Goal: Transaction & Acquisition: Purchase product/service

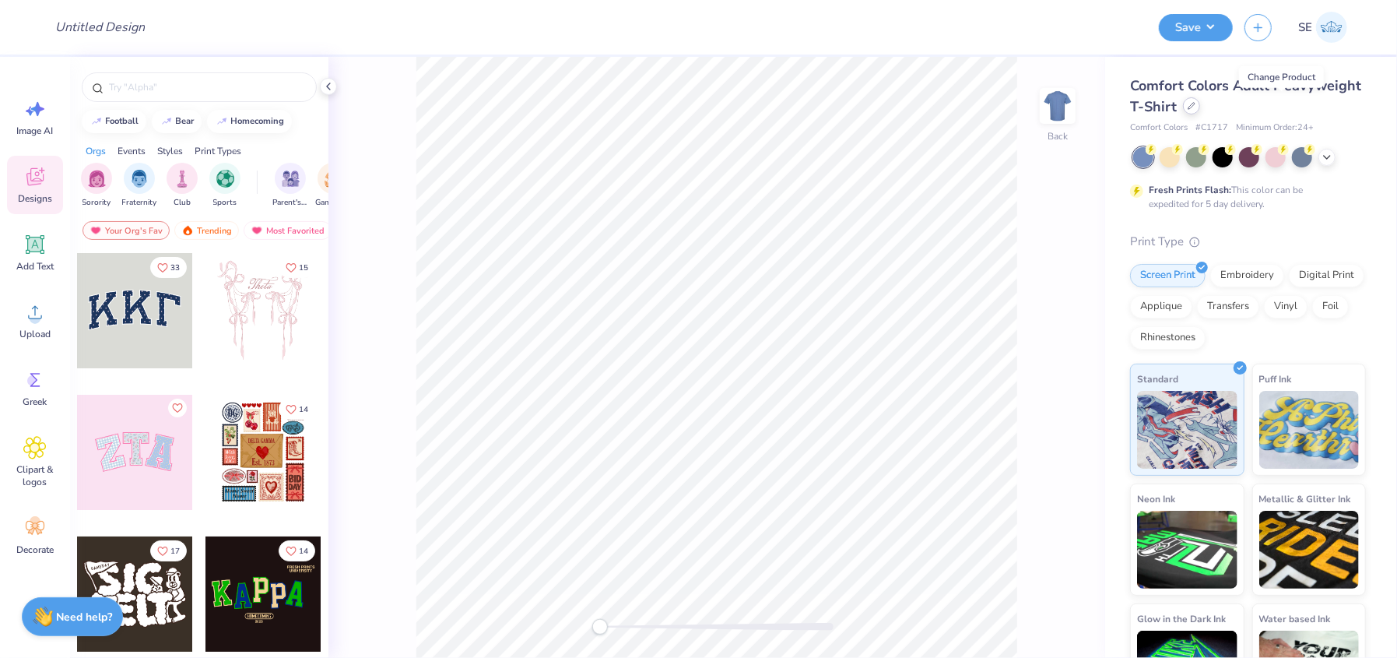
click at [1195, 106] on icon at bounding box center [1191, 106] width 8 height 8
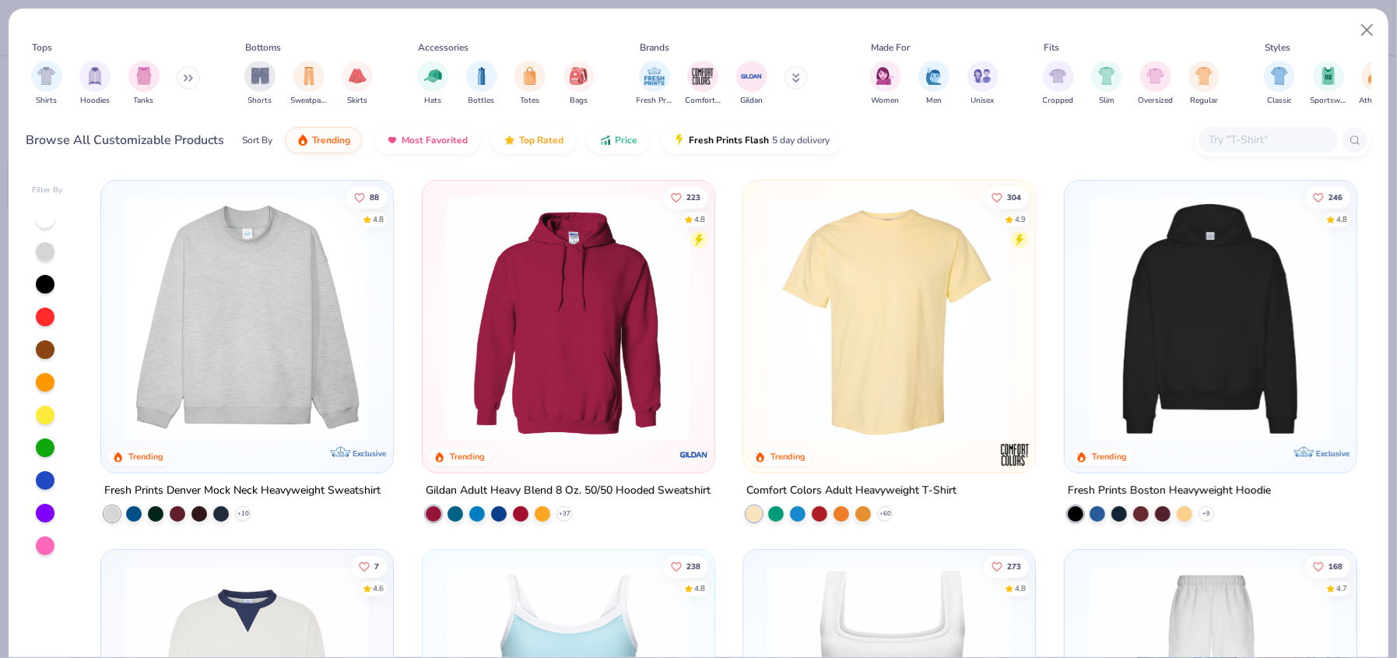
click at [616, 298] on img at bounding box center [568, 318] width 260 height 245
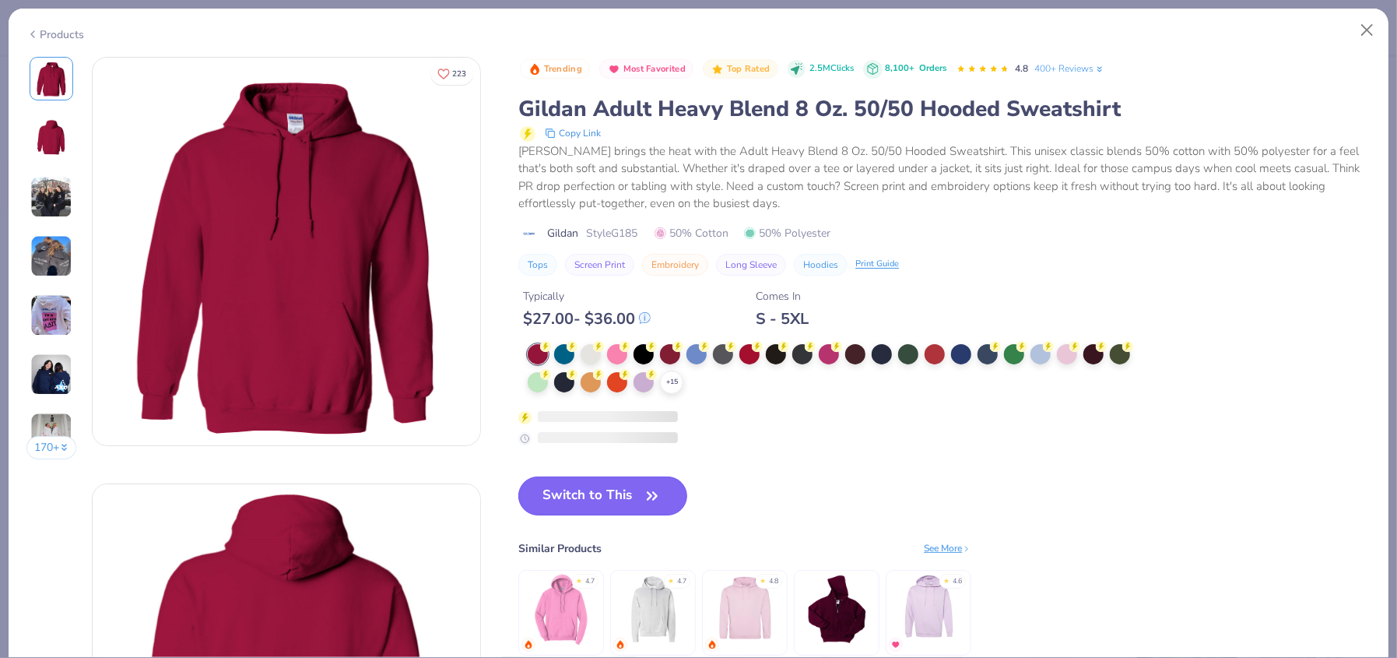
click at [647, 489] on icon "button" at bounding box center [652, 496] width 22 height 22
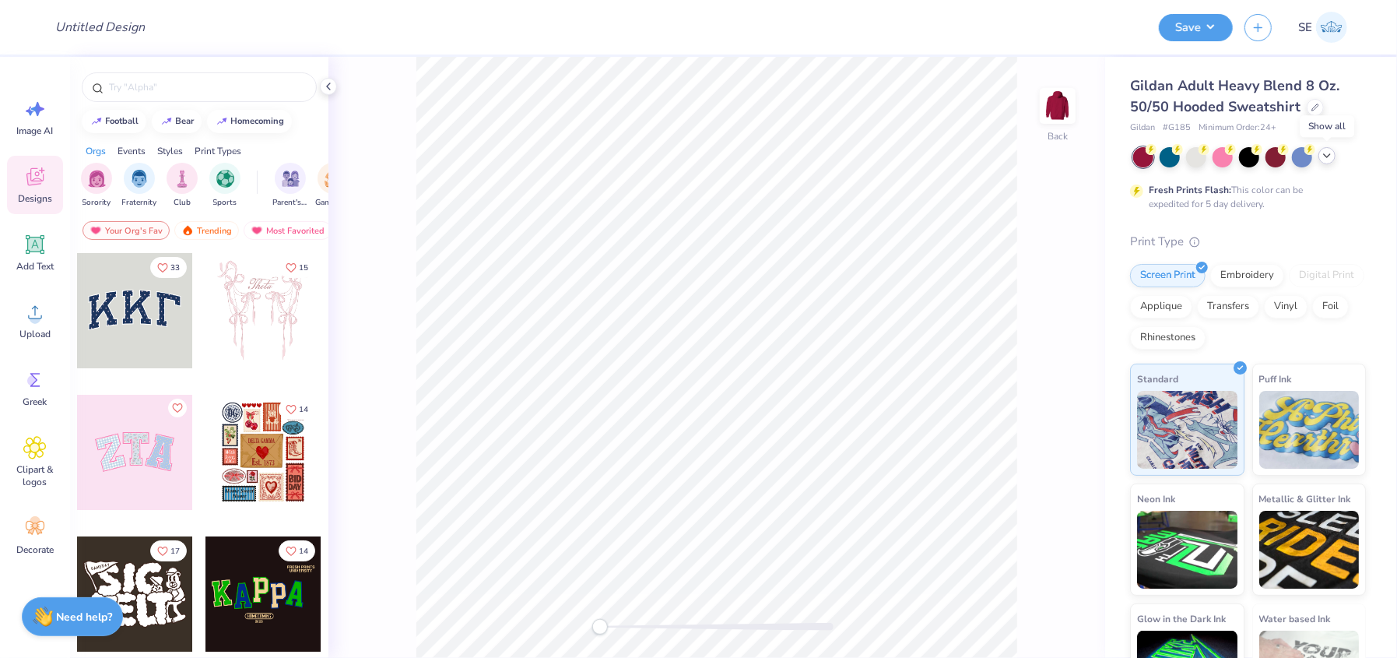
click at [1325, 156] on polyline at bounding box center [1327, 155] width 6 height 3
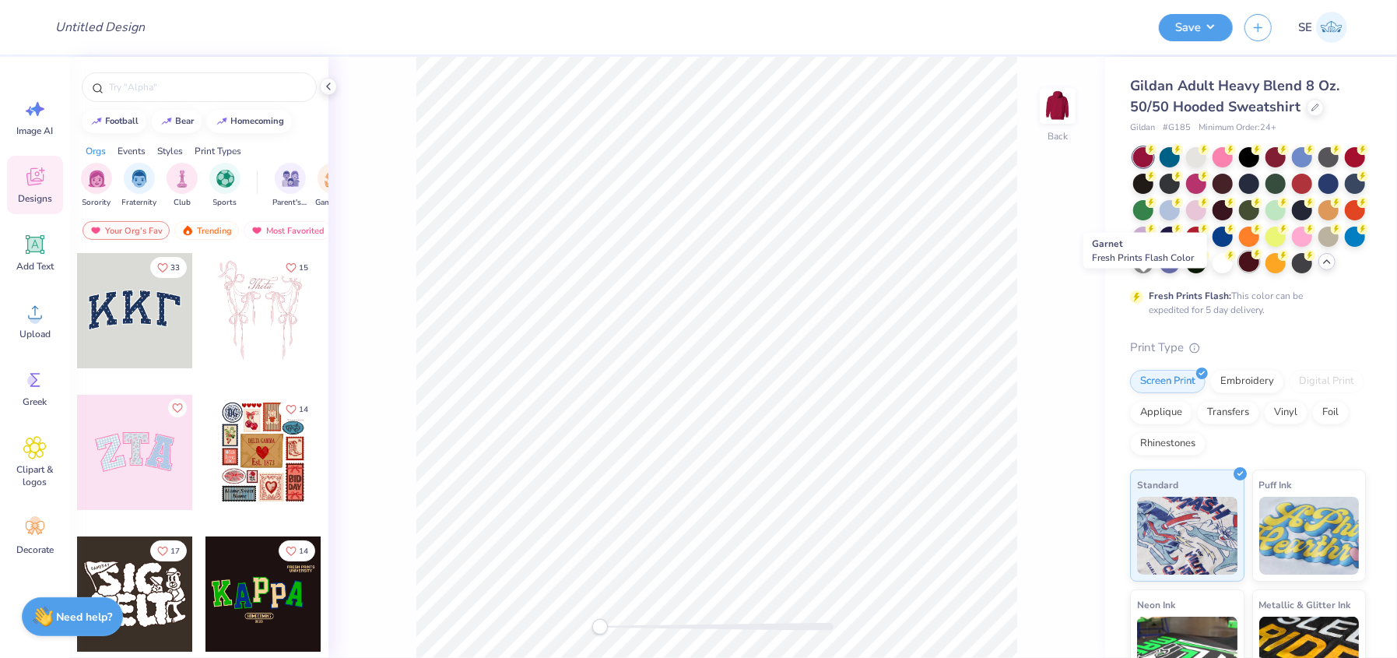
click at [1239, 272] on div at bounding box center [1249, 261] width 20 height 20
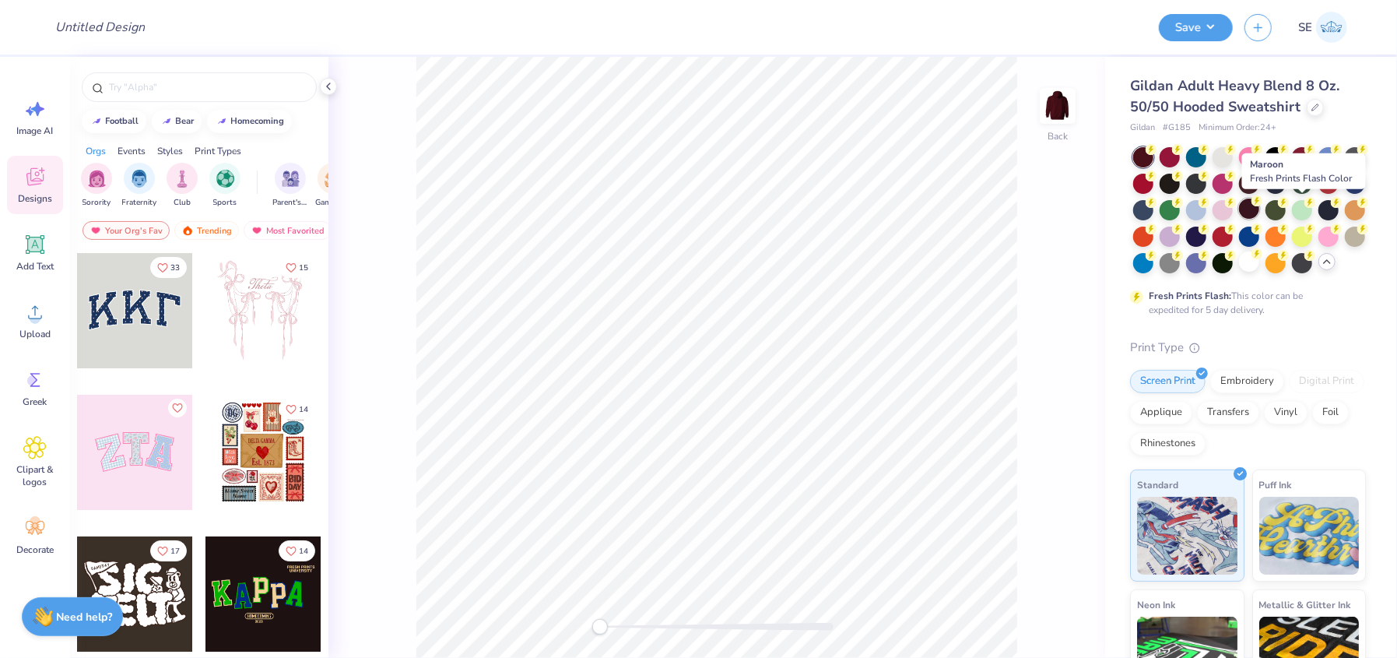
click at [1259, 211] on div at bounding box center [1249, 208] width 20 height 20
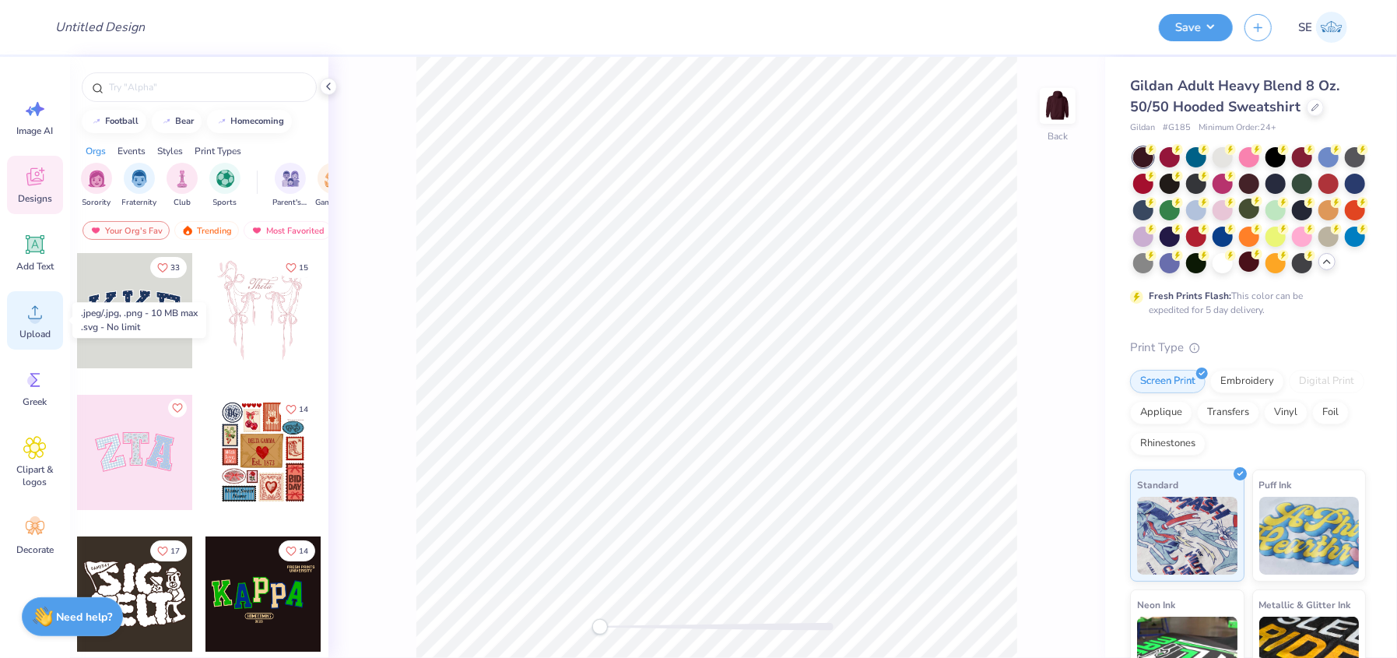
click at [37, 325] on div "Upload" at bounding box center [35, 320] width 56 height 58
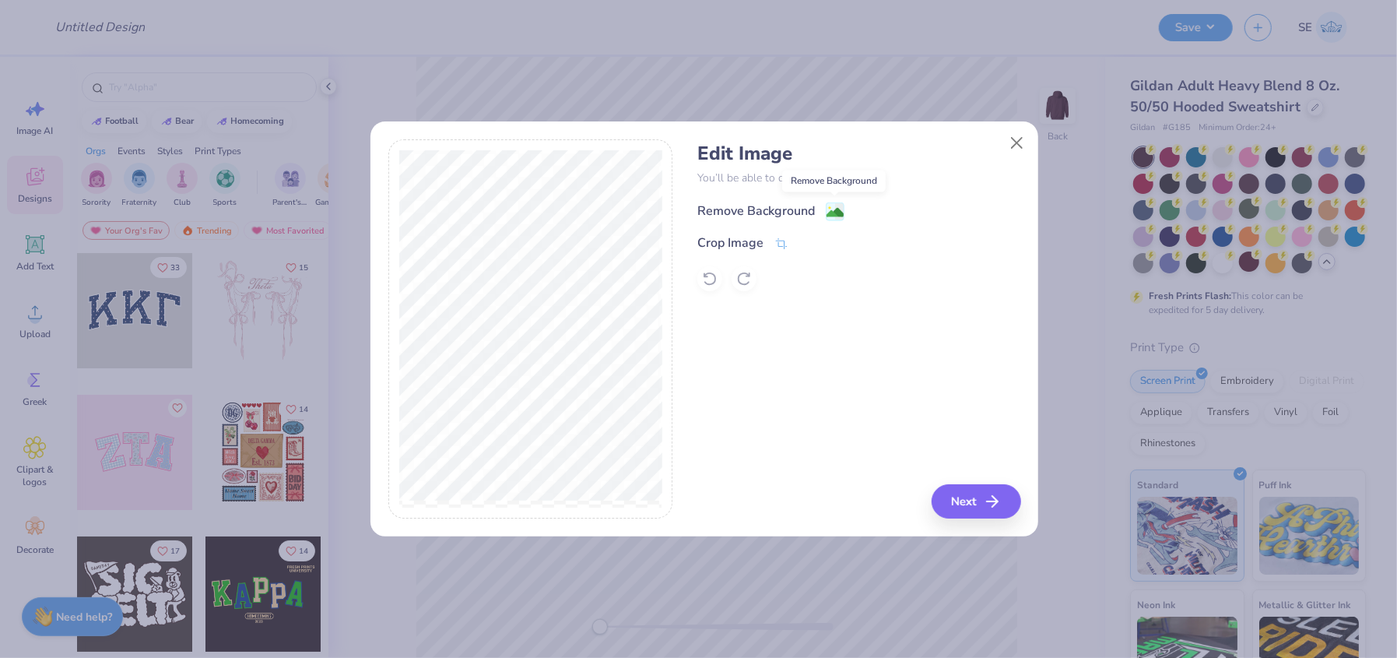
click at [826, 212] on image at bounding box center [834, 212] width 17 height 17
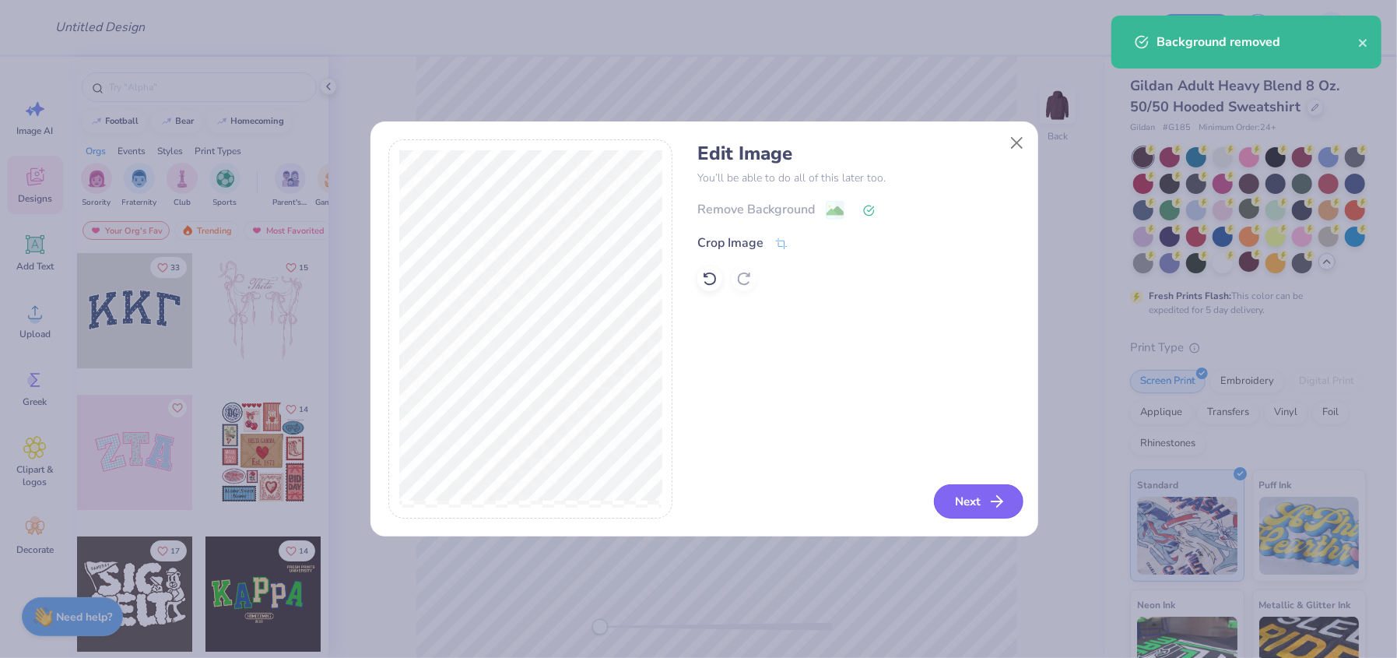
click at [958, 498] on button "Next" at bounding box center [978, 501] width 89 height 34
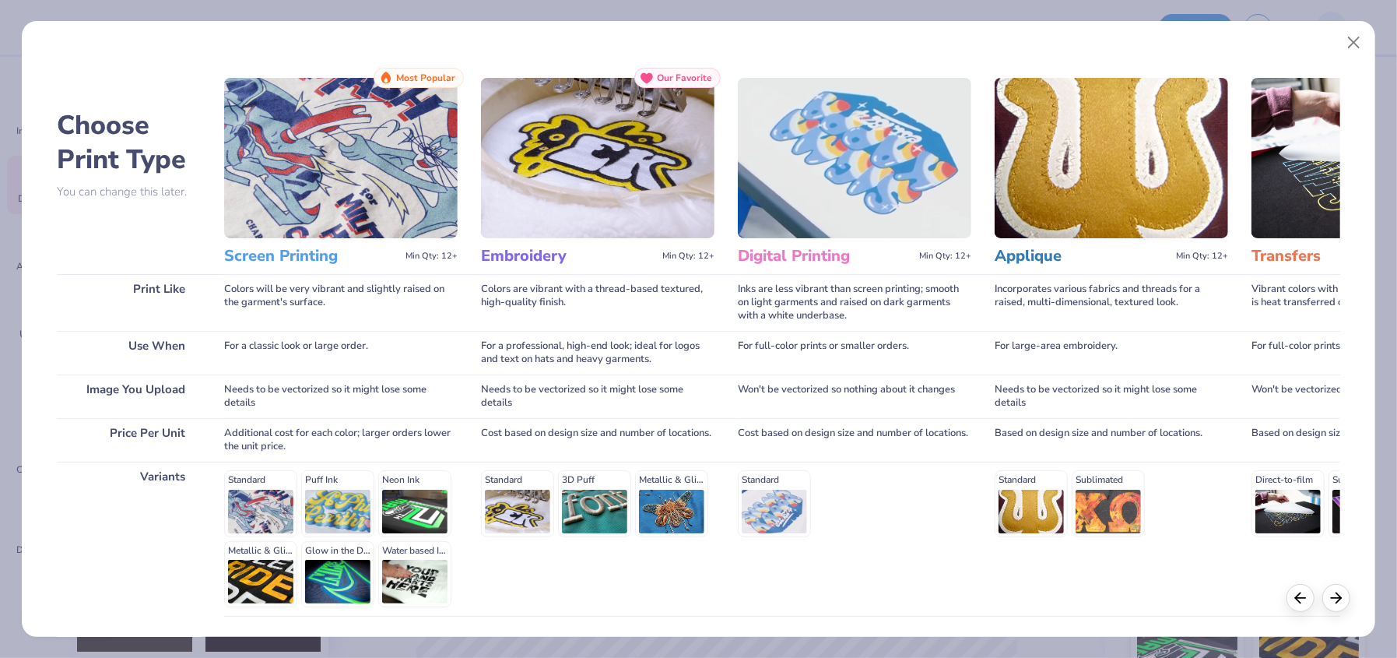
click at [310, 583] on div "Standard Puff Ink Neon Ink Metallic & Glitter Ink Glow in the Dark Ink Water ba…" at bounding box center [340, 538] width 233 height 137
click at [1331, 599] on icon at bounding box center [1335, 595] width 17 height 17
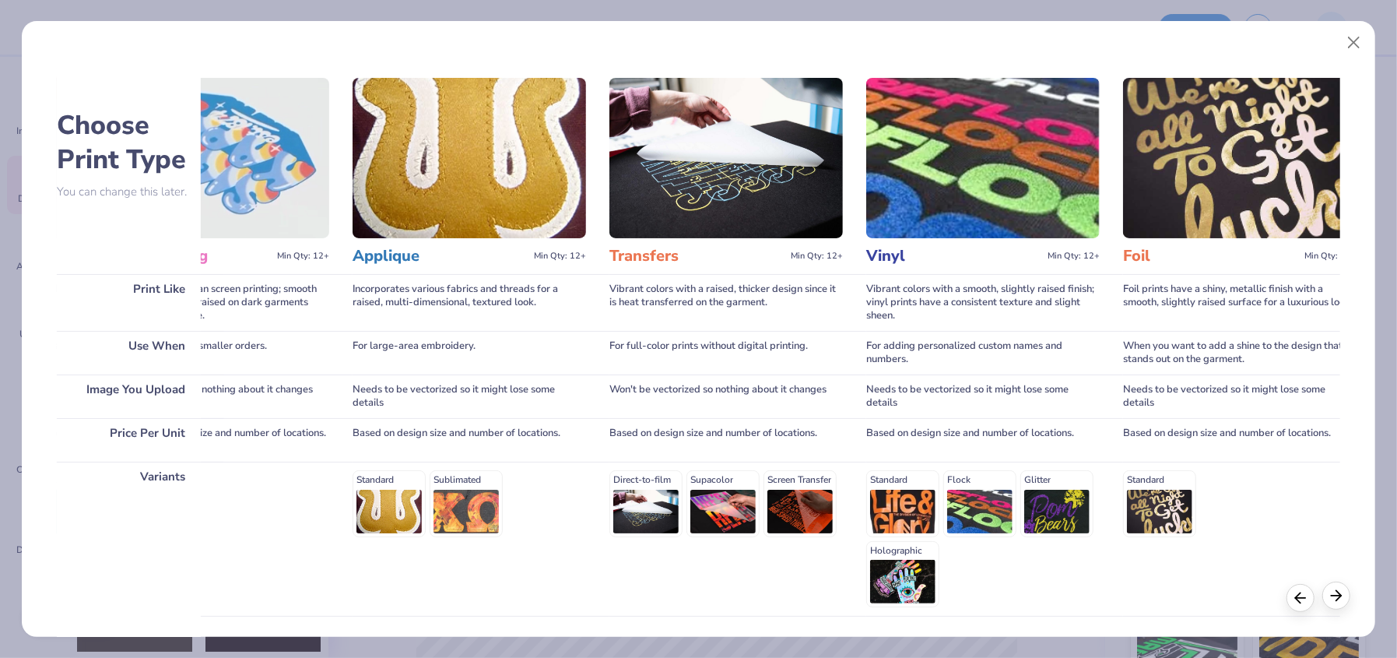
click at [1331, 599] on icon at bounding box center [1335, 595] width 17 height 17
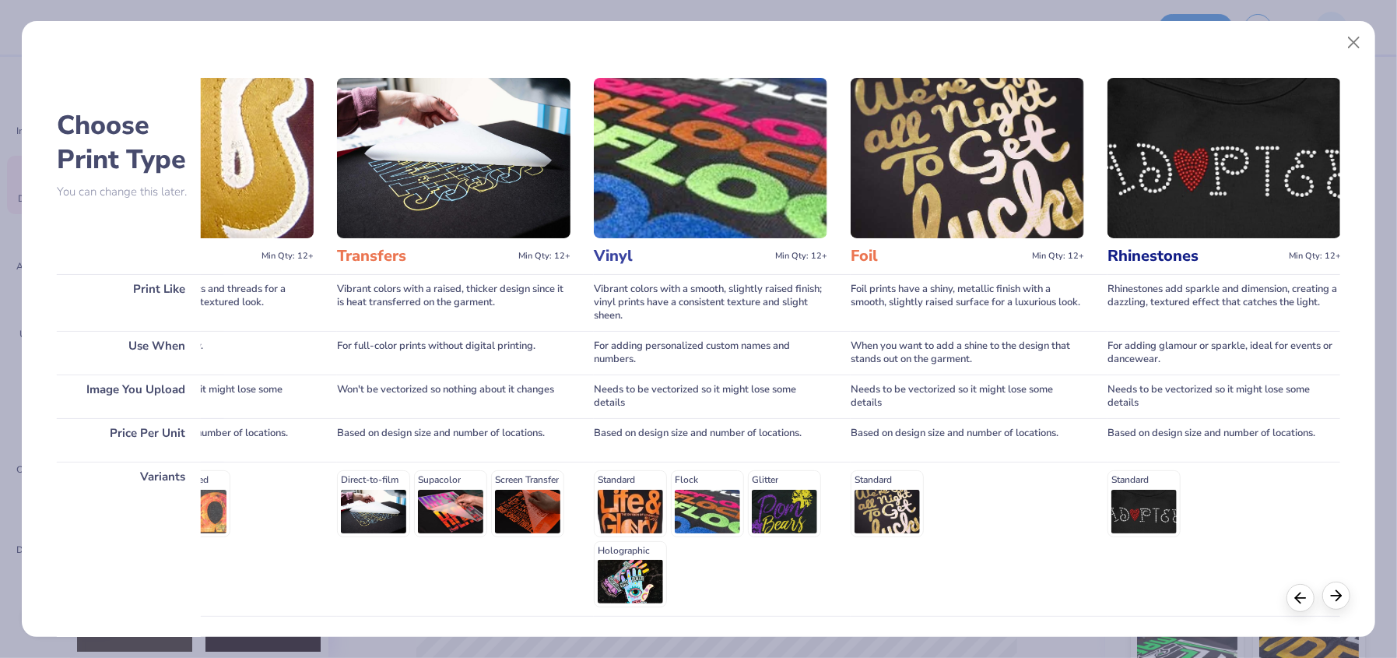
scroll to position [0, 938]
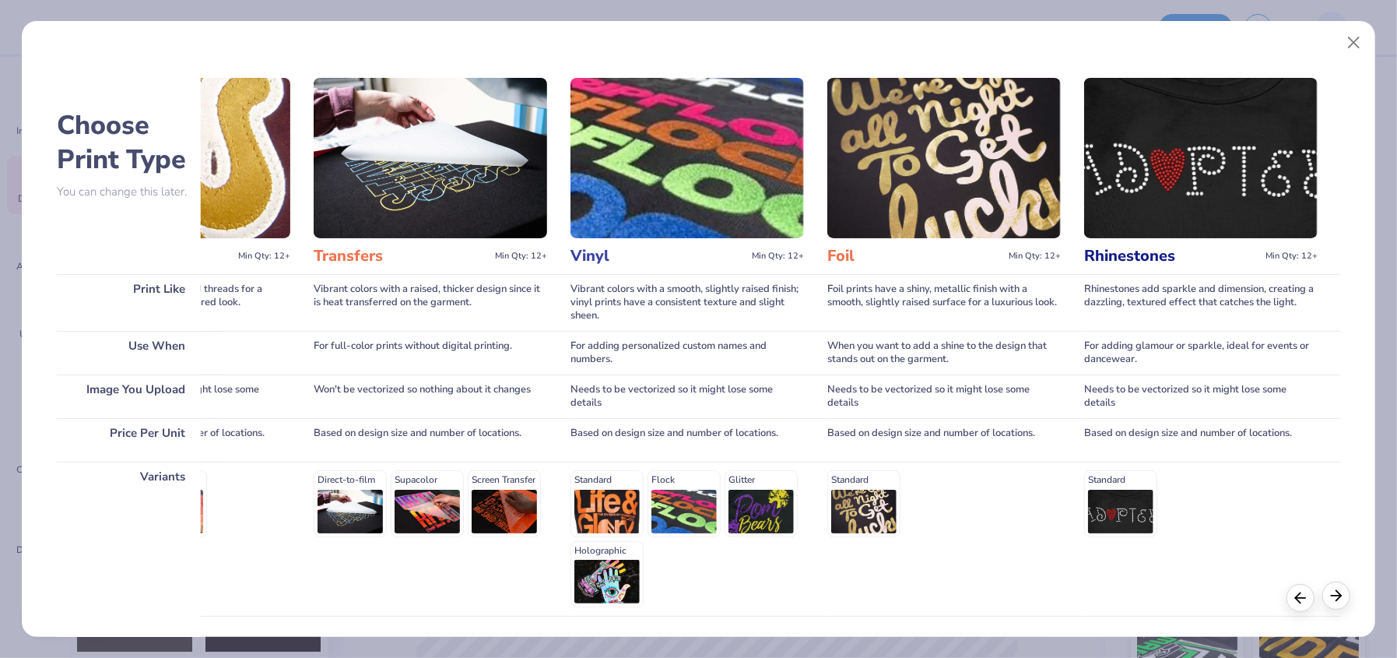
click at [1331, 599] on icon at bounding box center [1335, 595] width 17 height 17
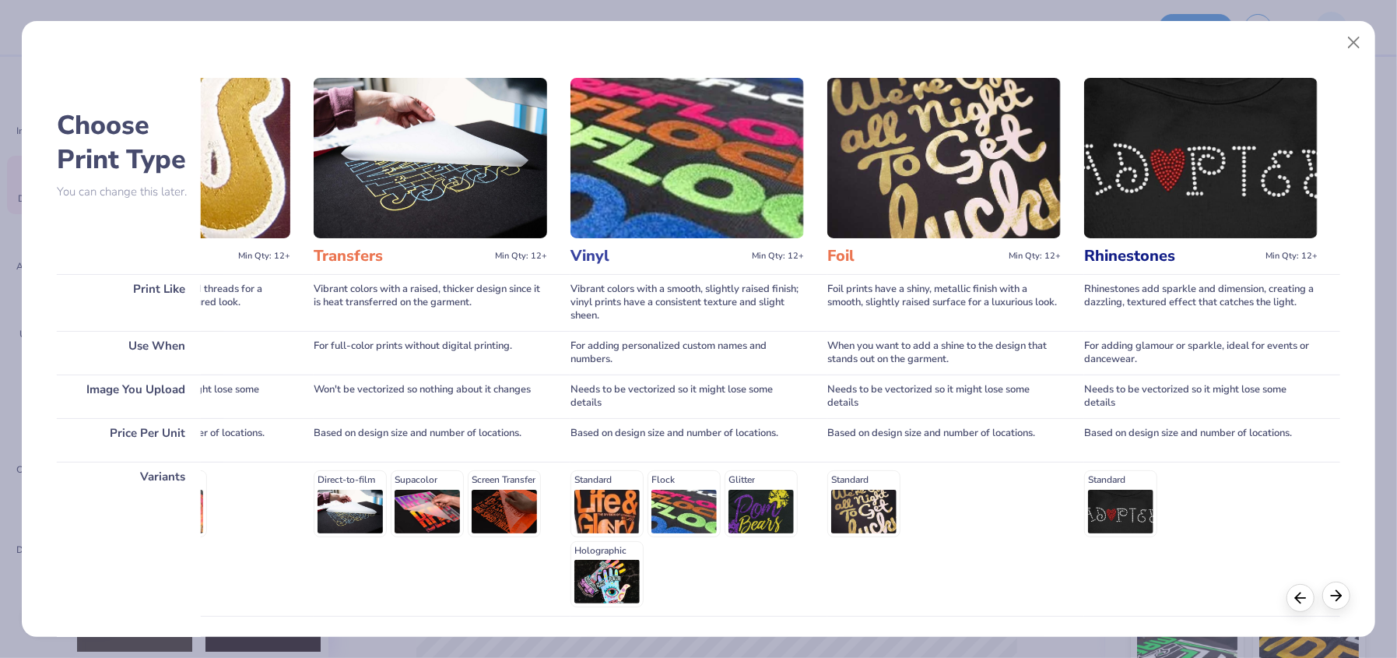
click at [1331, 599] on icon at bounding box center [1335, 595] width 17 height 17
click at [200, 507] on div "Variants" at bounding box center [129, 538] width 144 height 154
click at [173, 296] on div "Print Like" at bounding box center [129, 302] width 144 height 57
click at [160, 437] on div "Price Per Unit" at bounding box center [129, 440] width 144 height 44
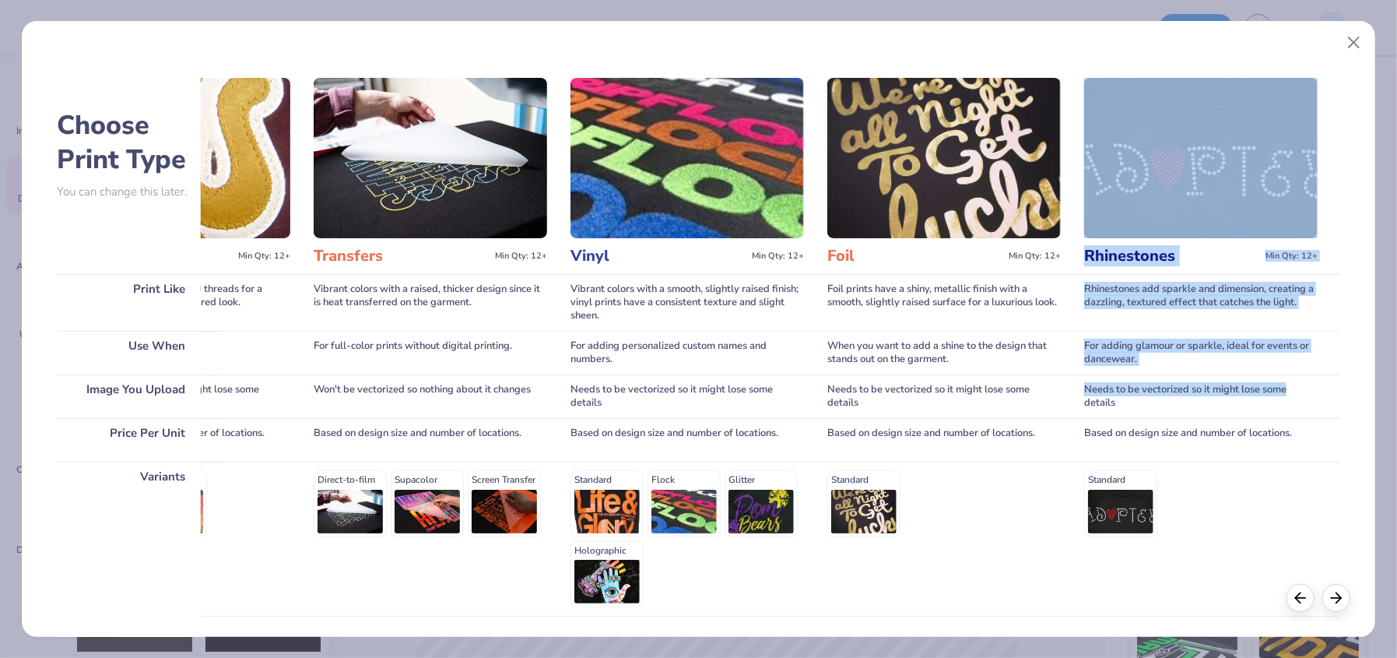
drag, startPoint x: 1395, startPoint y: 133, endPoint x: 1374, endPoint y: 345, distance: 212.7
click at [1374, 345] on div "Choose Print Type You can change this later. Print Like Use When Image You Uplo…" at bounding box center [698, 329] width 1397 height 658
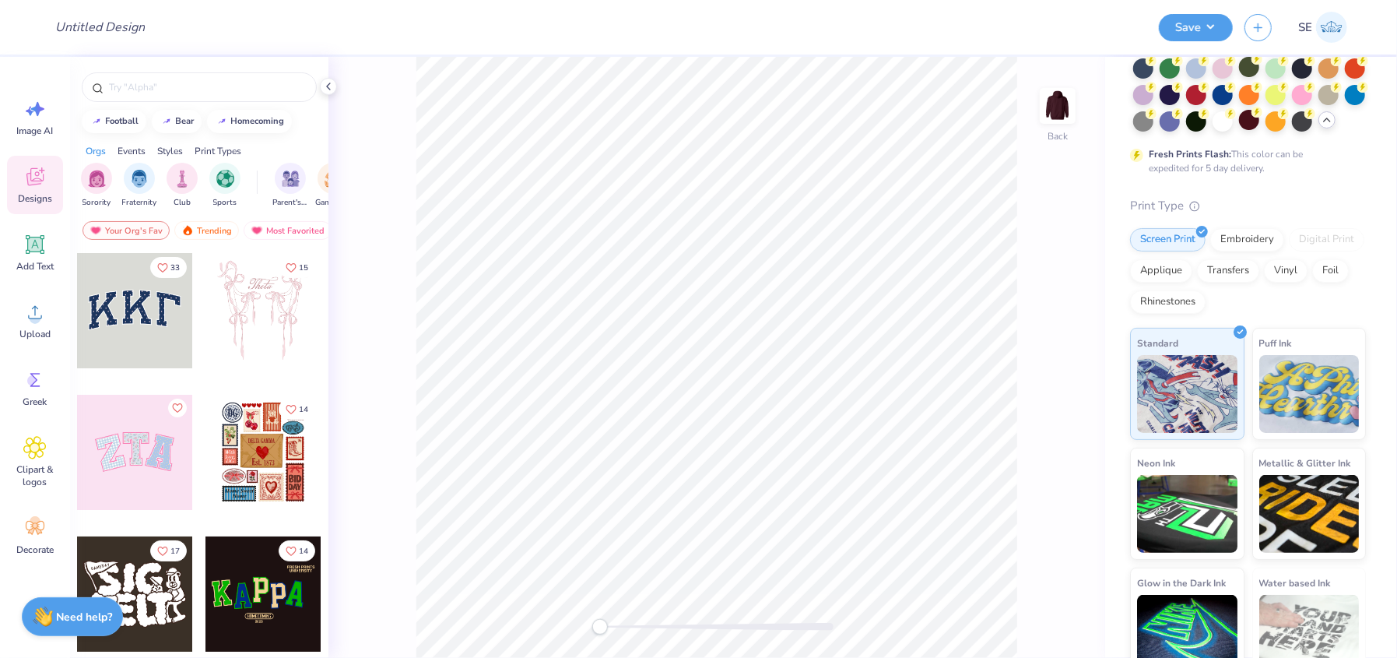
scroll to position [189, 0]
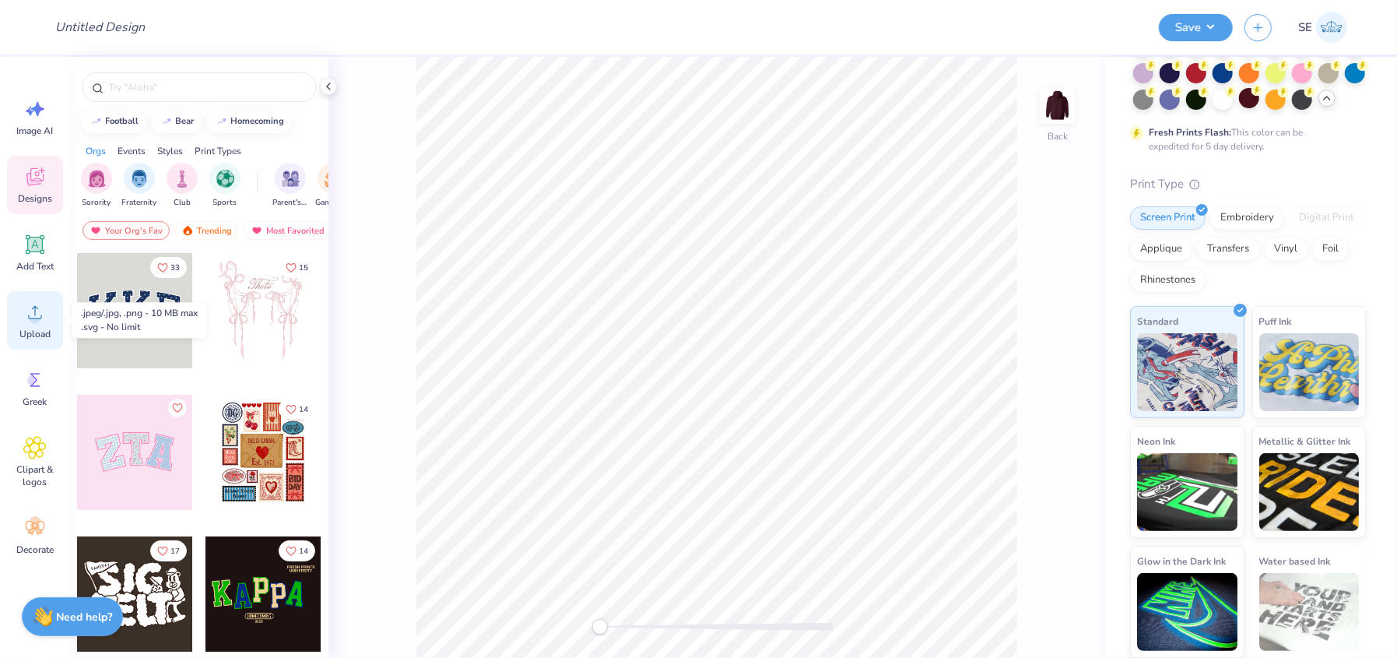
click at [32, 328] on span "Upload" at bounding box center [34, 334] width 31 height 12
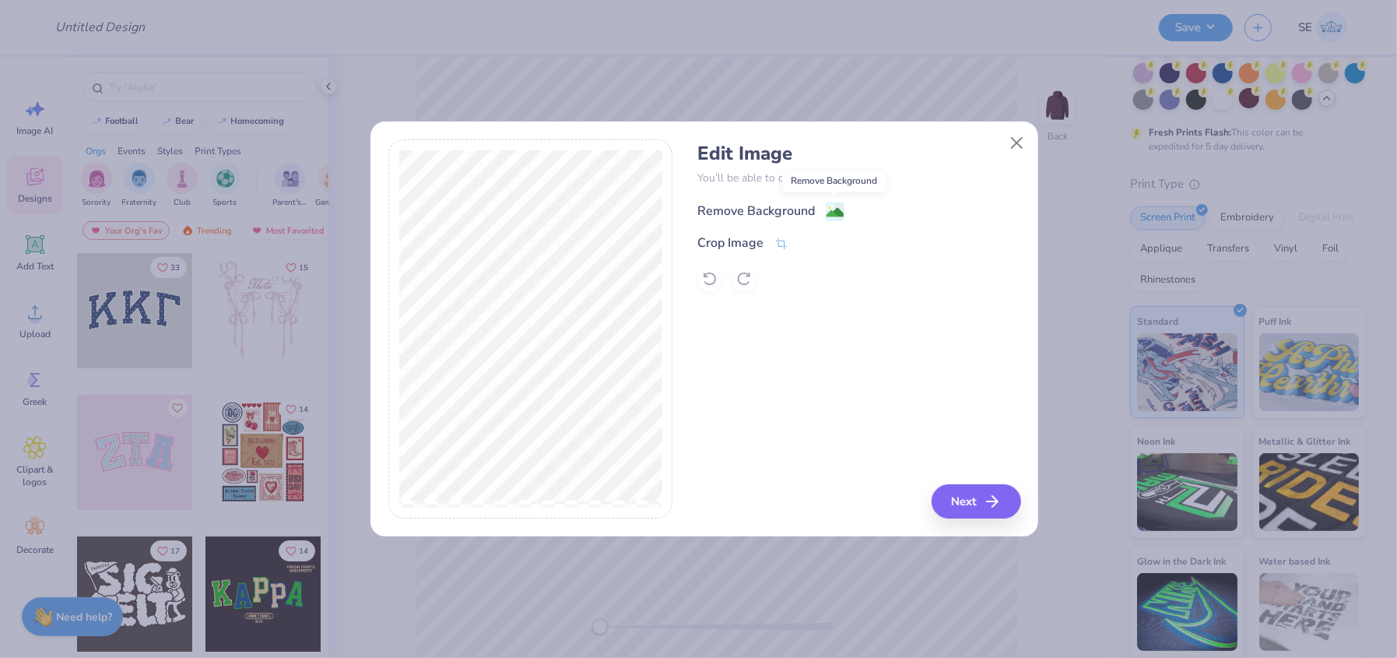
click at [832, 212] on image at bounding box center [834, 212] width 17 height 17
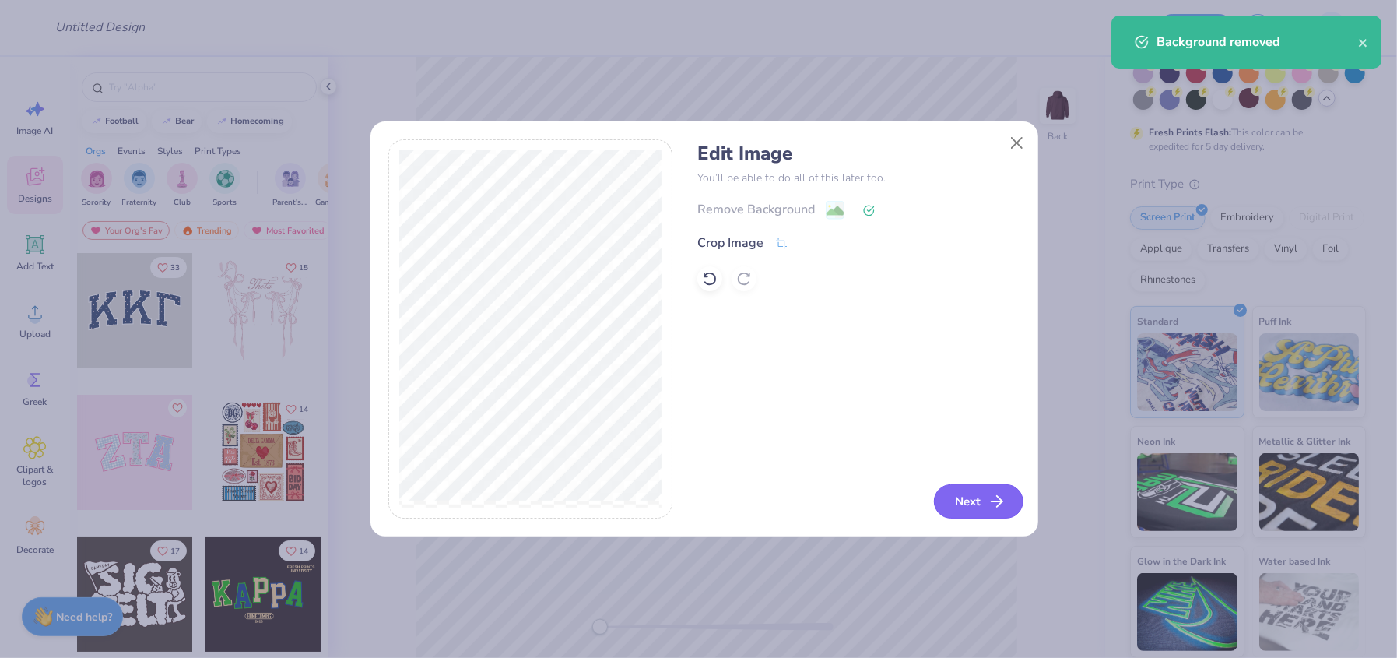
click at [959, 503] on button "Next" at bounding box center [978, 501] width 89 height 34
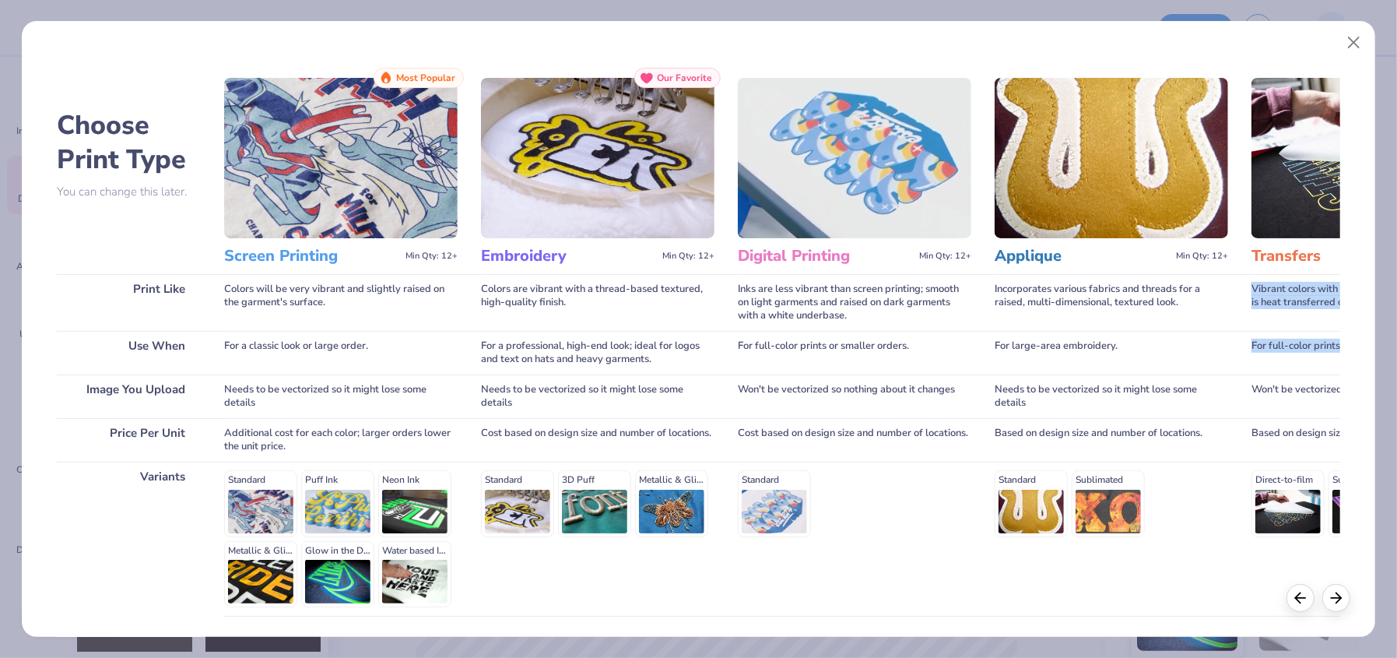
drag, startPoint x: 1394, startPoint y: 239, endPoint x: 1387, endPoint y: 352, distance: 113.1
click at [1387, 352] on div "Choose Print Type You can change this later. Print Like Use When Image You Uplo…" at bounding box center [698, 329] width 1397 height 658
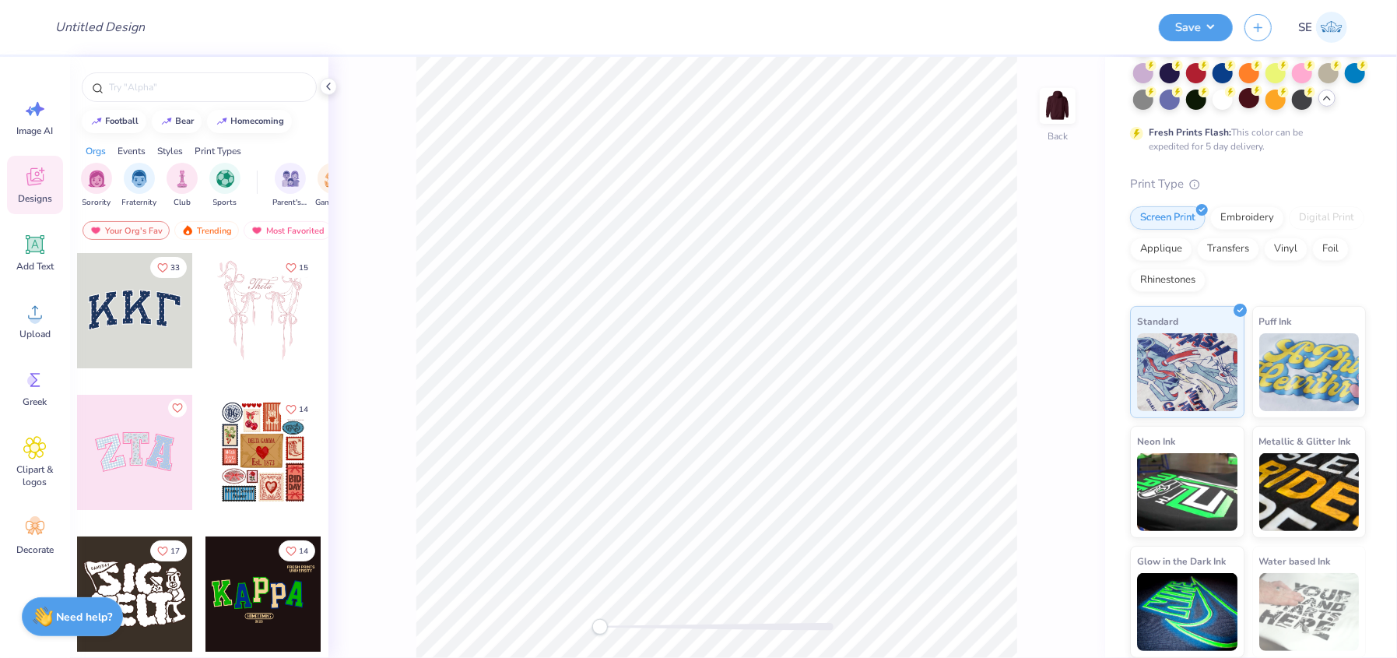
click at [114, 305] on div at bounding box center [134, 310] width 115 height 115
click at [31, 320] on circle at bounding box center [35, 318] width 11 height 11
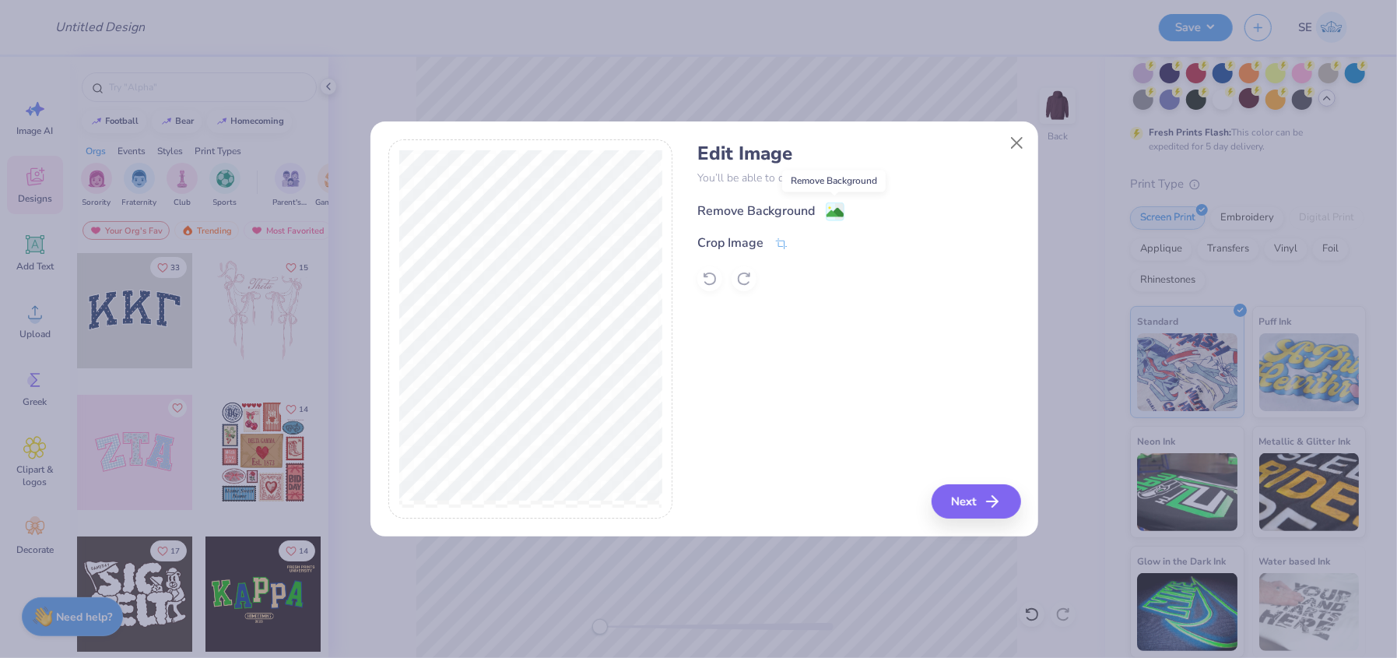
click at [832, 209] on image at bounding box center [834, 212] width 17 height 17
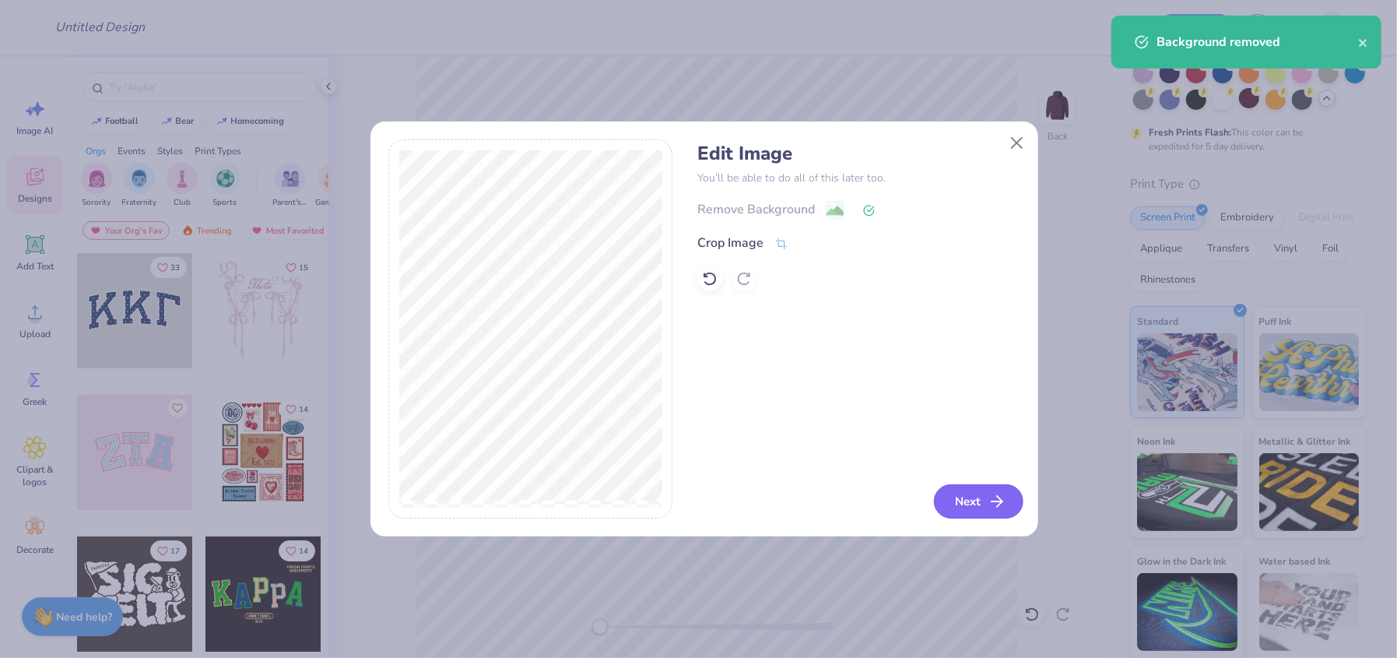
click at [956, 499] on button "Next" at bounding box center [978, 501] width 89 height 34
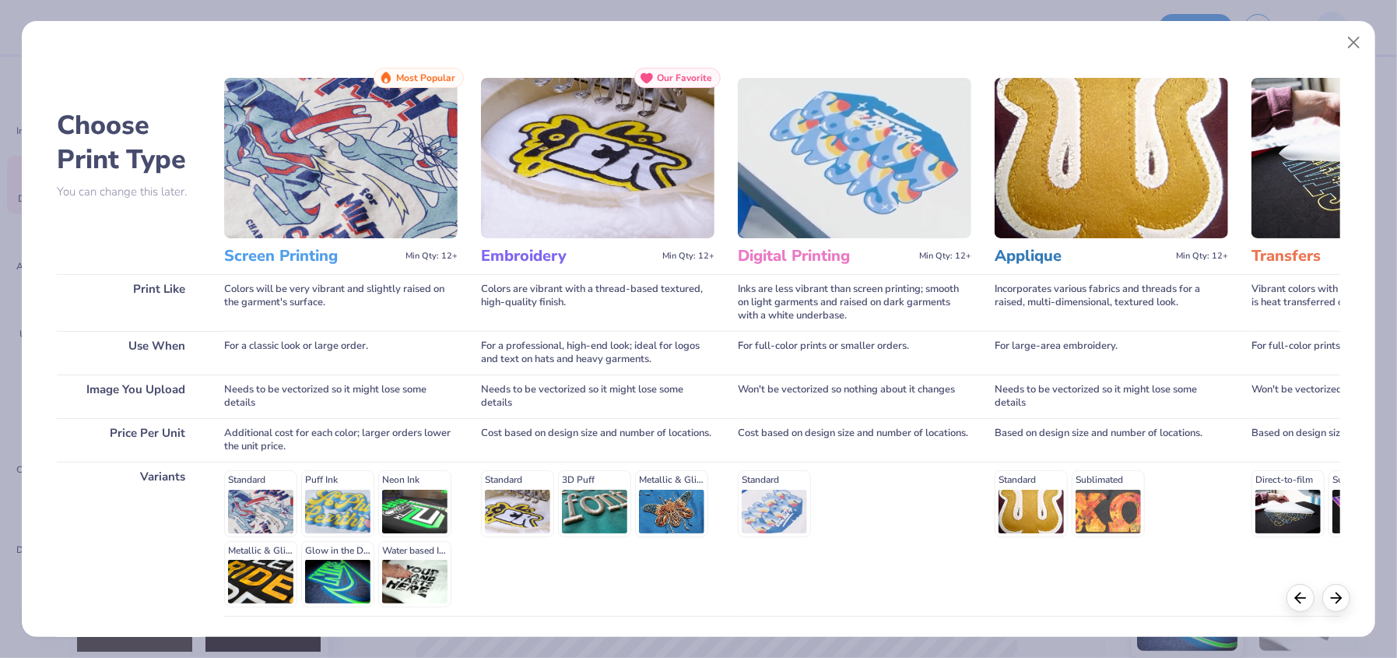
click at [374, 197] on img at bounding box center [340, 158] width 233 height 160
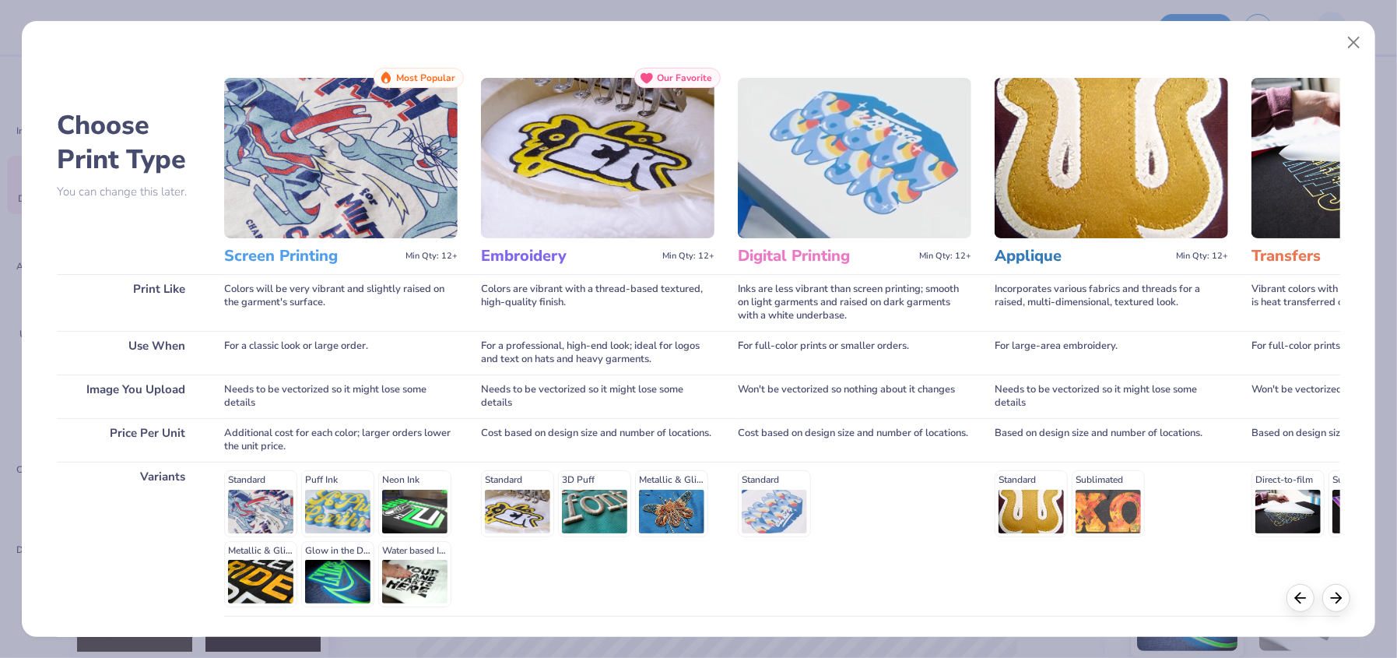
click at [374, 197] on img at bounding box center [340, 158] width 233 height 160
click at [254, 514] on div "Standard Puff Ink Neon Ink Metallic & Glitter Ink Glow in the Dark Ink Water ba…" at bounding box center [340, 538] width 233 height 137
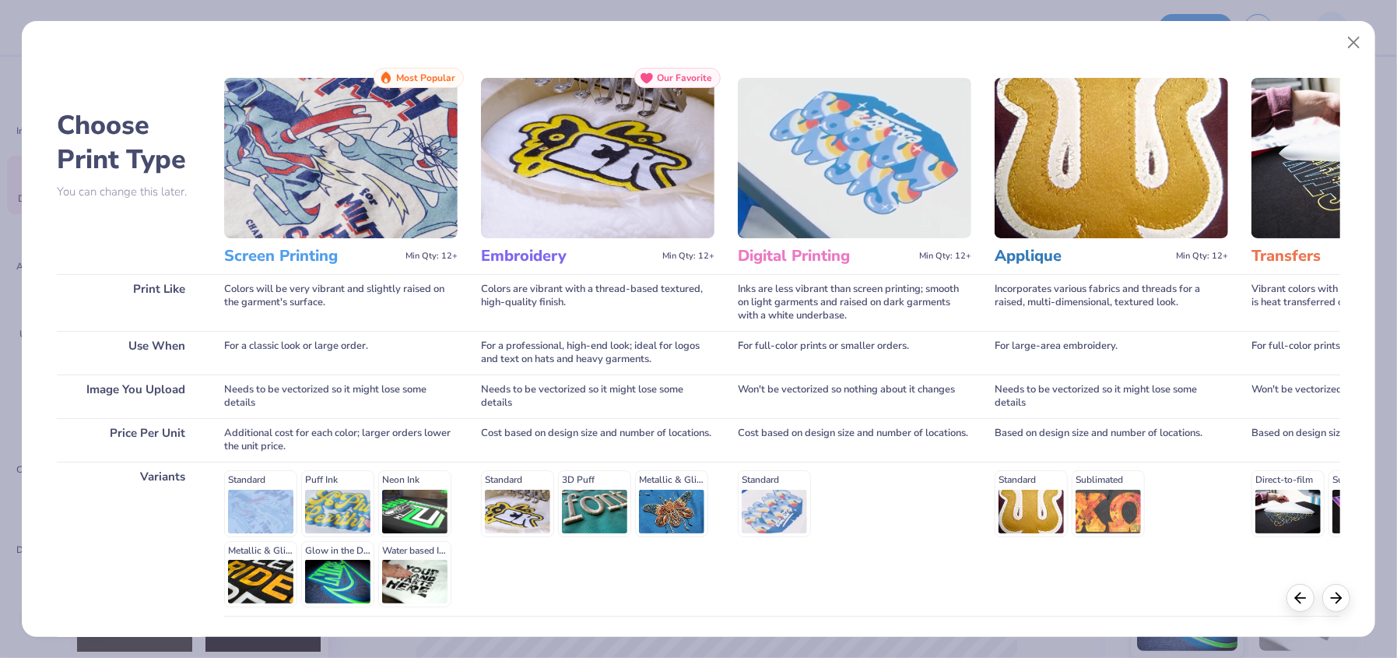
click at [254, 514] on div "Standard Puff Ink Neon Ink Metallic & Glitter Ink Glow in the Dark Ink Water ba…" at bounding box center [340, 538] width 233 height 137
click at [351, 449] on div "Additional cost for each color; larger orders lower the unit price." at bounding box center [340, 440] width 233 height 44
click at [268, 486] on div "Standard Puff Ink Neon Ink Metallic & Glitter Ink Glow in the Dark Ink Water ba…" at bounding box center [340, 538] width 233 height 137
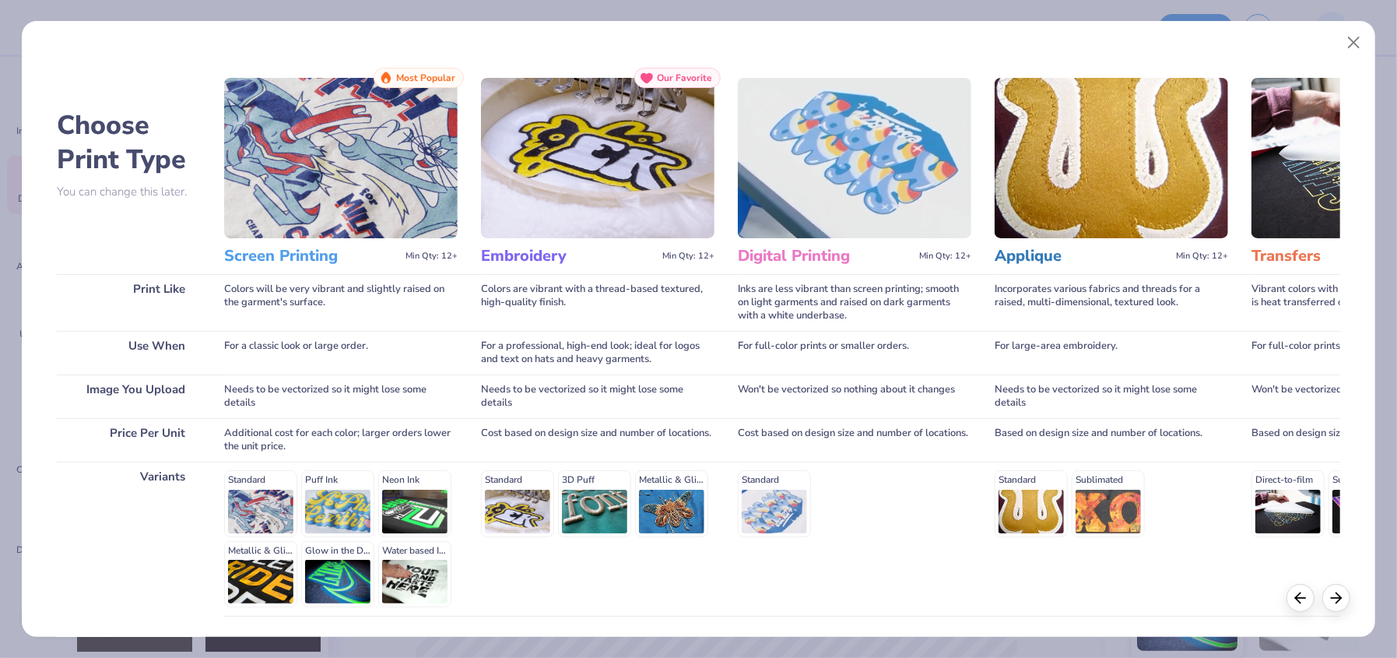
click at [391, 117] on img at bounding box center [340, 158] width 233 height 160
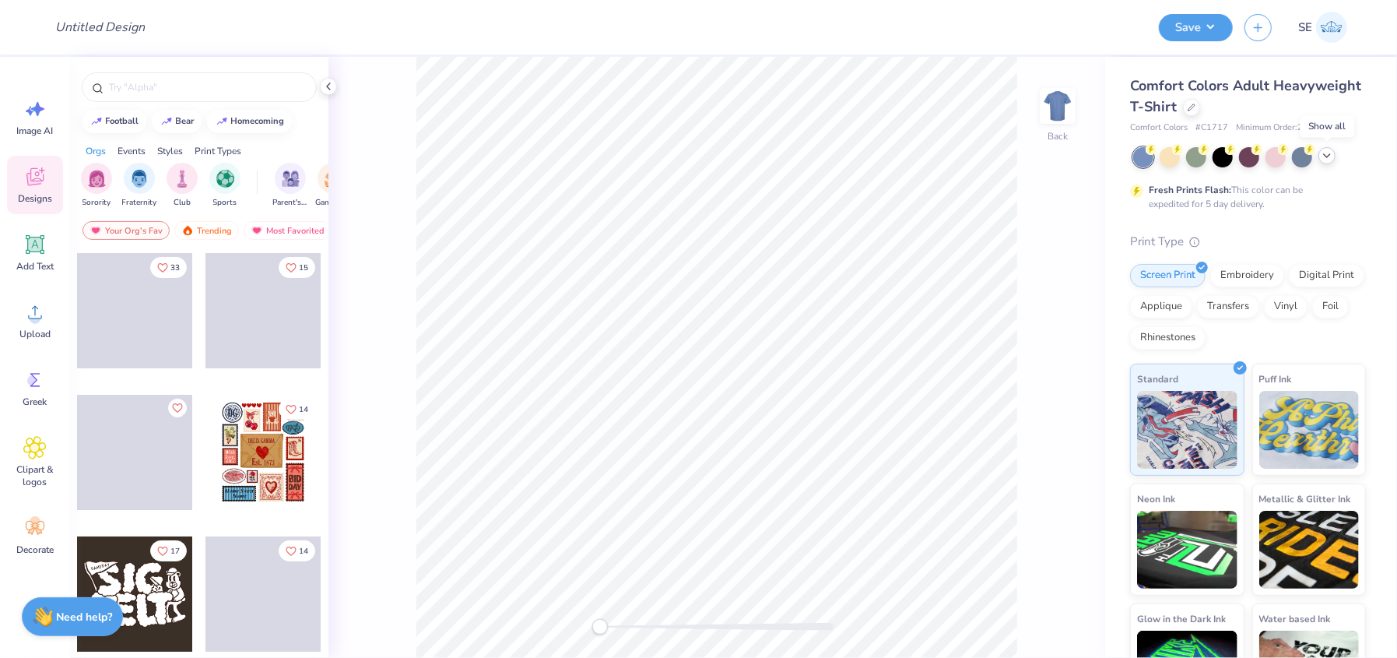
click at [1326, 159] on icon at bounding box center [1326, 155] width 12 height 12
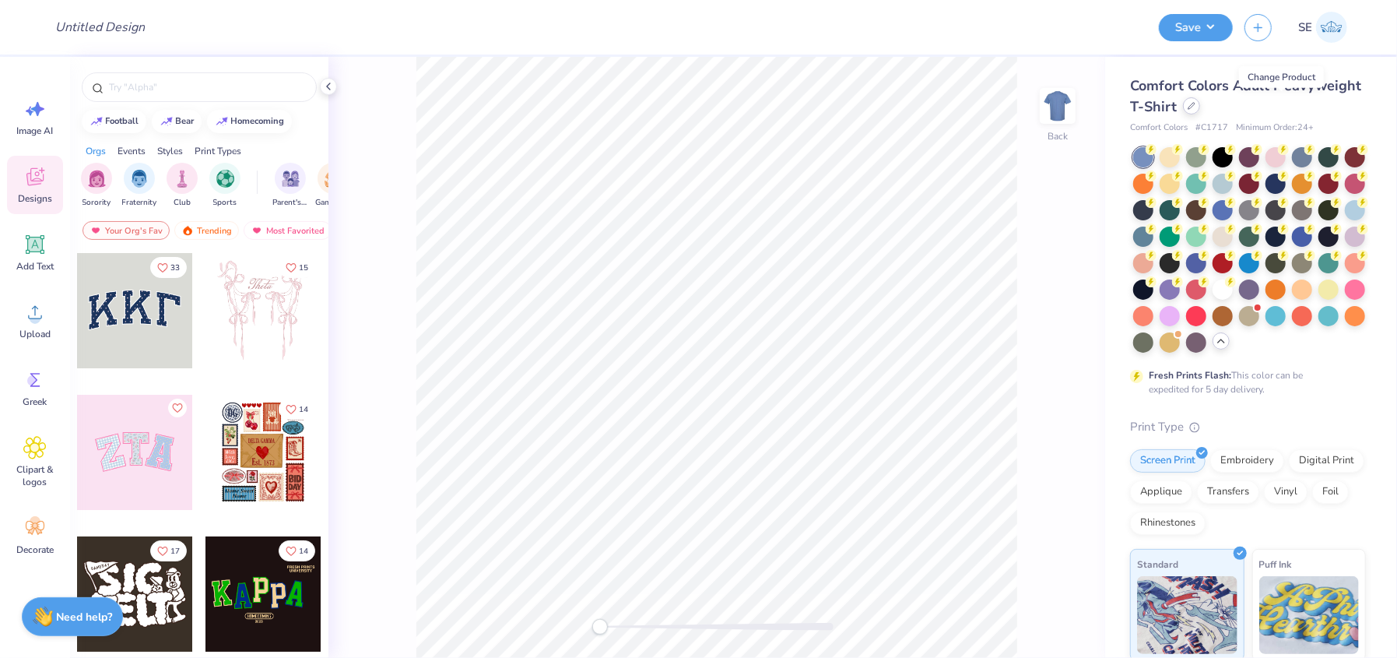
click at [1195, 108] on icon at bounding box center [1191, 106] width 8 height 8
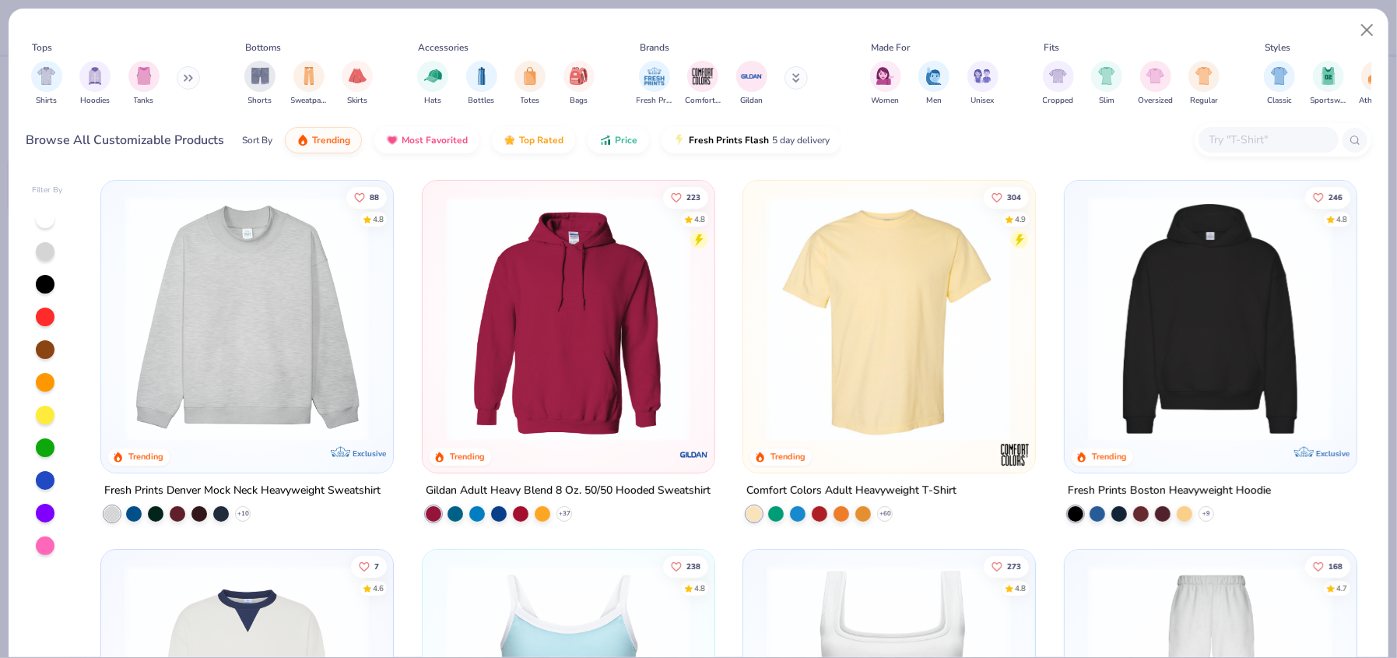
click at [556, 366] on img at bounding box center [568, 318] width 260 height 245
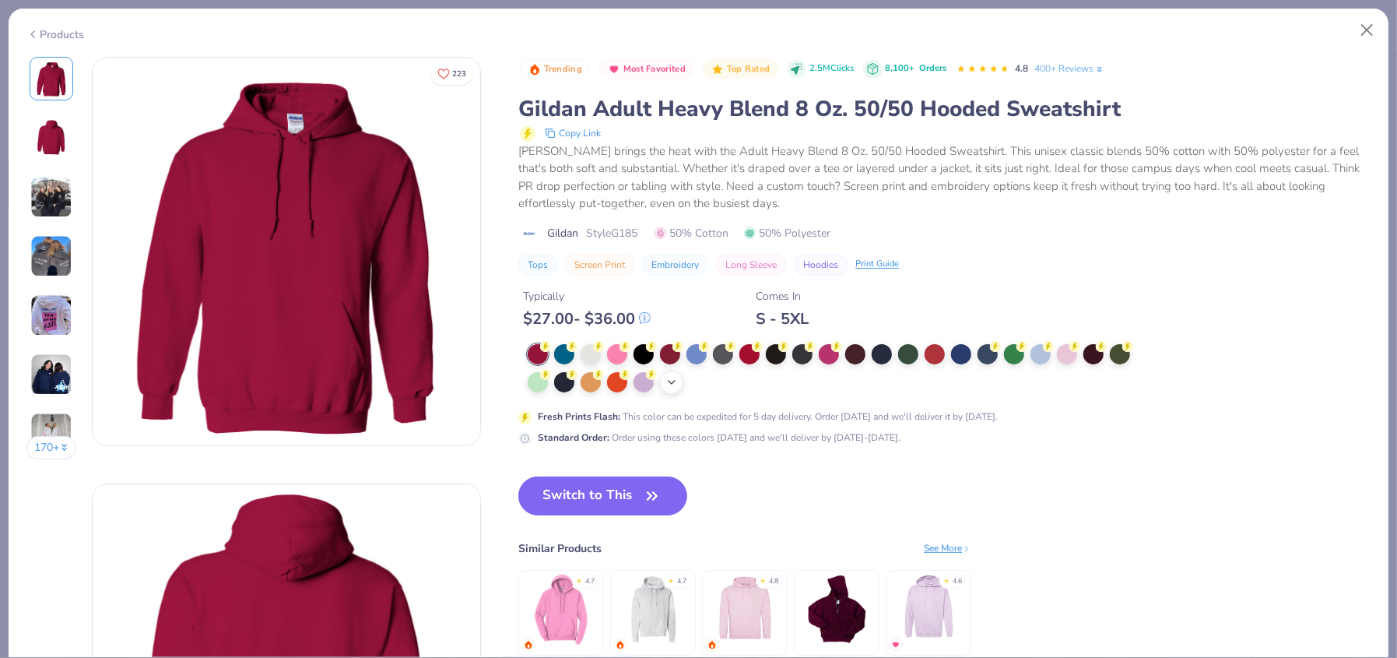
click at [675, 383] on icon at bounding box center [671, 382] width 12 height 12
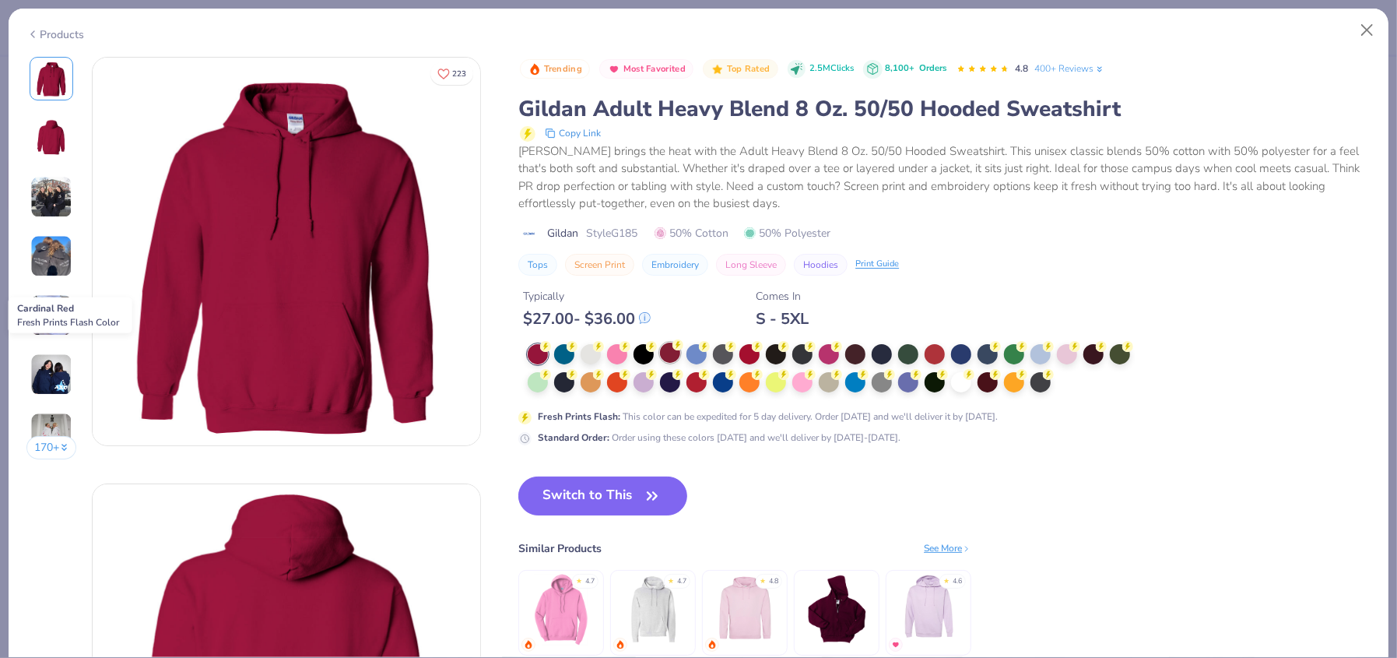
click at [667, 352] on div at bounding box center [670, 352] width 20 height 20
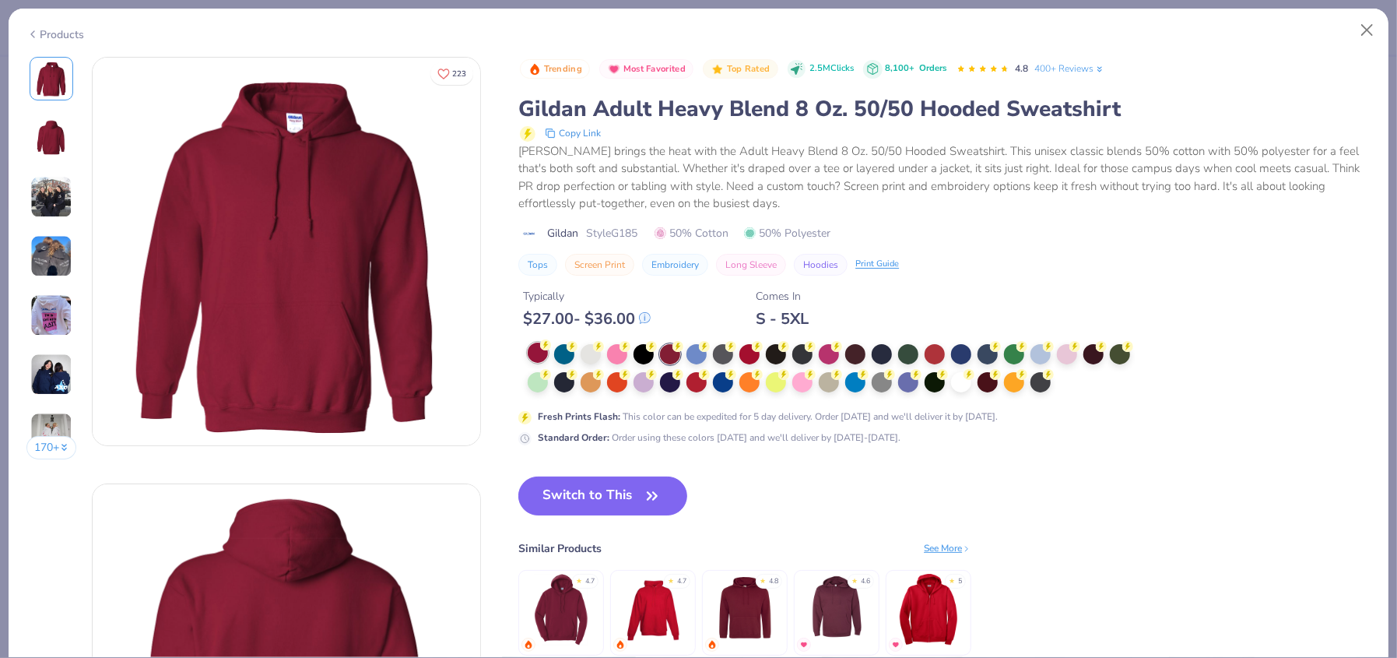
click at [547, 350] on div at bounding box center [538, 352] width 20 height 20
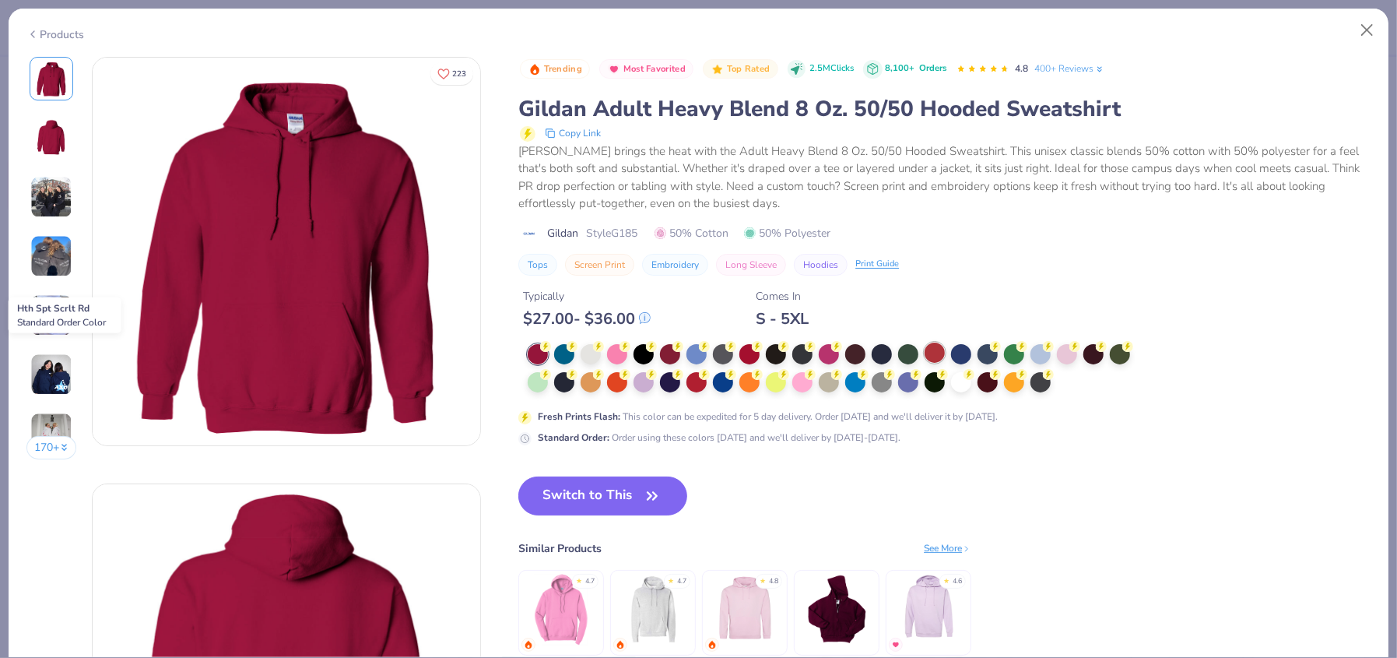
click at [939, 352] on div at bounding box center [934, 352] width 20 height 20
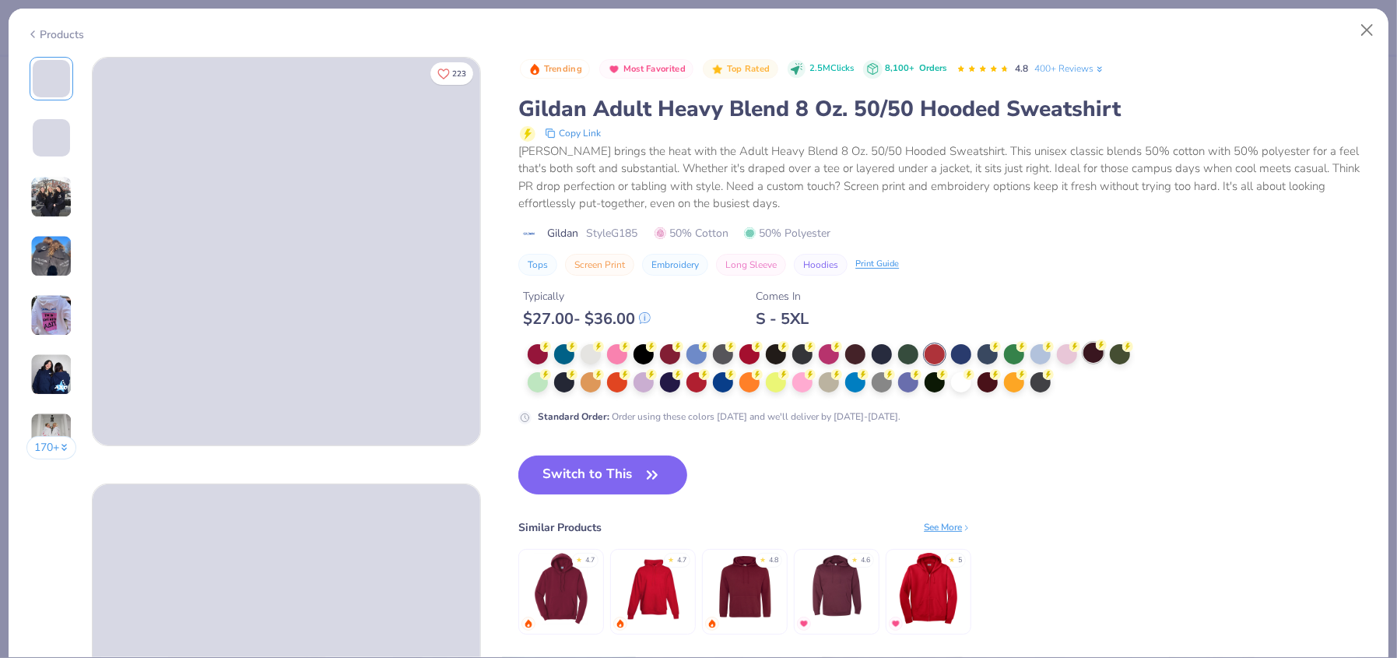
click at [1089, 346] on div at bounding box center [1093, 352] width 20 height 20
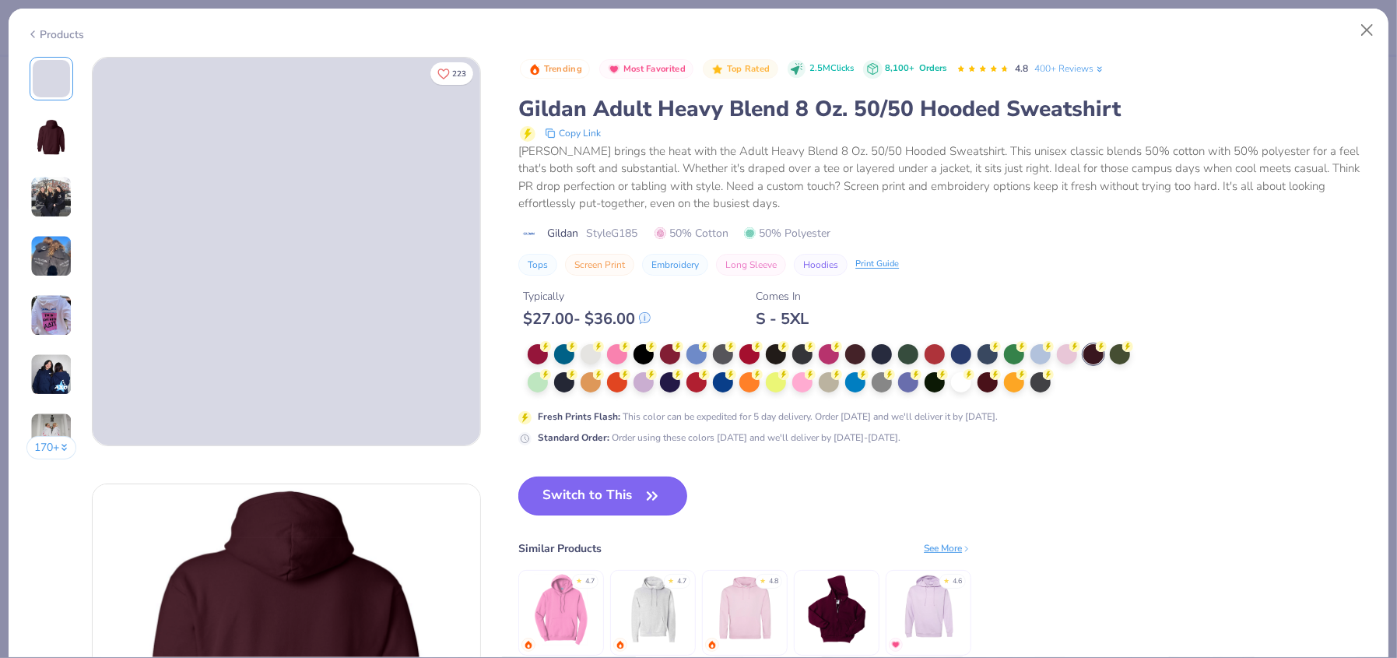
click at [627, 500] on button "Switch to This" at bounding box center [602, 495] width 169 height 39
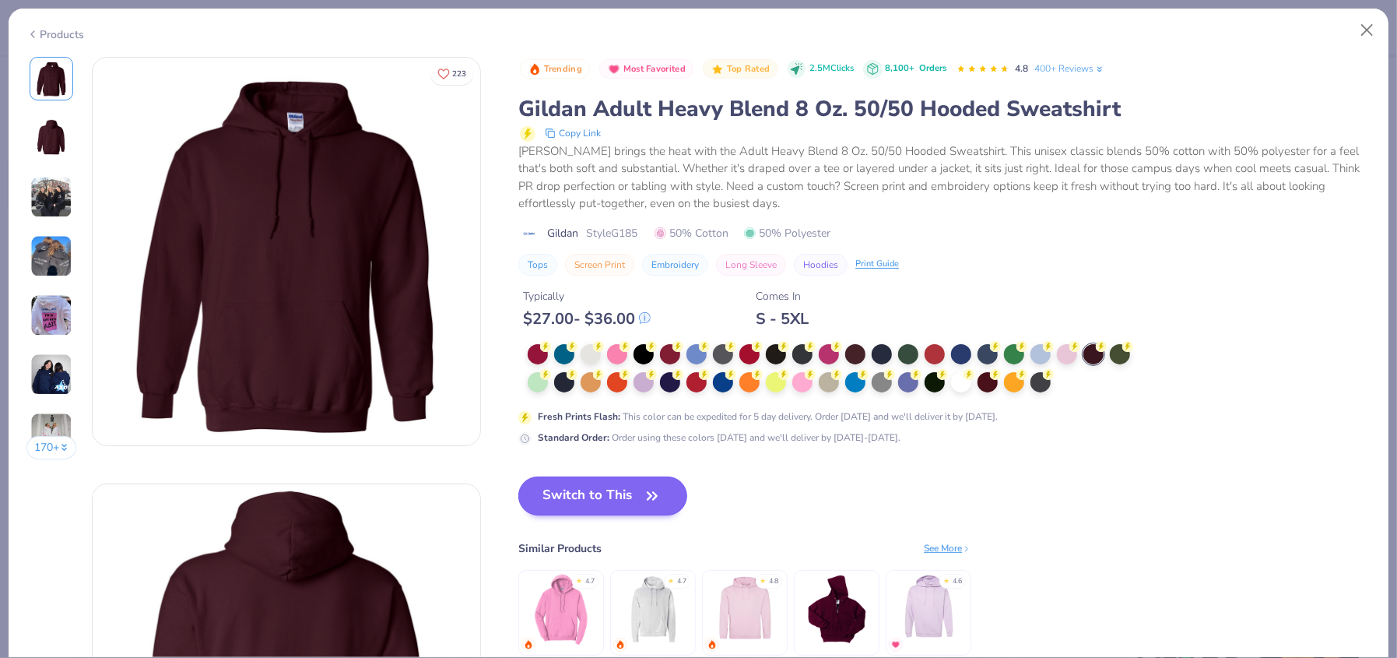
click at [654, 494] on icon "button" at bounding box center [652, 496] width 22 height 22
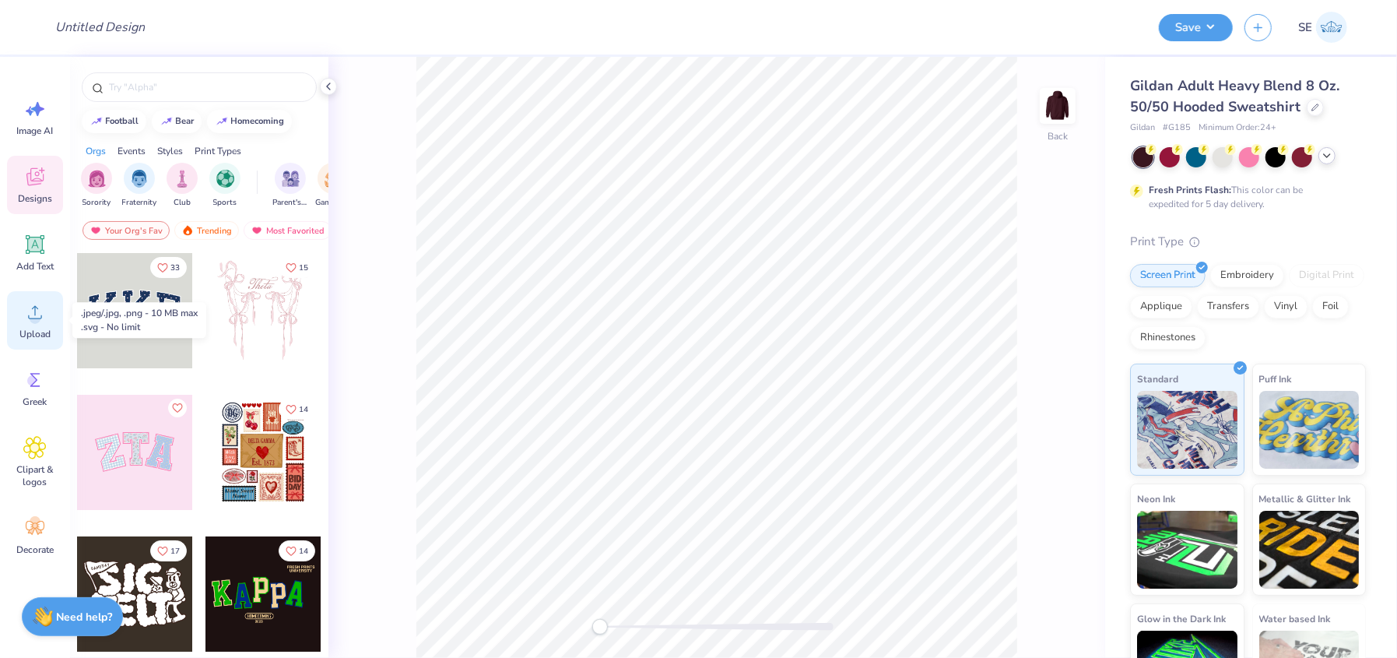
click at [40, 318] on circle at bounding box center [35, 318] width 11 height 11
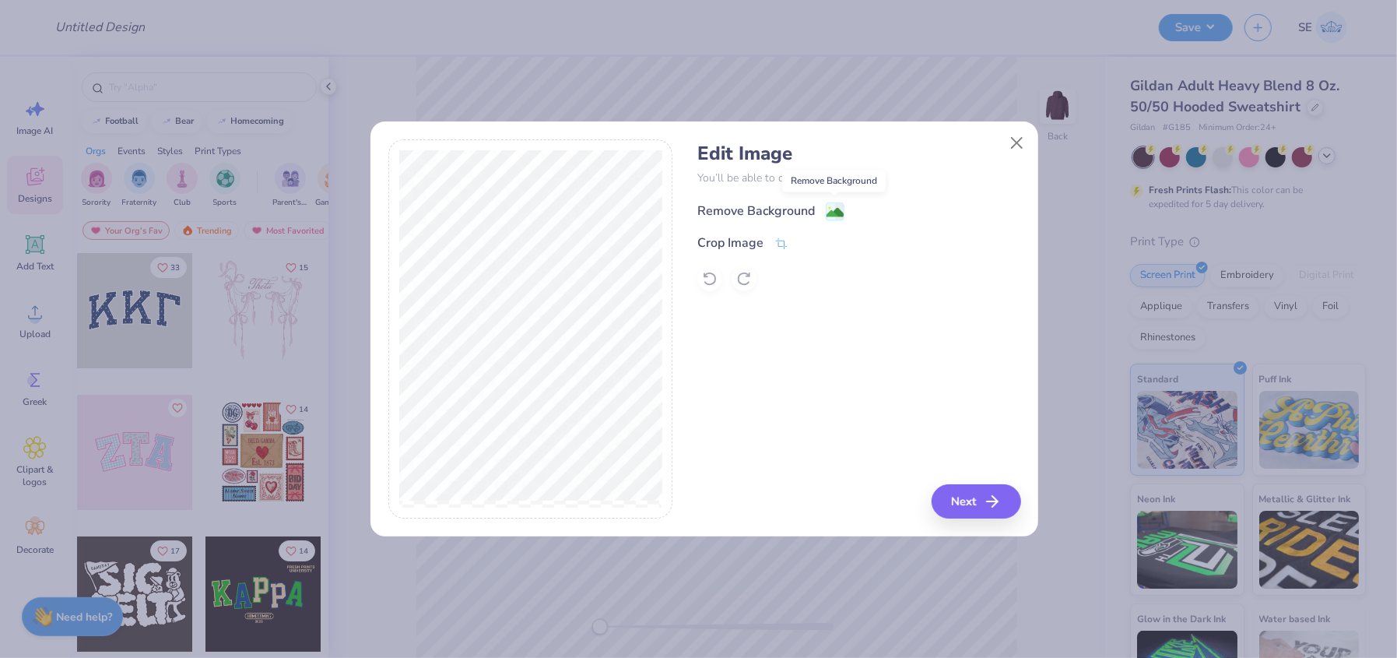
click at [836, 209] on image at bounding box center [834, 212] width 17 height 17
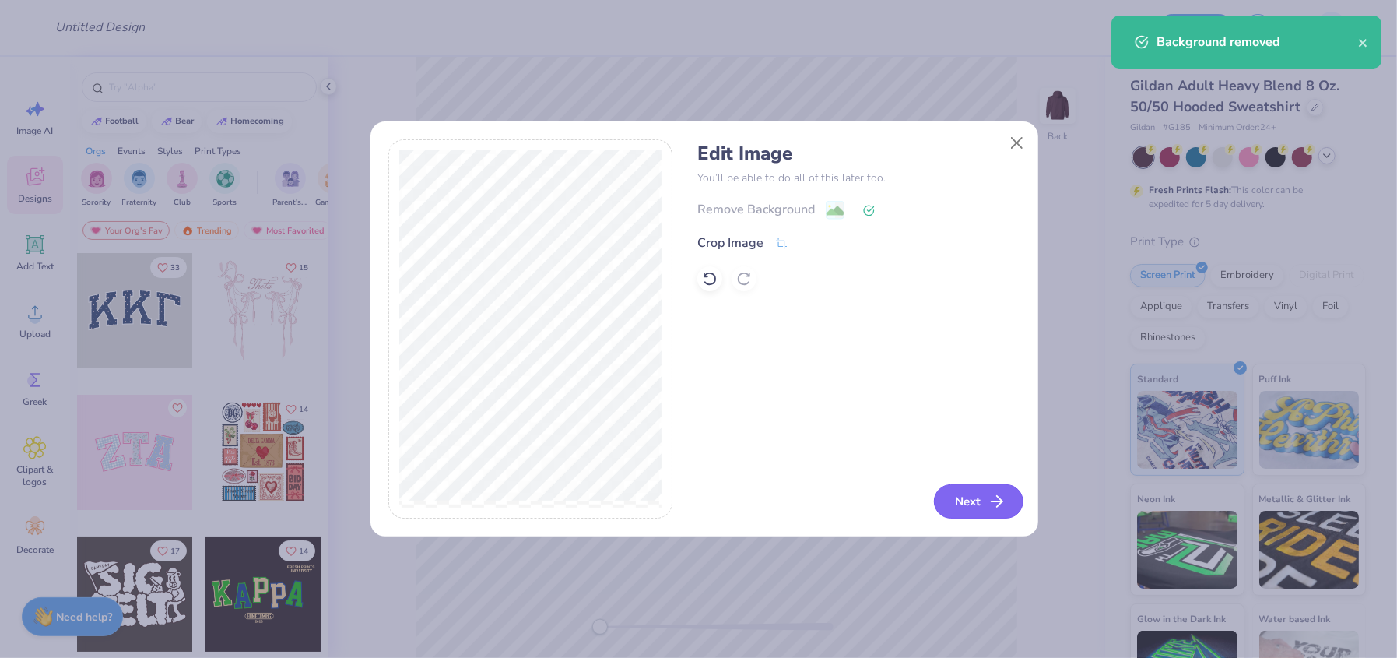
click at [973, 495] on button "Next" at bounding box center [978, 501] width 89 height 34
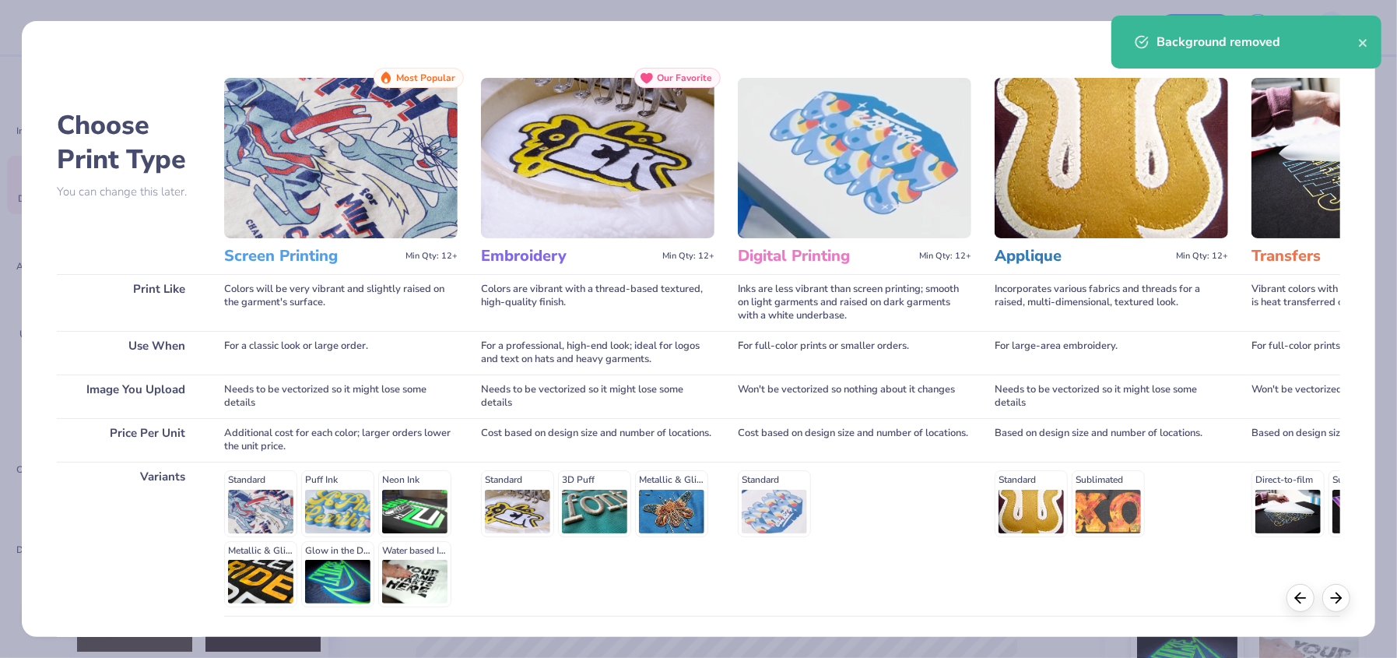
click at [344, 444] on div "Additional cost for each color; larger orders lower the unit price." at bounding box center [340, 440] width 233 height 44
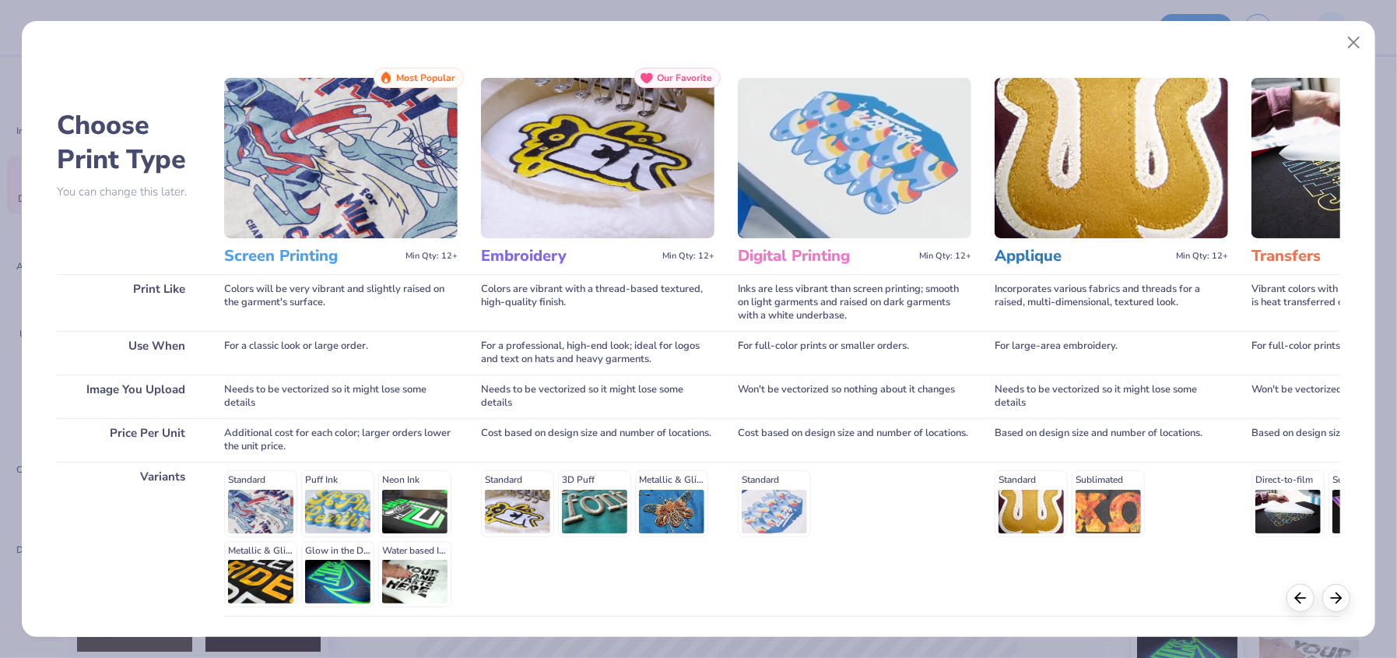
click at [397, 118] on img at bounding box center [340, 158] width 233 height 160
click at [107, 143] on h2 "Choose Print Type" at bounding box center [129, 142] width 144 height 68
click at [327, 209] on img at bounding box center [340, 158] width 233 height 160
click at [346, 324] on div "Colors will be very vibrant and slightly raised on the garment's surface." at bounding box center [340, 302] width 233 height 57
click at [651, 79] on icon at bounding box center [646, 78] width 12 height 10
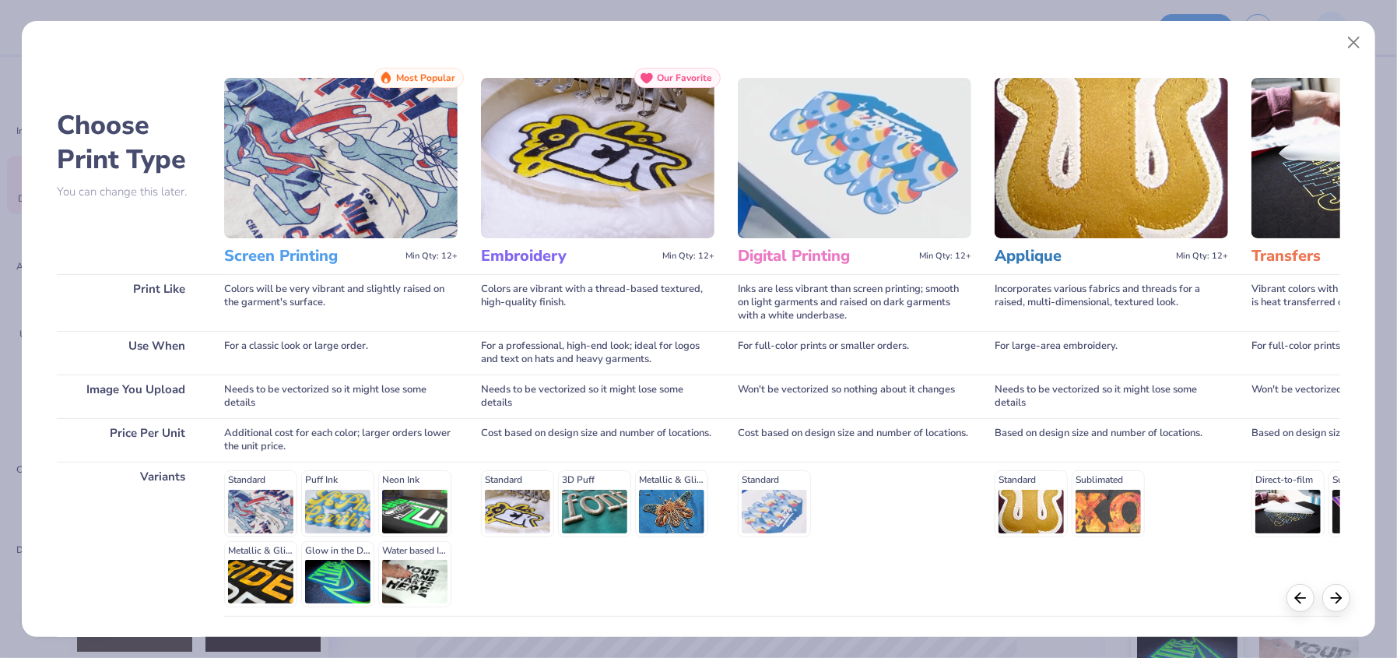
click at [437, 75] on span "Most Popular" at bounding box center [425, 77] width 59 height 11
drag, startPoint x: 1395, startPoint y: 161, endPoint x: 1393, endPoint y: 305, distance: 144.0
click at [1395, 308] on div "Choose Print Type You can change this later. Print Like Use When Image You Uplo…" at bounding box center [698, 329] width 1397 height 658
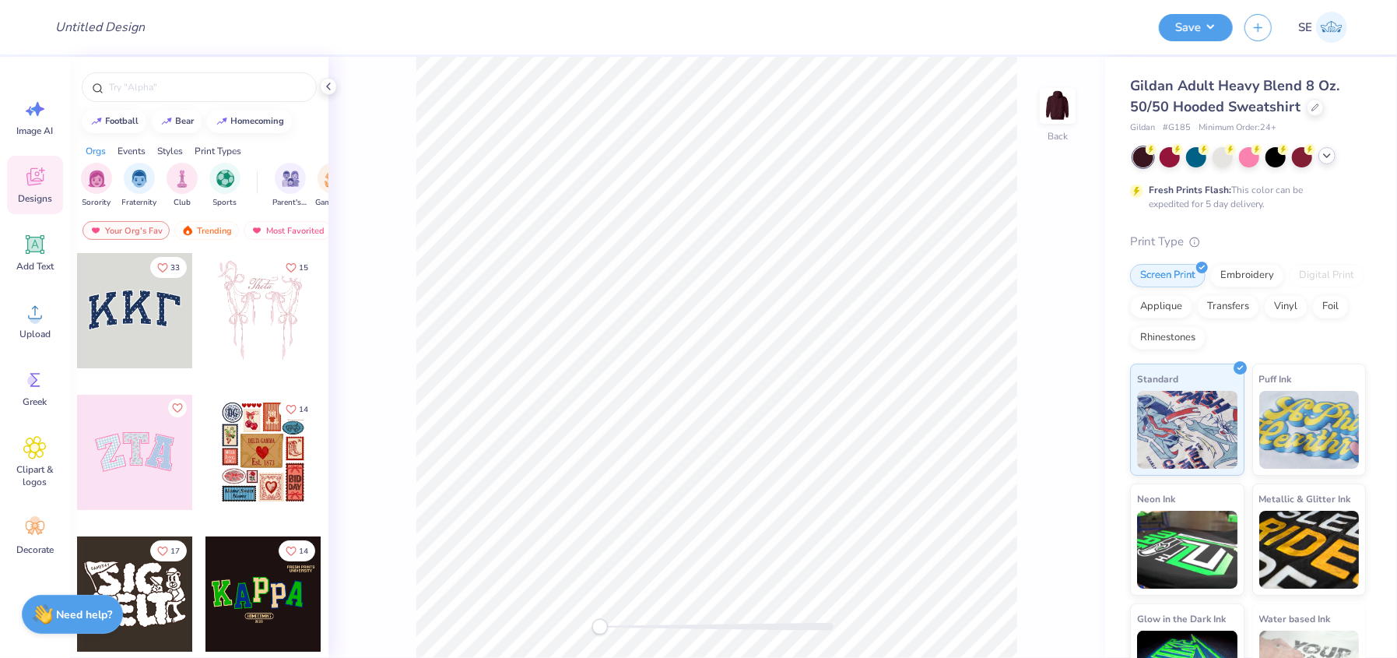
click at [89, 615] on strong "Need help?" at bounding box center [85, 614] width 56 height 15
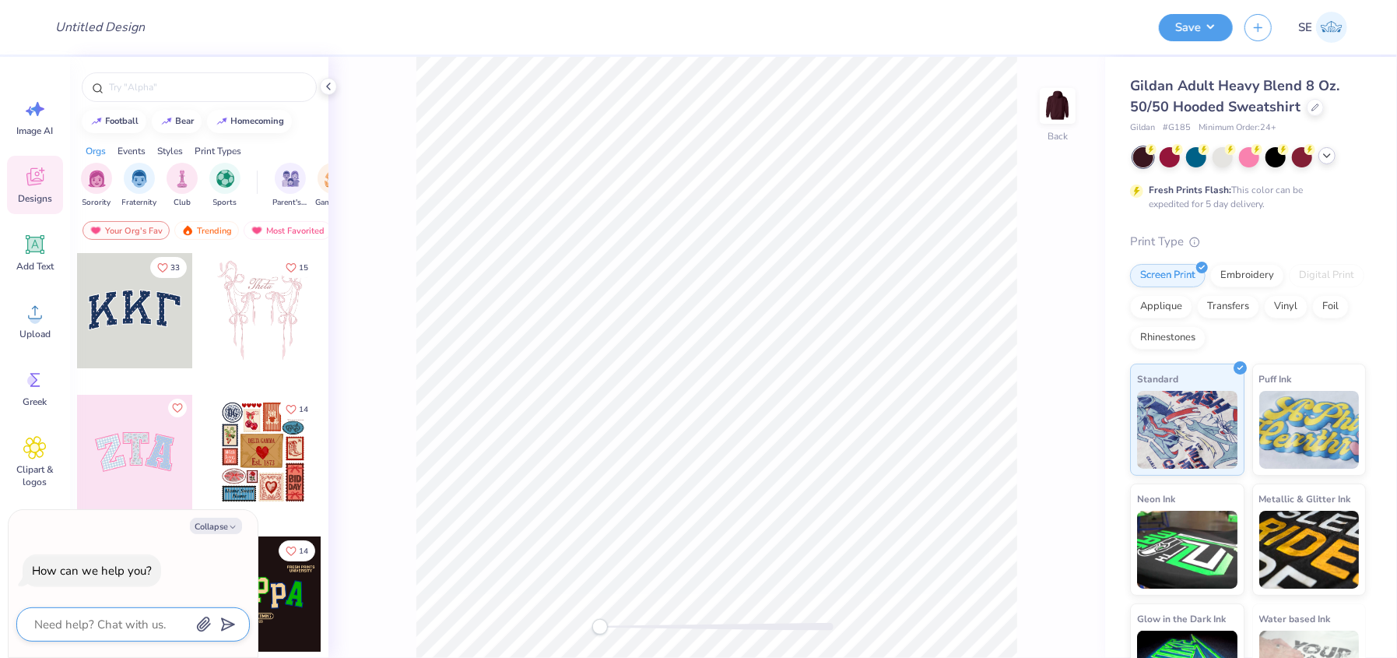
click at [93, 622] on textarea at bounding box center [112, 624] width 158 height 20
type textarea "hey"
click at [93, 622] on textarea "hey" at bounding box center [112, 624] width 158 height 20
type textarea "x"
type textarea "hey,"
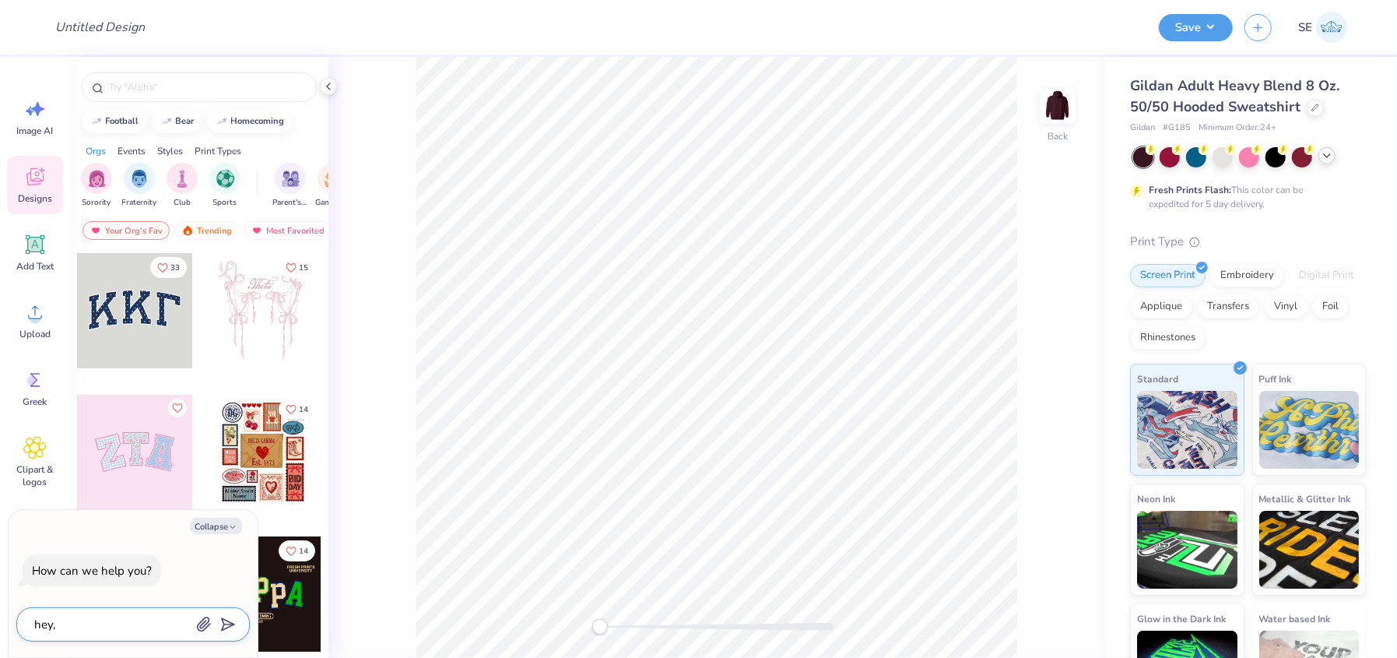
type textarea "x"
type textarea "hey,"
type textarea "x"
type textarea "hey, I"
type textarea "x"
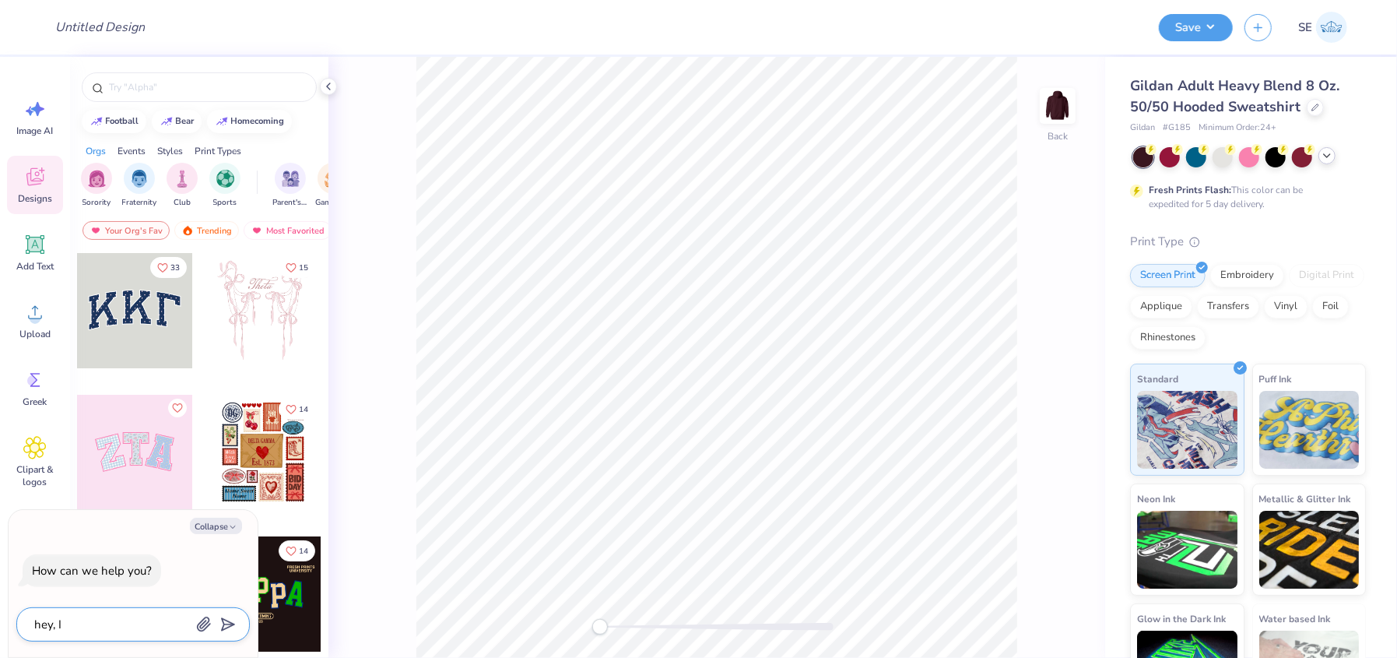
type textarea "hey, I'"
type textarea "x"
type textarea "hey, I'm"
type textarea "x"
type textarea "hey, I'm"
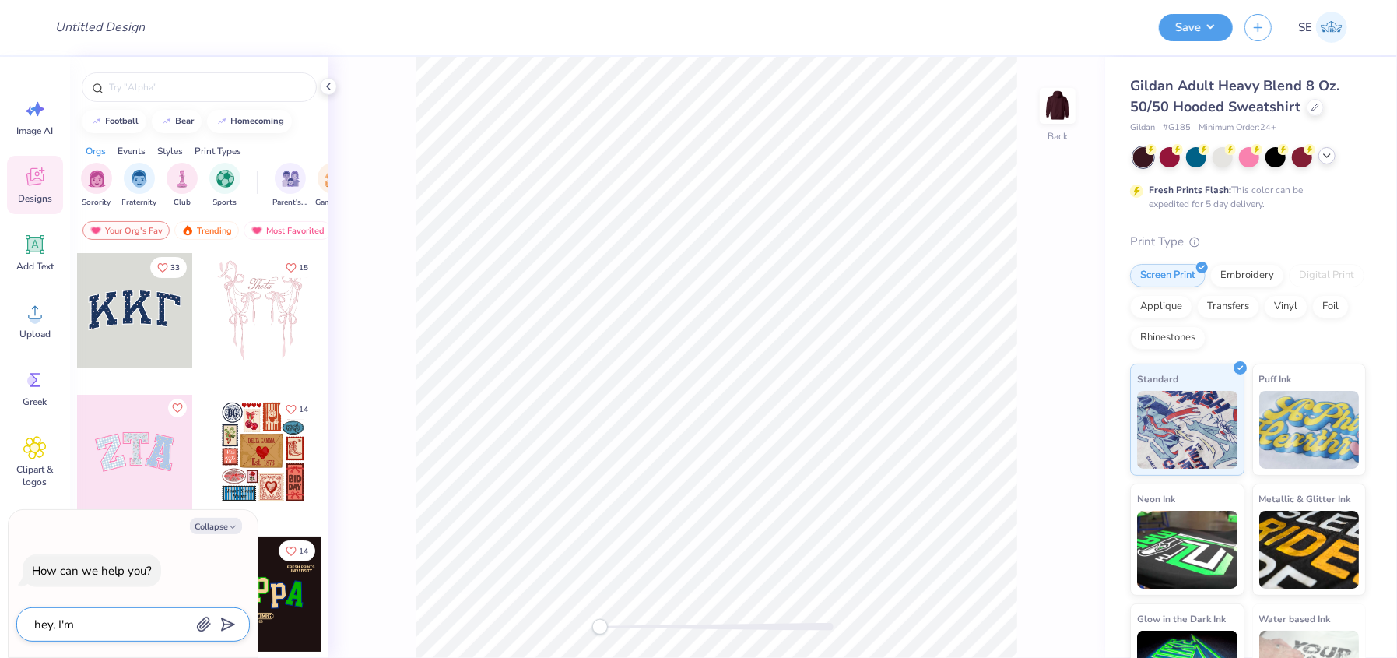
type textarea "x"
type textarea "hey, I'm u"
type textarea "x"
type textarea "hey, I'm un"
type textarea "x"
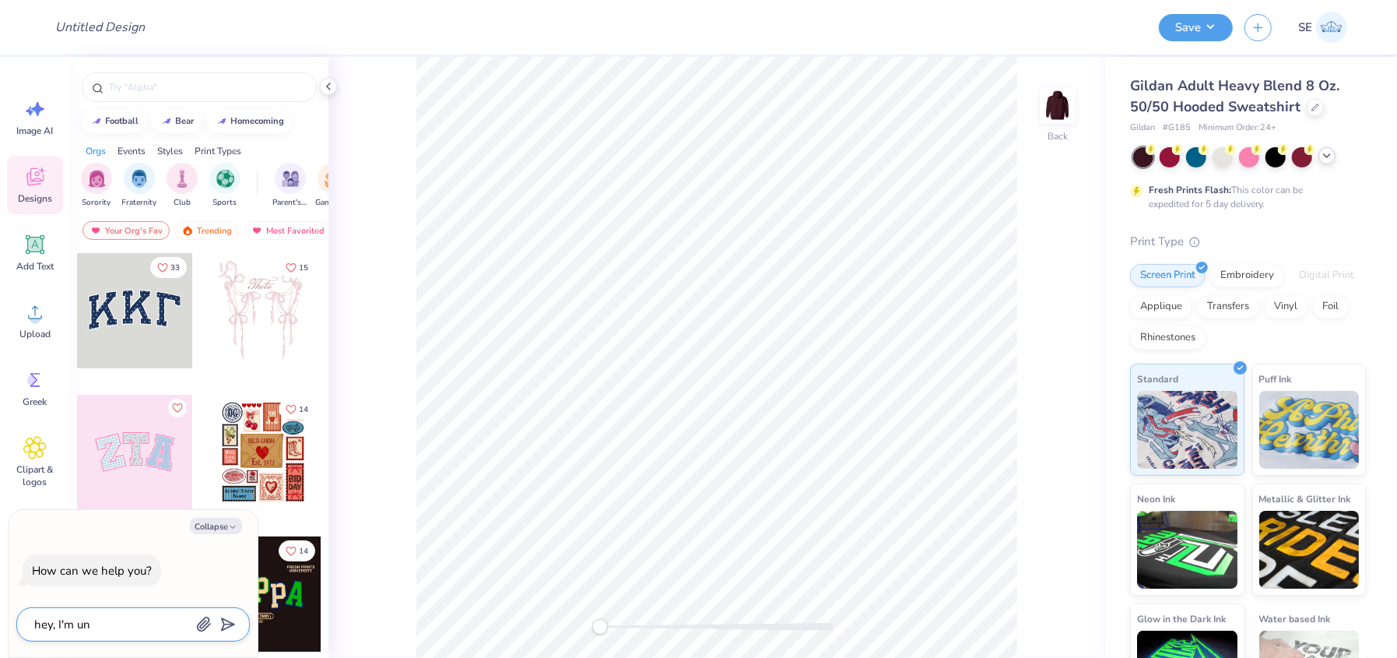
type textarea "hey, I'm una"
type textarea "x"
type textarea "hey, I'm unab"
type textarea "x"
type textarea "hey, I'm unabl"
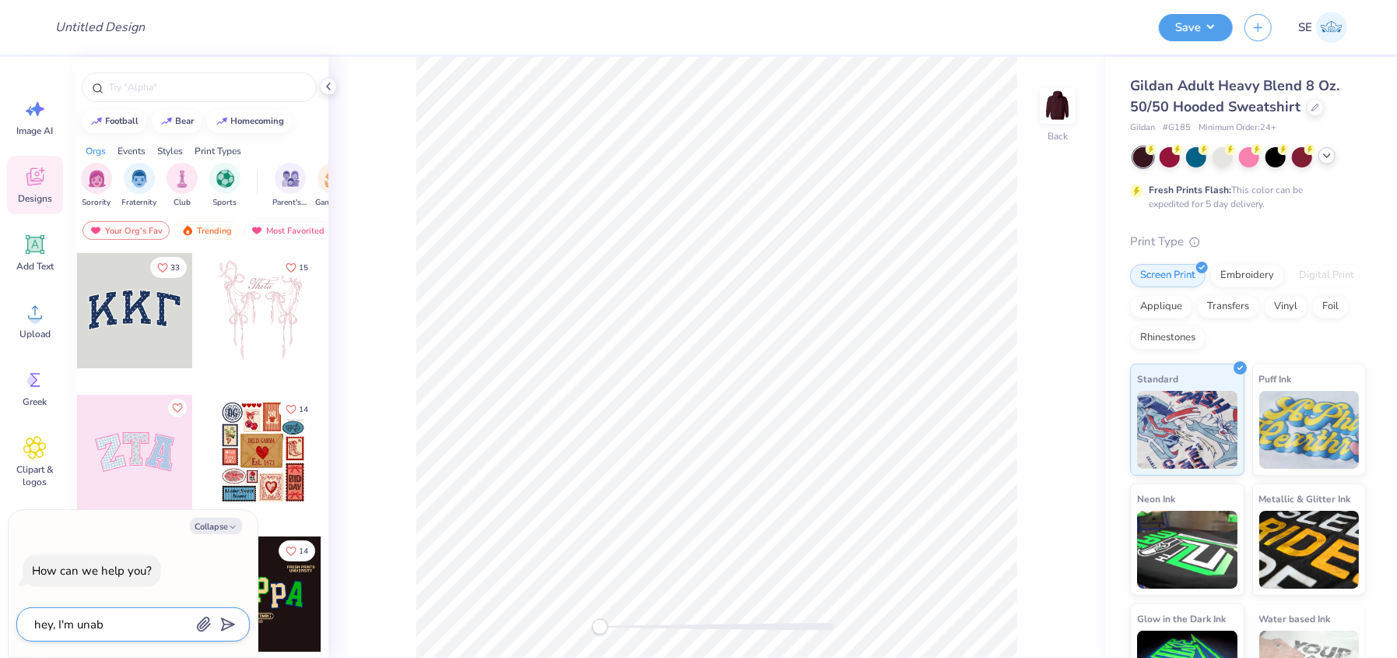
type textarea "x"
type textarea "hey, I'm unable"
type textarea "x"
type textarea "hey, I'm unable"
type textarea "x"
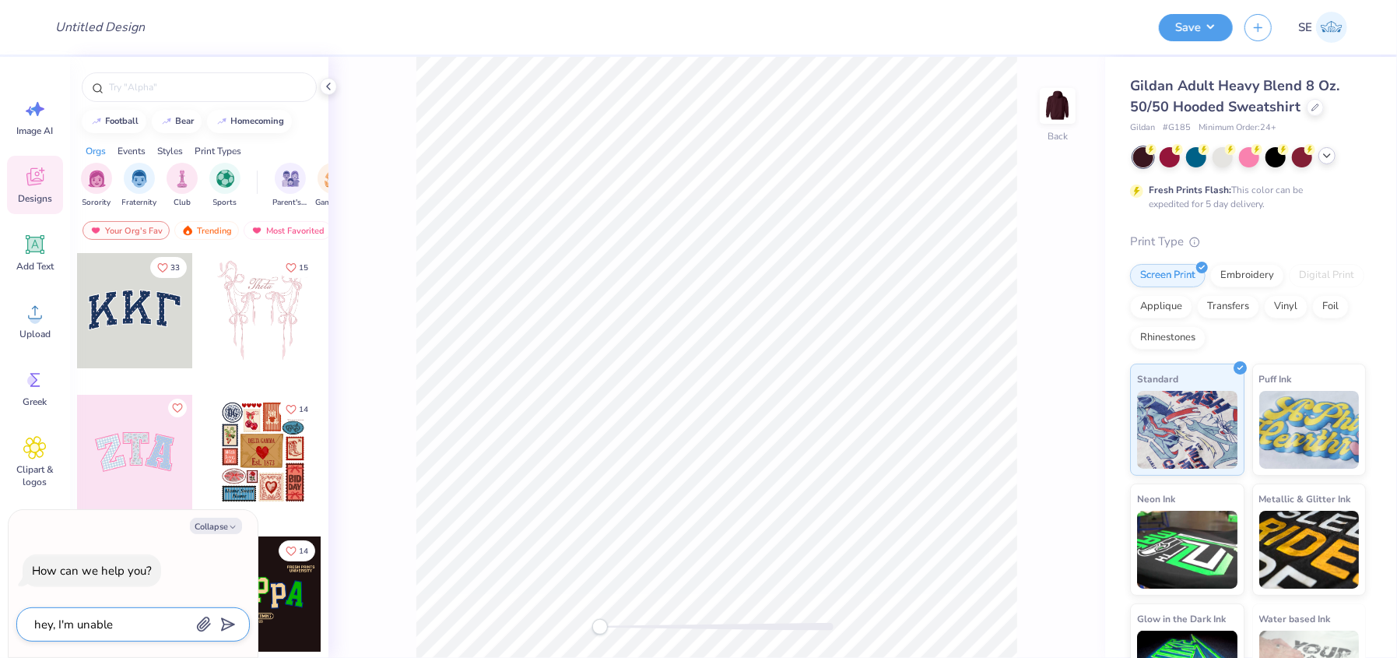
type textarea "hey, I'm unable t"
type textarea "x"
type textarea "hey, I'm unable to"
type textarea "x"
type textarea "hey, I'm unable to"
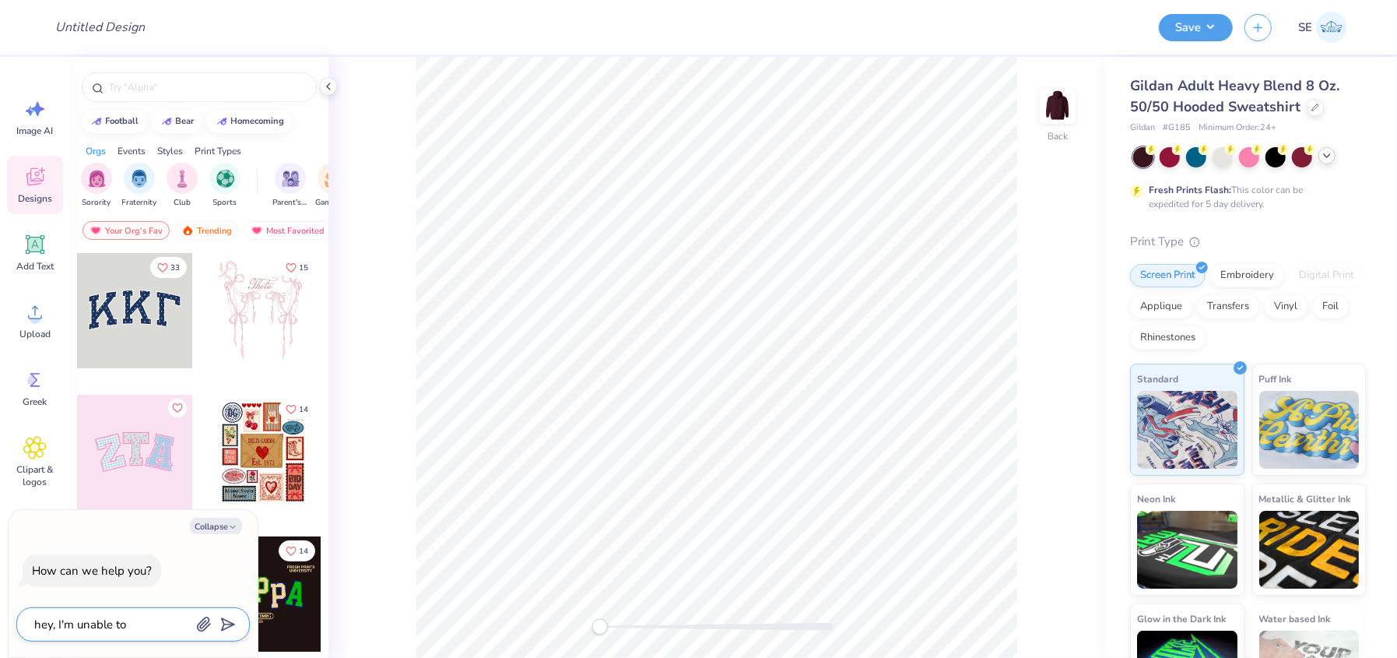
type textarea "x"
type textarea "hey, I'm unable to p"
type textarea "x"
type textarea "hey, I'm unable to pi"
type textarea "x"
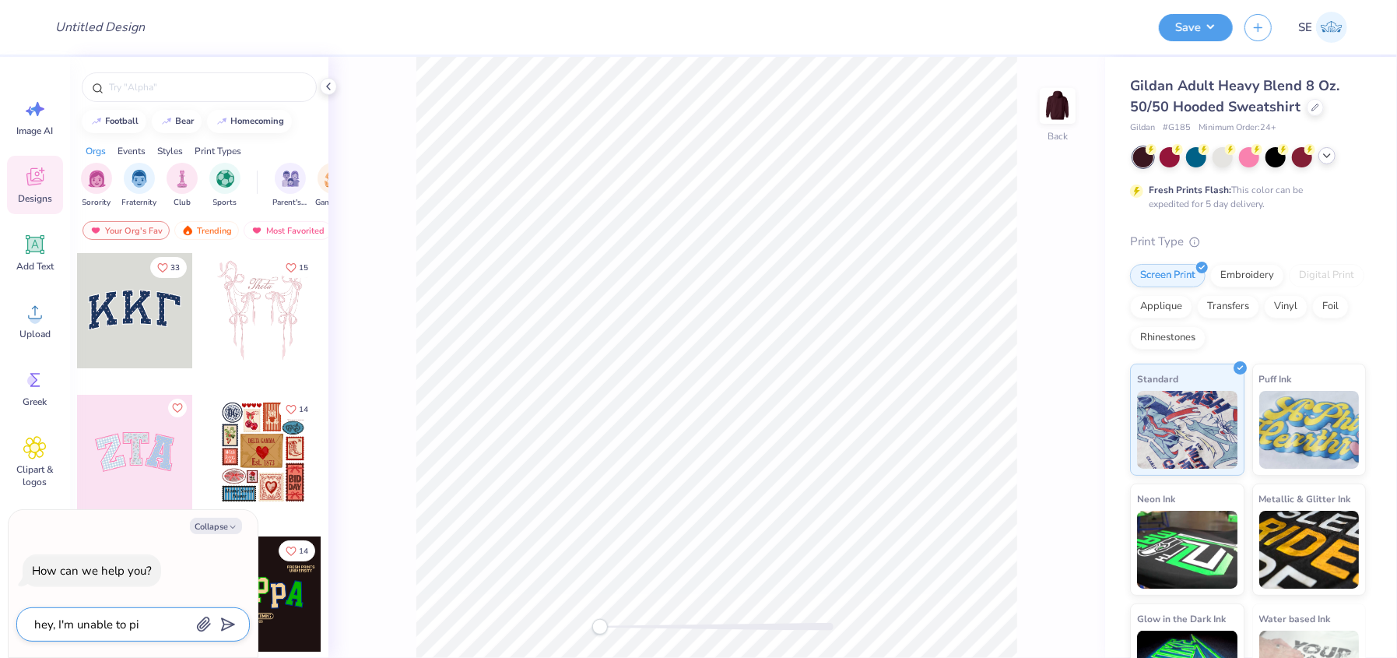
type textarea "hey, I'm unable to pic"
type textarea "x"
type textarea "hey, I'm unable to pick"
type textarea "x"
type textarea "hey, I'm unable to pick"
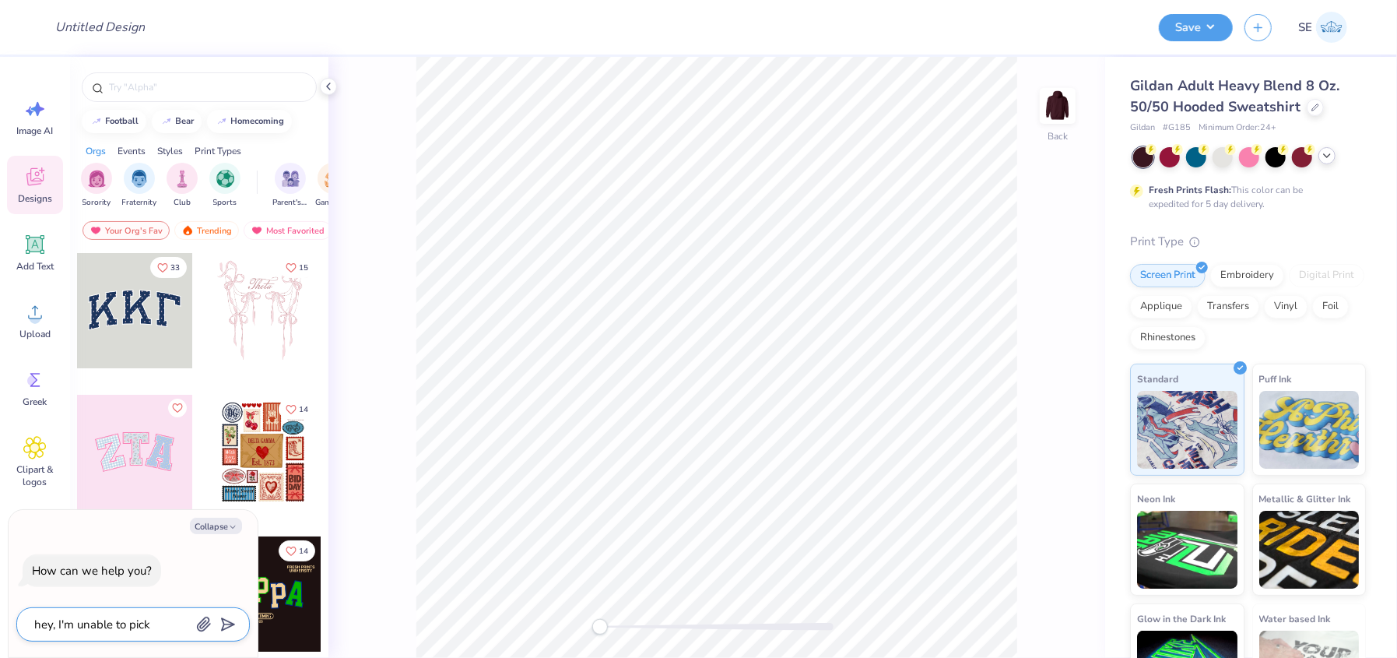
type textarea "x"
type textarea "hey, I'm unable to pick t"
type textarea "x"
type textarea "hey, I'm unable to pick th"
type textarea "x"
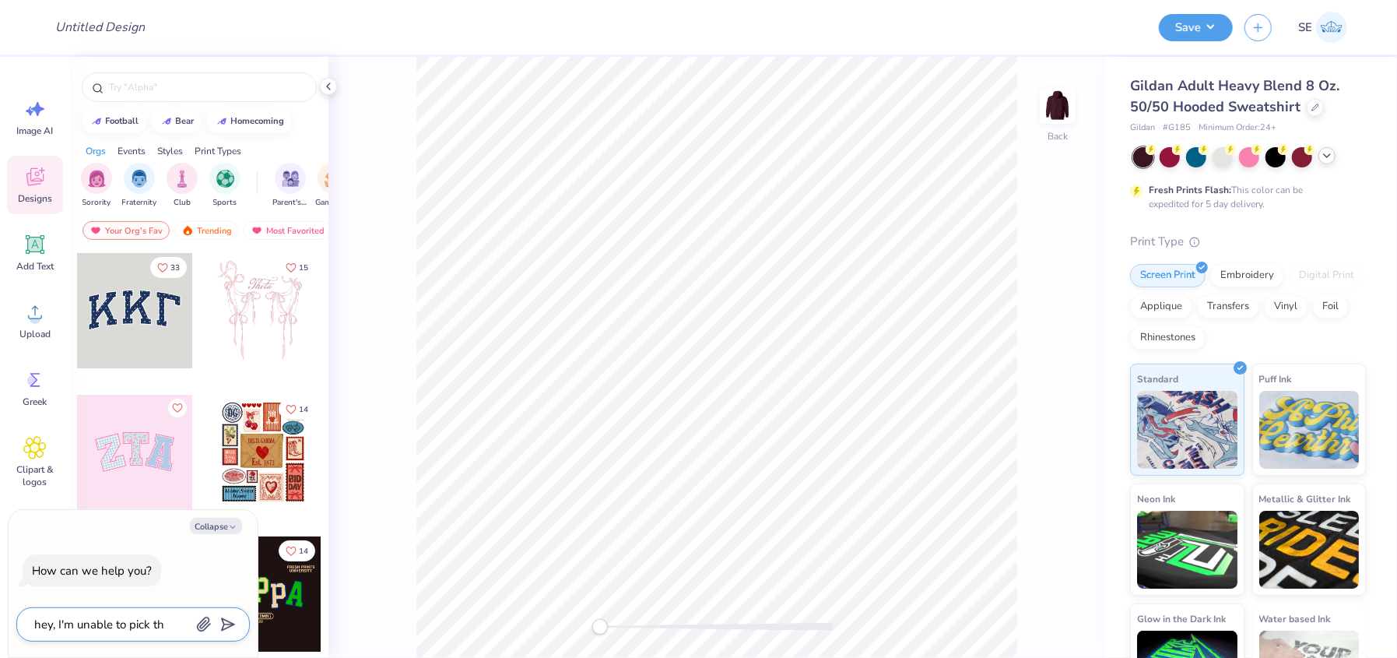
type textarea "hey, I'm unable to pick the"
type textarea "x"
type textarea "hey, I'm unable to pick the"
type textarea "x"
type textarea "hey, I'm unable to pick the p"
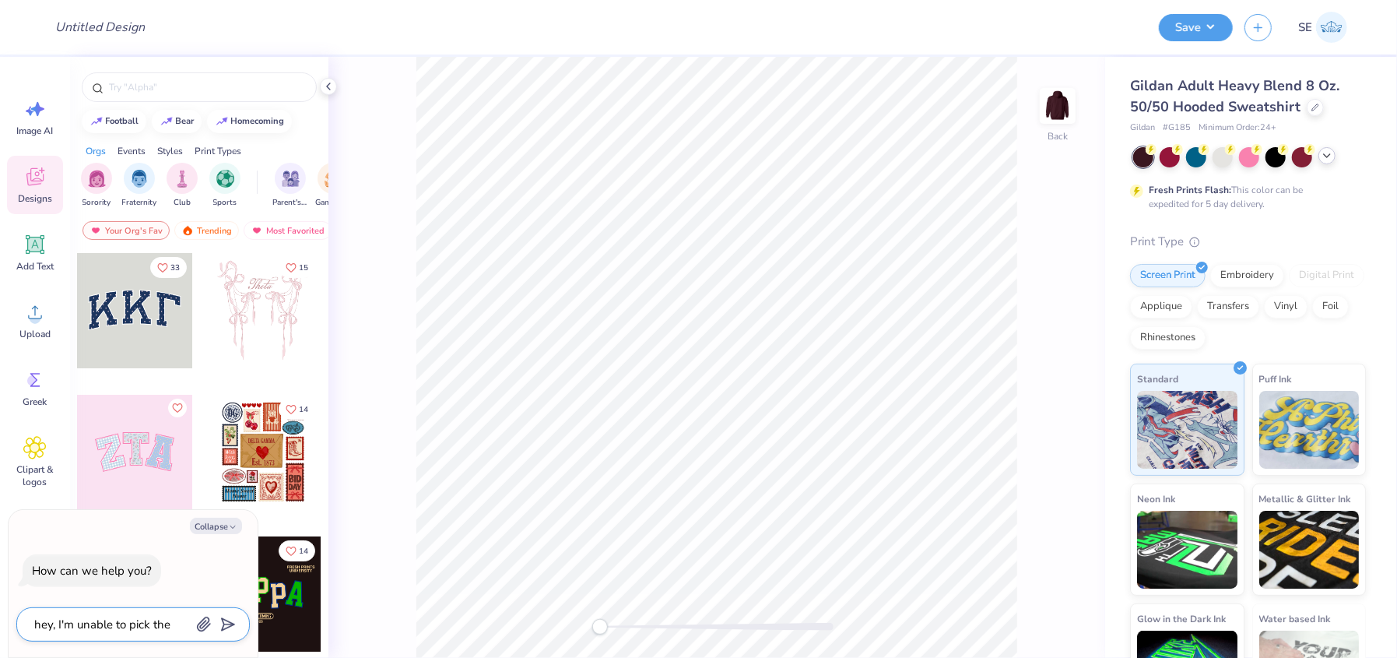
type textarea "x"
type textarea "hey, I'm unable to pick the pr"
type textarea "x"
type textarea "hey, I'm unable to pick the pri"
type textarea "x"
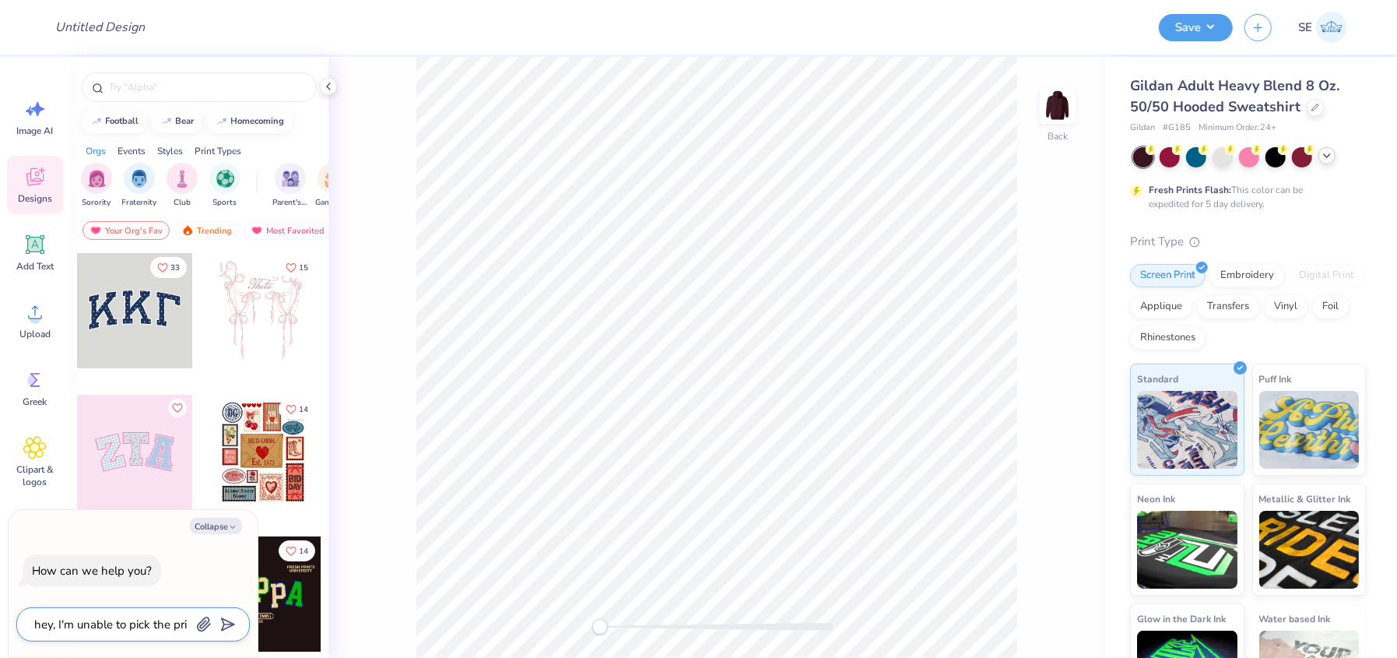
type textarea "hey, I'm unable to pick the prin"
type textarea "x"
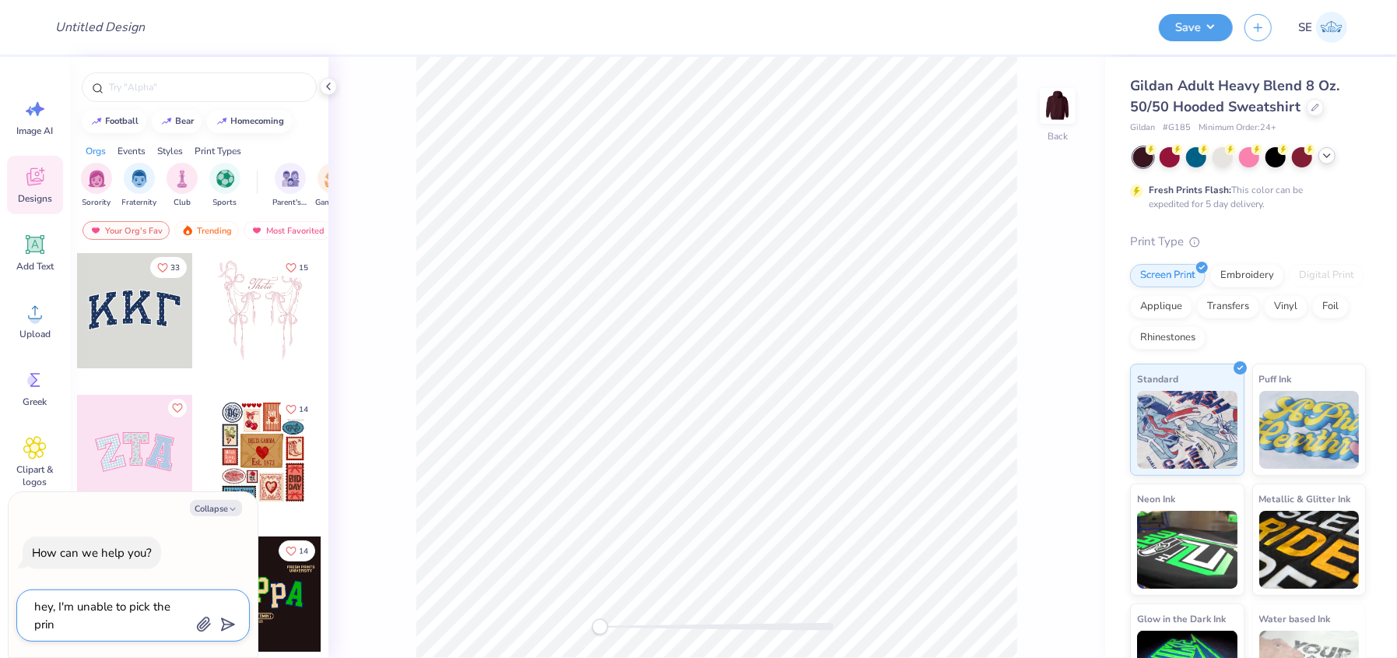
type textarea "hey, I'm unable to pick the print"
type textarea "x"
type textarea "hey, I'm unable to pick the print"
type textarea "x"
type textarea "hey, I'm unable to pick the print t"
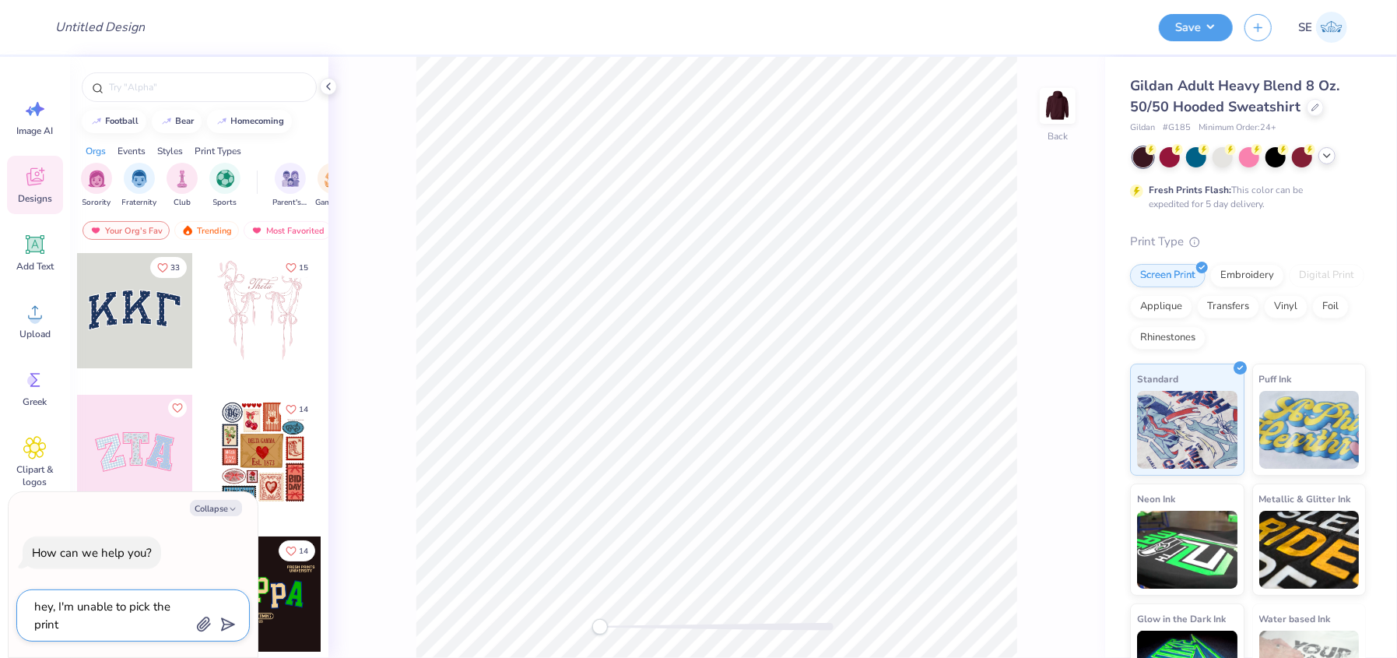
type textarea "x"
type textarea "hey, I'm unable to pick the print ty"
type textarea "x"
type textarea "hey, I'm unable to pick the print typ"
type textarea "x"
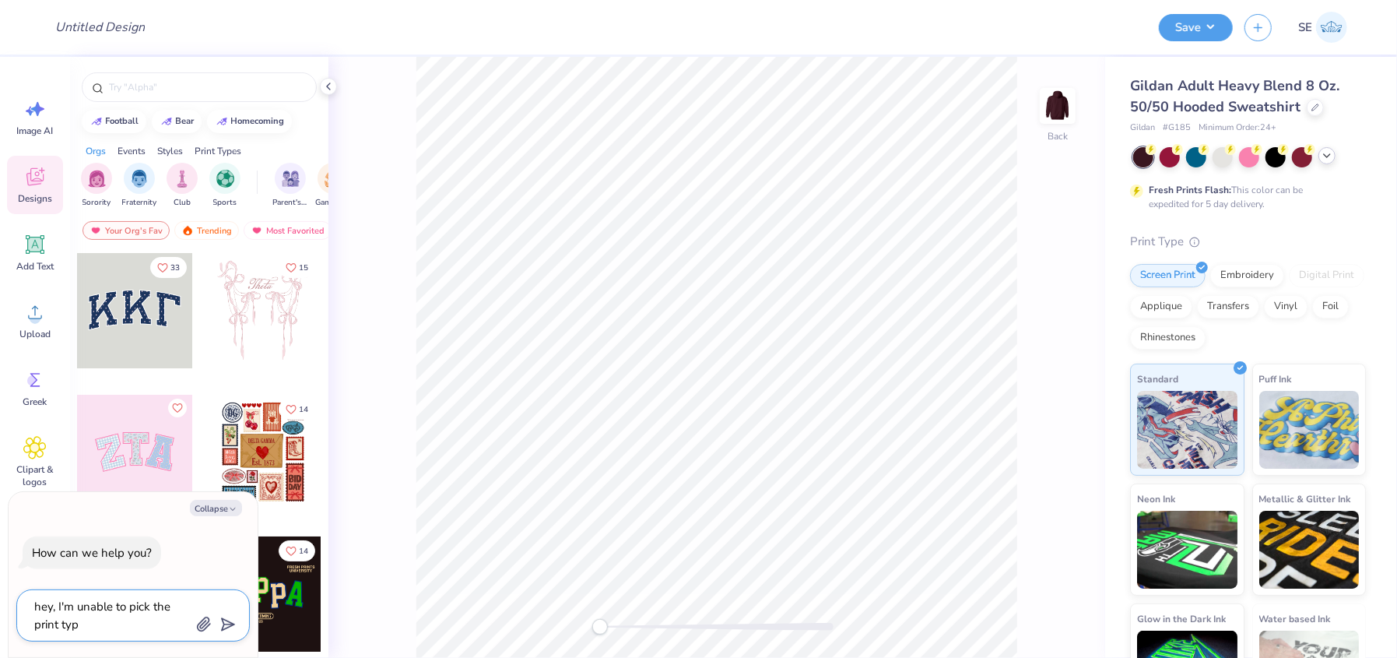
type textarea "hey, I'm unable to pick the print type"
type textarea "x"
type textarea "hey, I'm unable to pick the print type,"
type textarea "x"
type textarea "hey, I'm unable to pick the print type,"
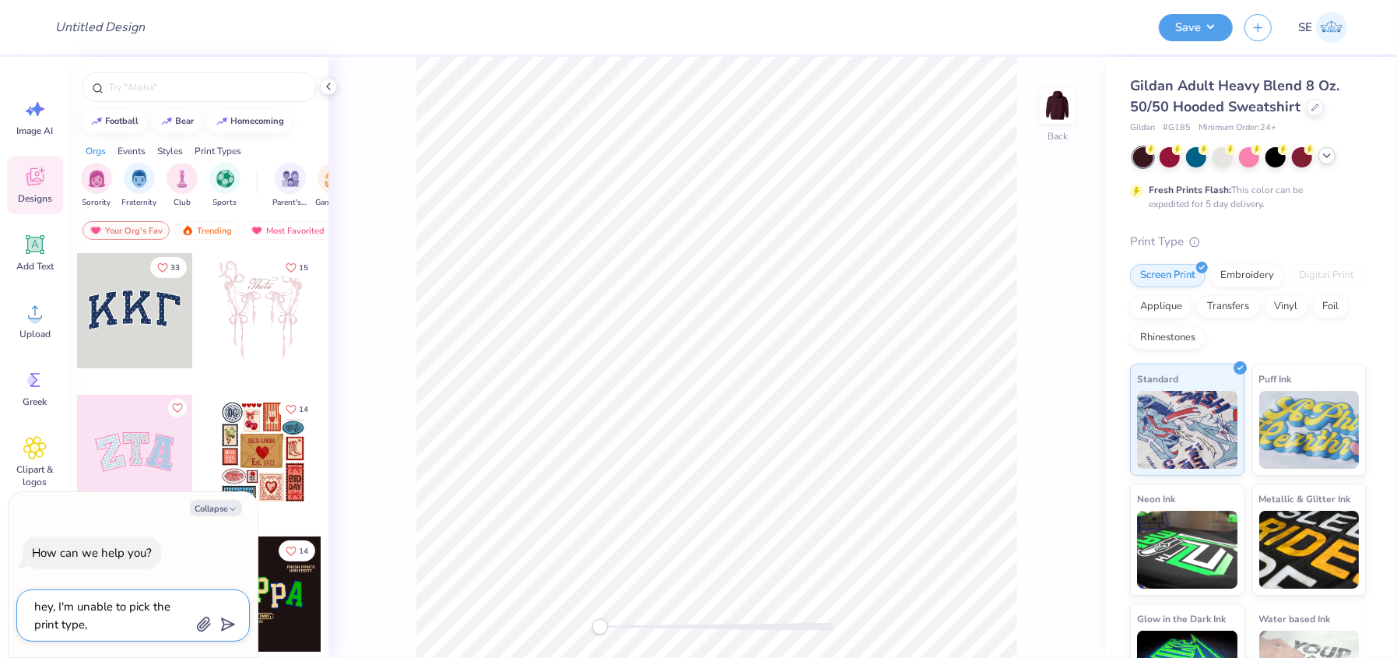
type textarea "x"
type textarea "hey, I'm unable to pick the print type, l"
type textarea "x"
type textarea "hey, I'm unable to pick the print type, li"
type textarea "x"
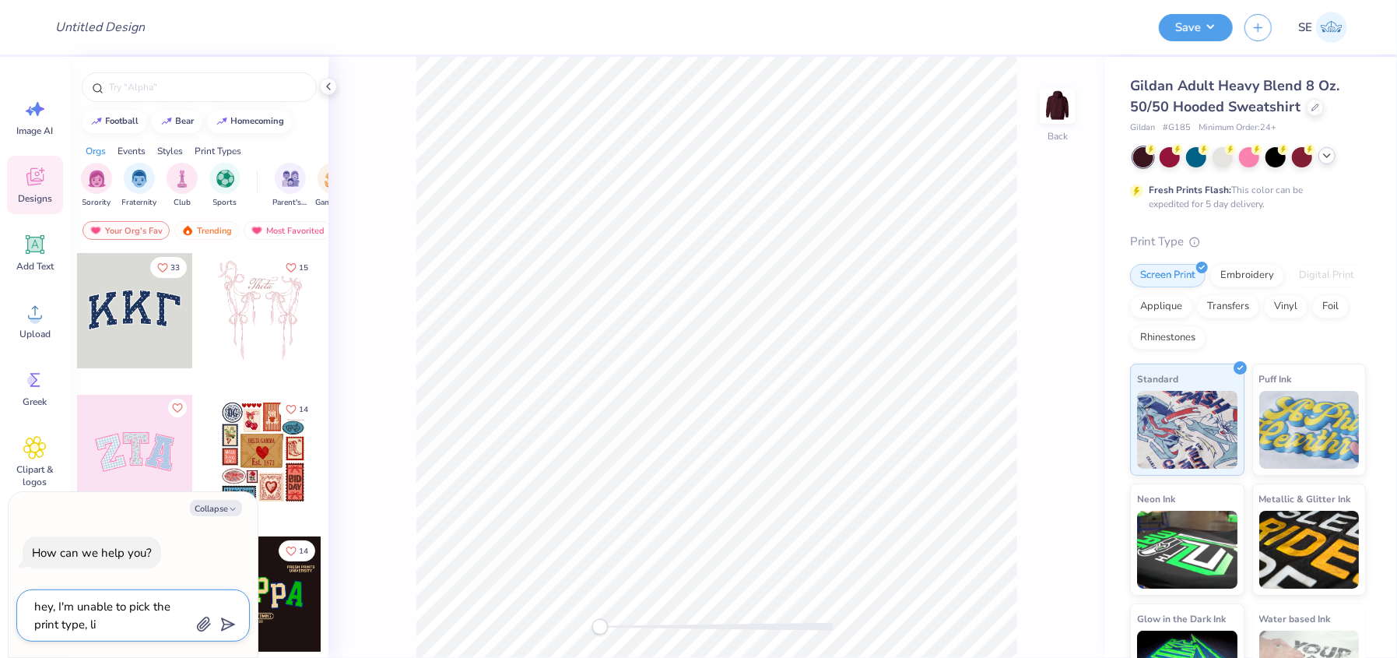
type textarea "hey, I'm unable to pick the print type, lik"
type textarea "x"
type textarea "hey, I'm unable to pick the print type, like"
type textarea "x"
type textarea "hey, I'm unable to pick the print type, like"
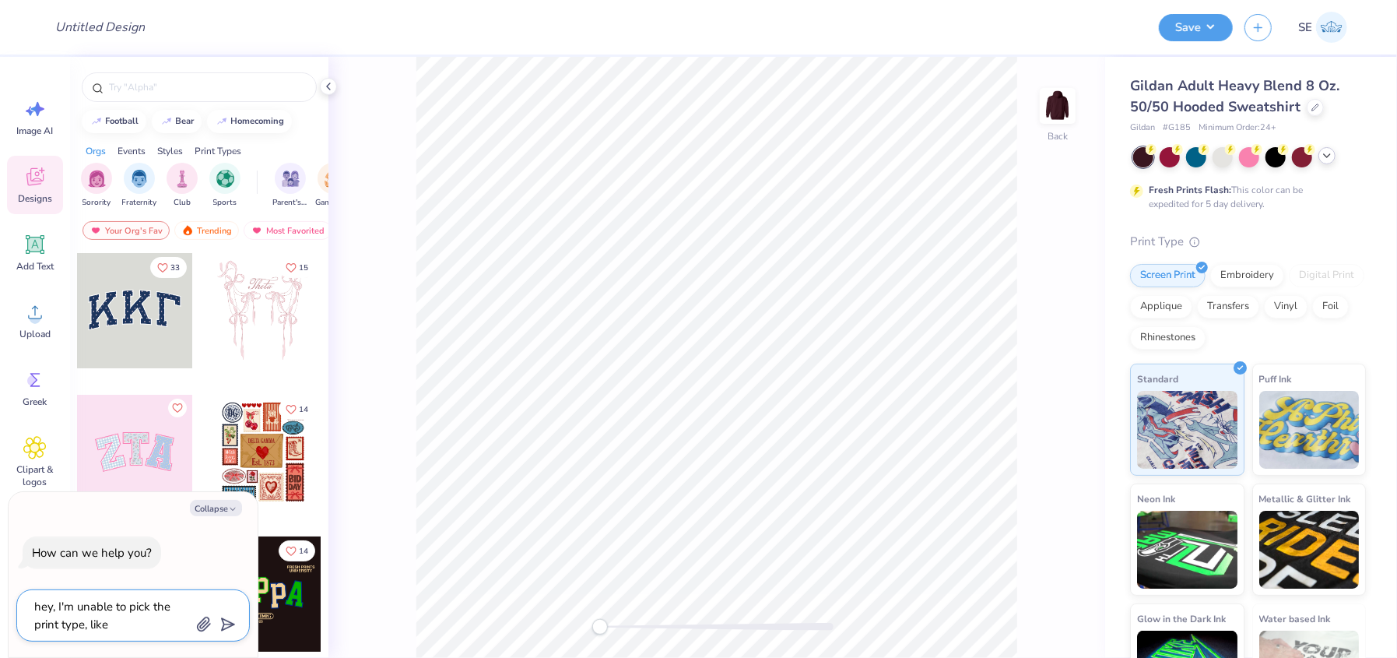
type textarea "x"
type textarea "hey, I'm unable to pick the print type, like l"
type textarea "x"
type textarea "hey, I'm unable to pick the print type, like li"
type textarea "x"
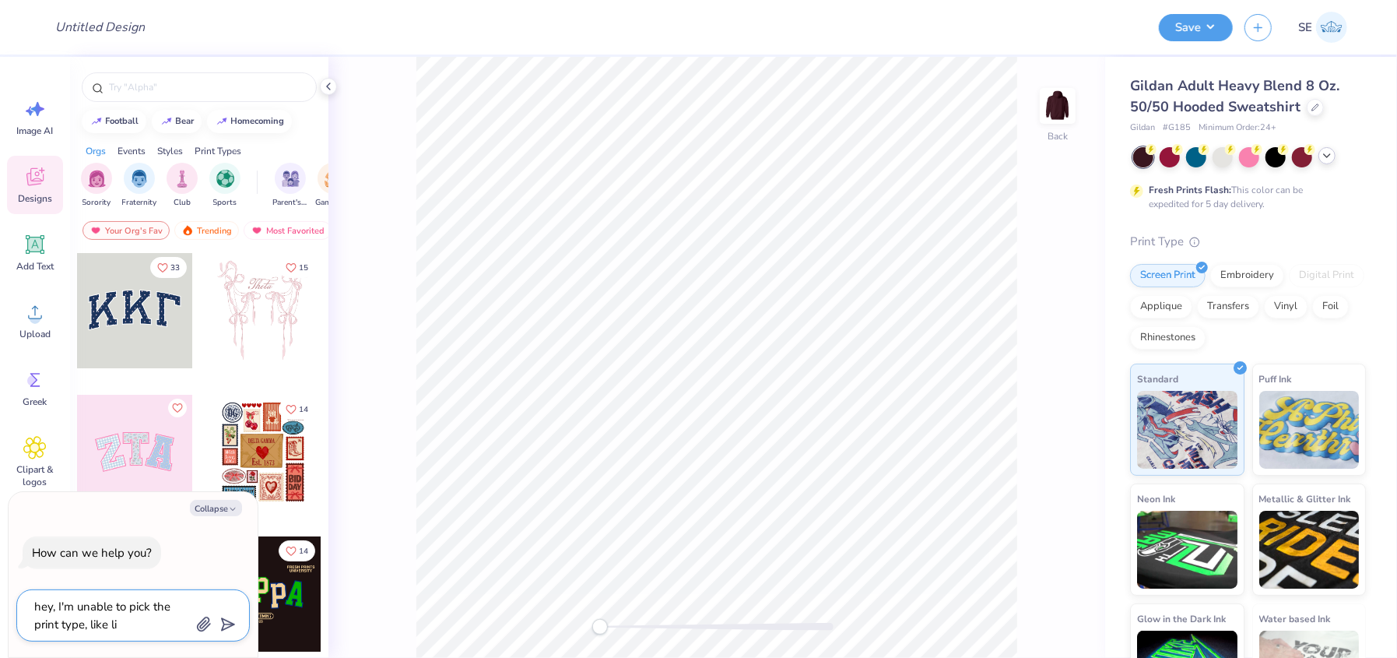
type textarea "hey, I'm unable to pick the print type, like lin"
type textarea "x"
type textarea "hey, I'm unable to pick the print type, like link"
type textarea "x"
type textarea "hey, I'm unable to pick the print type, like link"
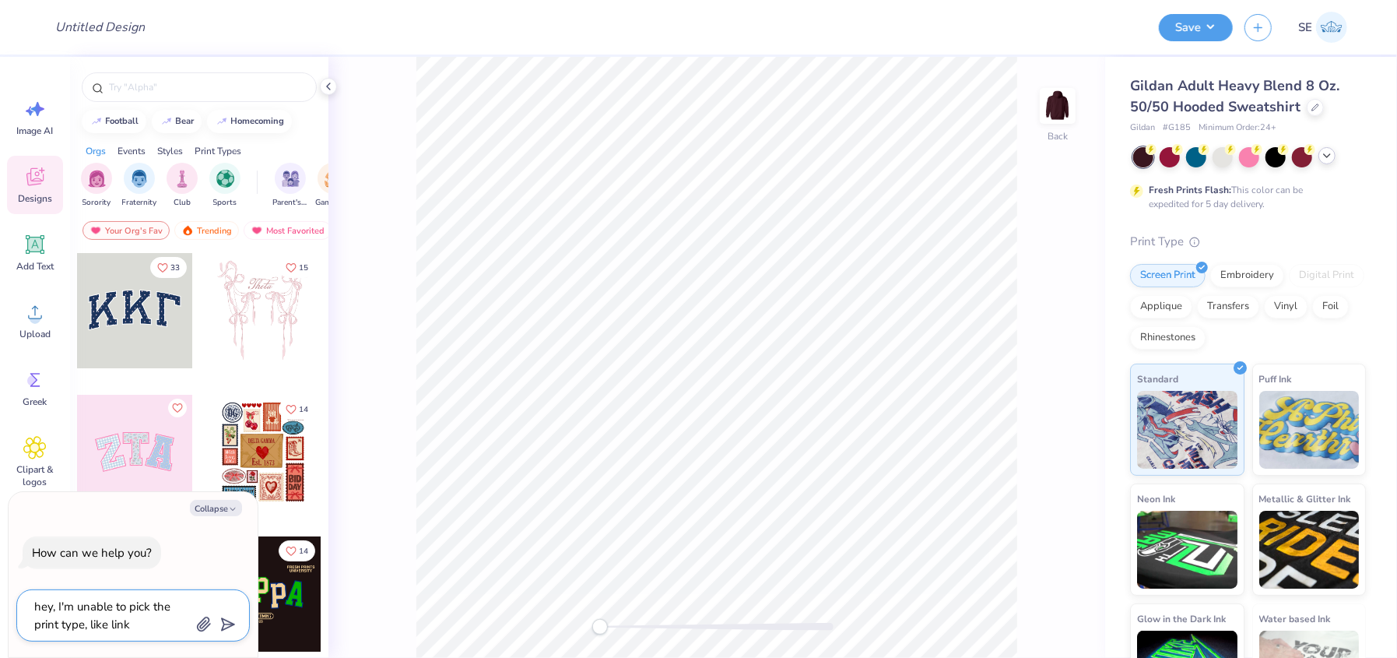
type textarea "x"
type textarea "hey, I'm unable to pick the print type, like link o"
type textarea "x"
type textarea "hey, I'm unable to pick the print type, like link on"
type textarea "x"
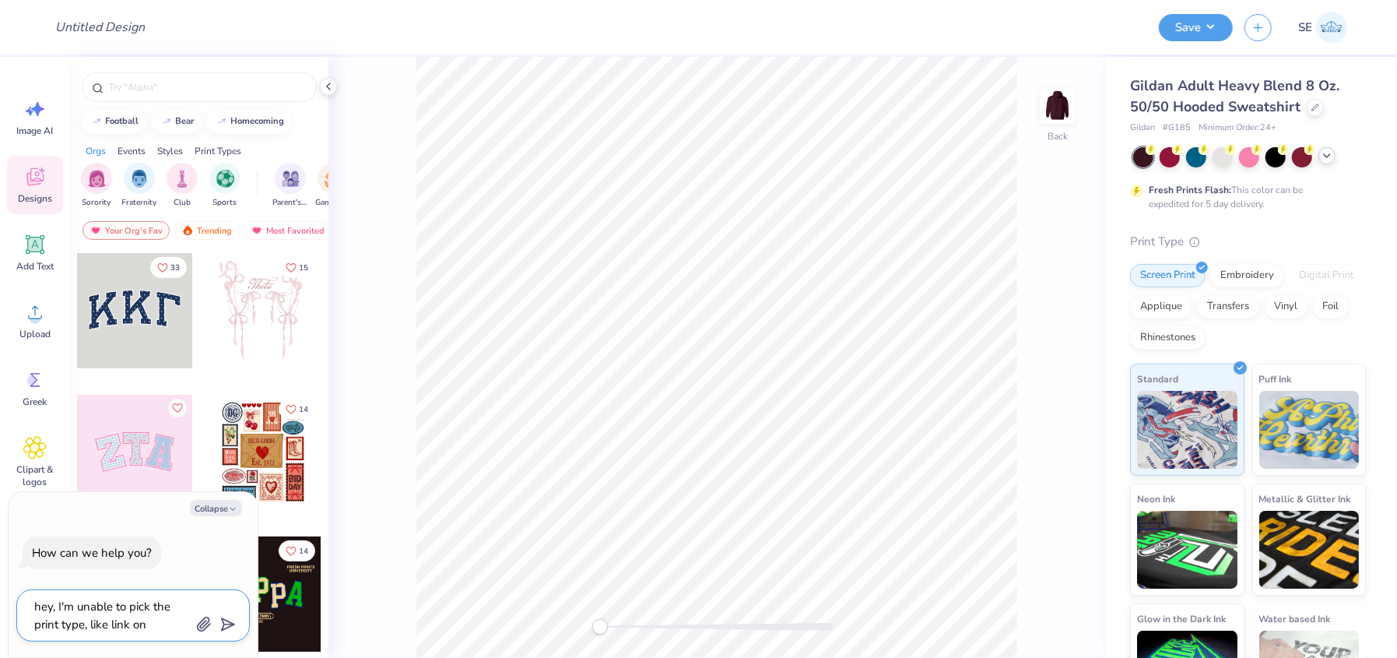
type textarea "hey, I'm unable to pick the print type, like link on"
type textarea "x"
type textarea "hey, I'm unable to pick the print type, like link on i"
type textarea "x"
type textarea "hey, I'm unable to pick the print type, like link on it"
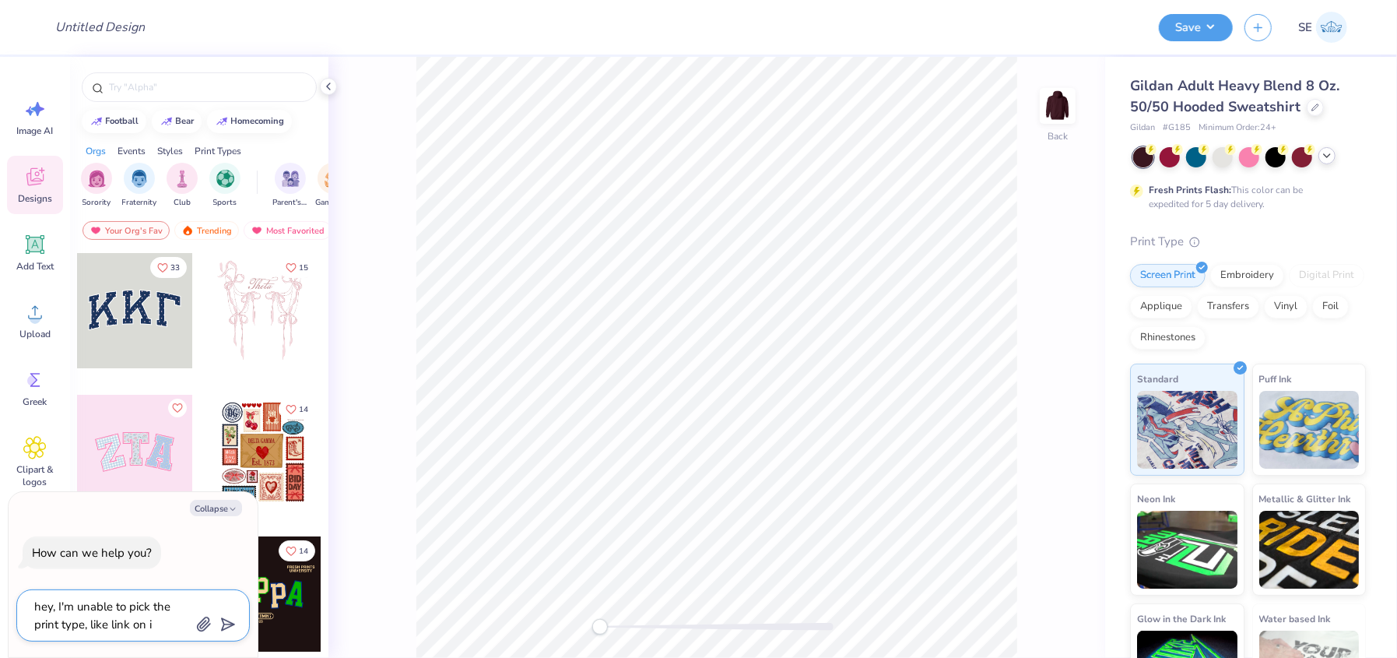
type textarea "x"
type textarea "hey, I'm unable to pick the print type, like link on it"
click at [221, 627] on icon "submit" at bounding box center [225, 624] width 22 height 22
type textarea "x"
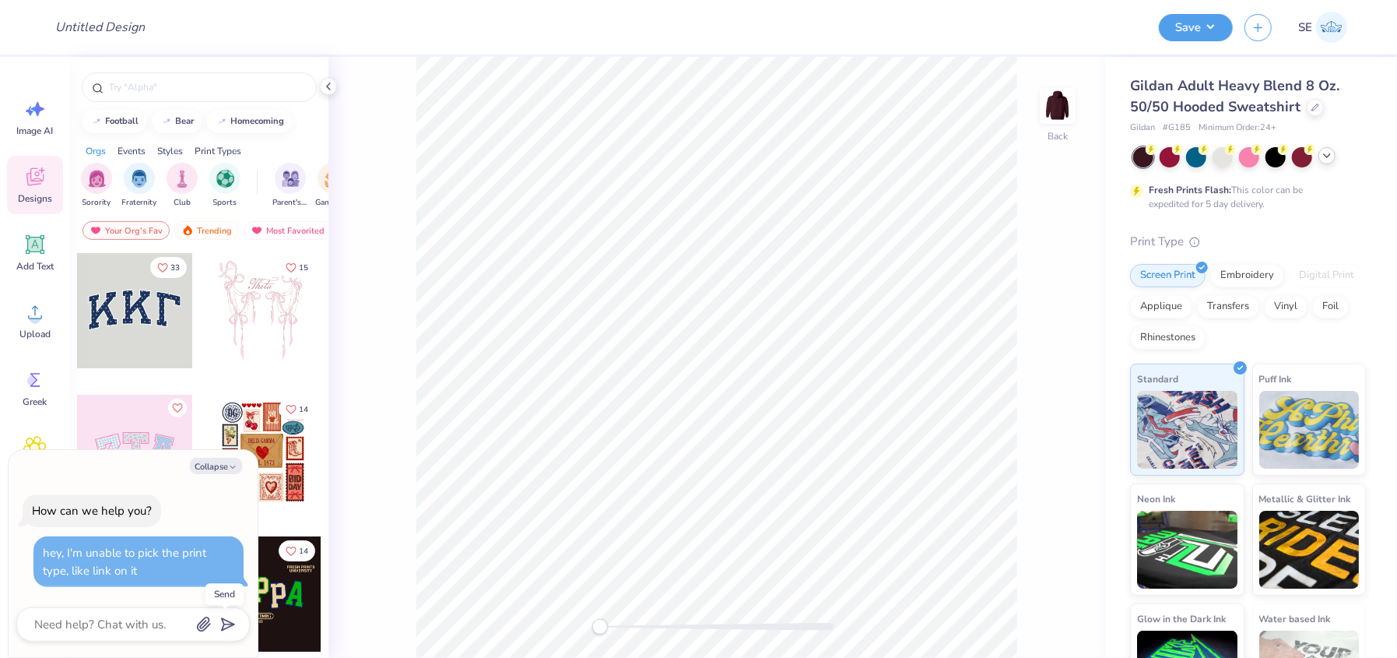
type textarea "x"
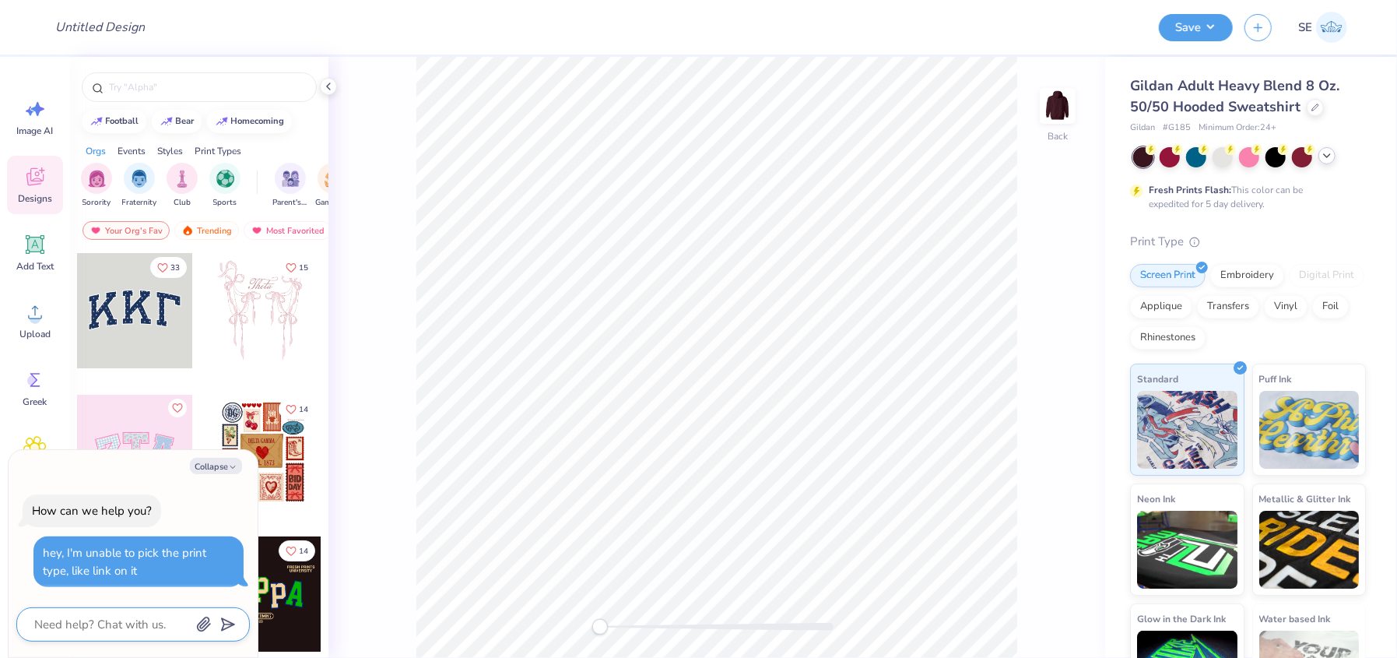
click at [156, 620] on textarea at bounding box center [112, 624] width 158 height 20
type textarea "c"
type textarea "x"
type textarea "cl"
type textarea "x"
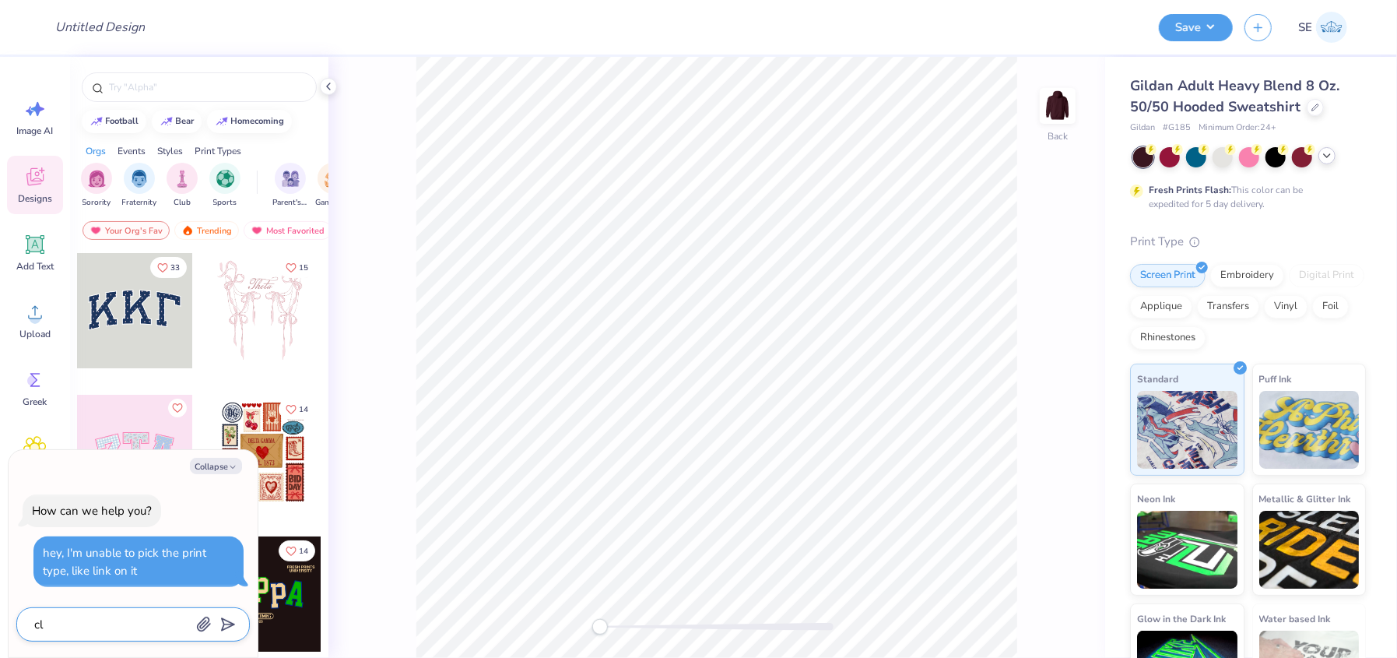
type textarea "cli"
type textarea "x"
type textarea "clie"
type textarea "x"
type textarea "clien"
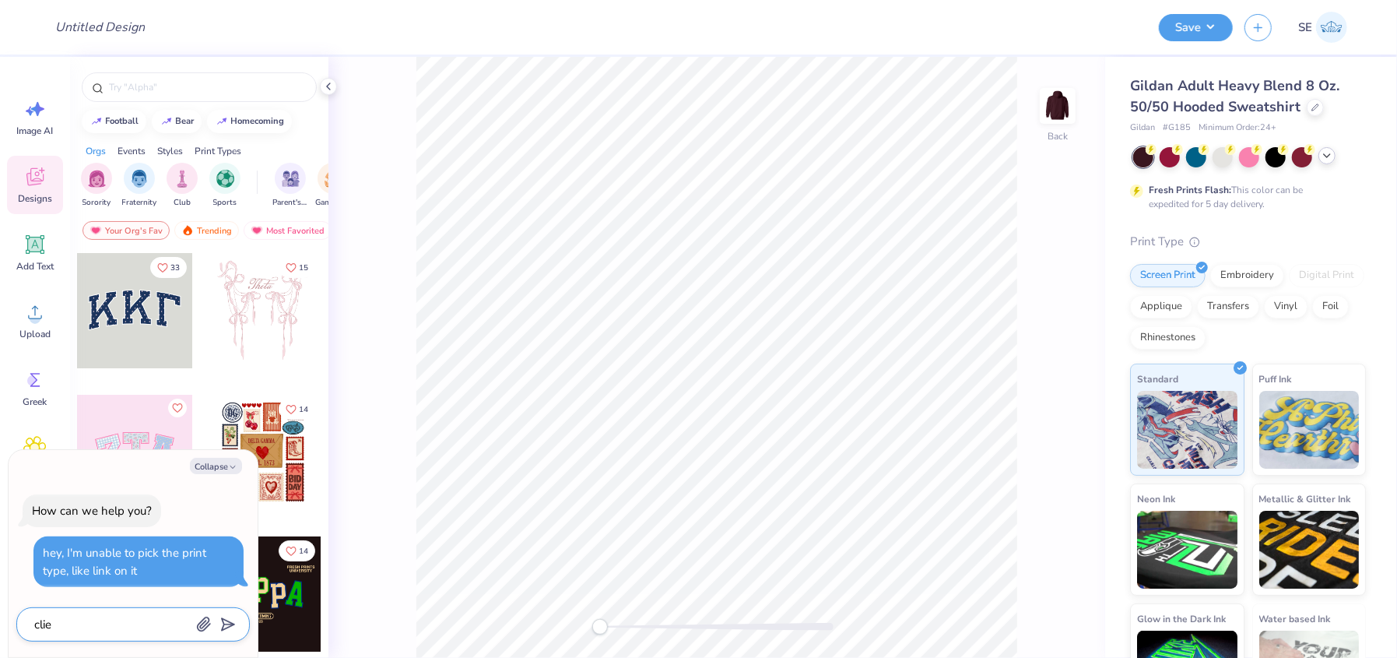
type textarea "x"
type textarea "client"
type textarea "x"
type textarea "clien"
type textarea "x"
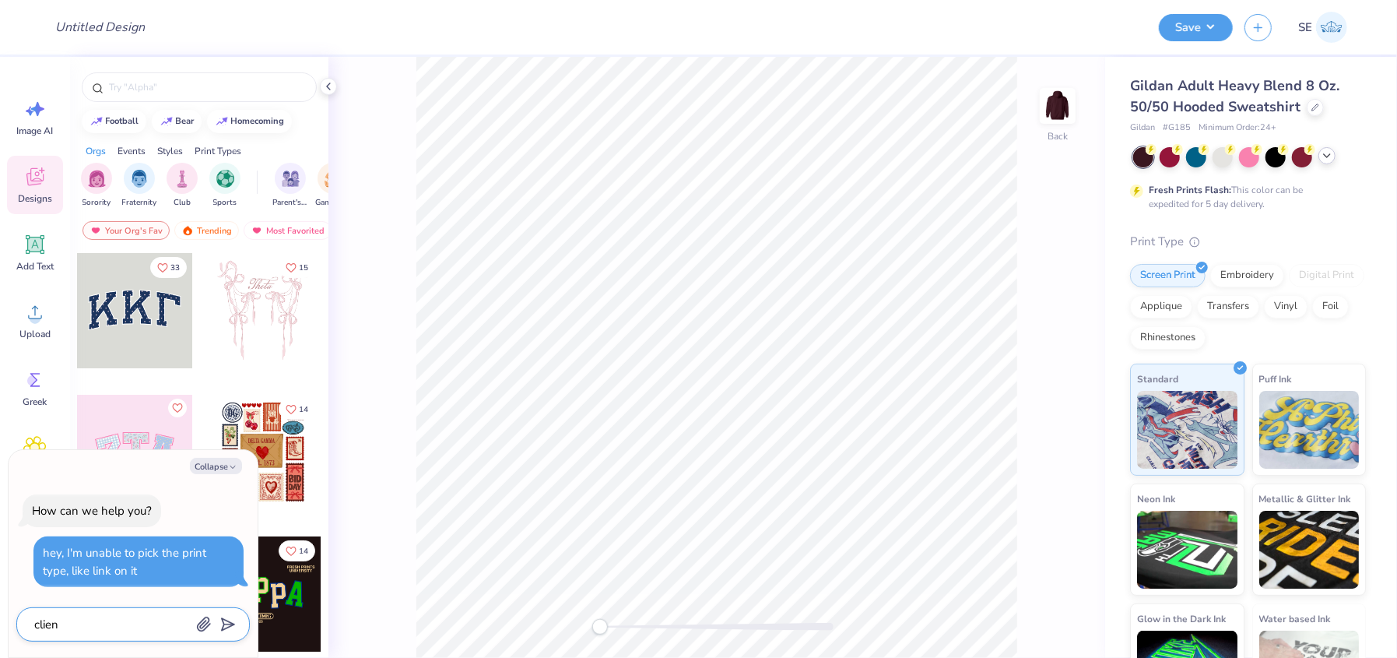
type textarea "clie"
type textarea "x"
type textarea "cli"
type textarea "x"
type textarea "clic"
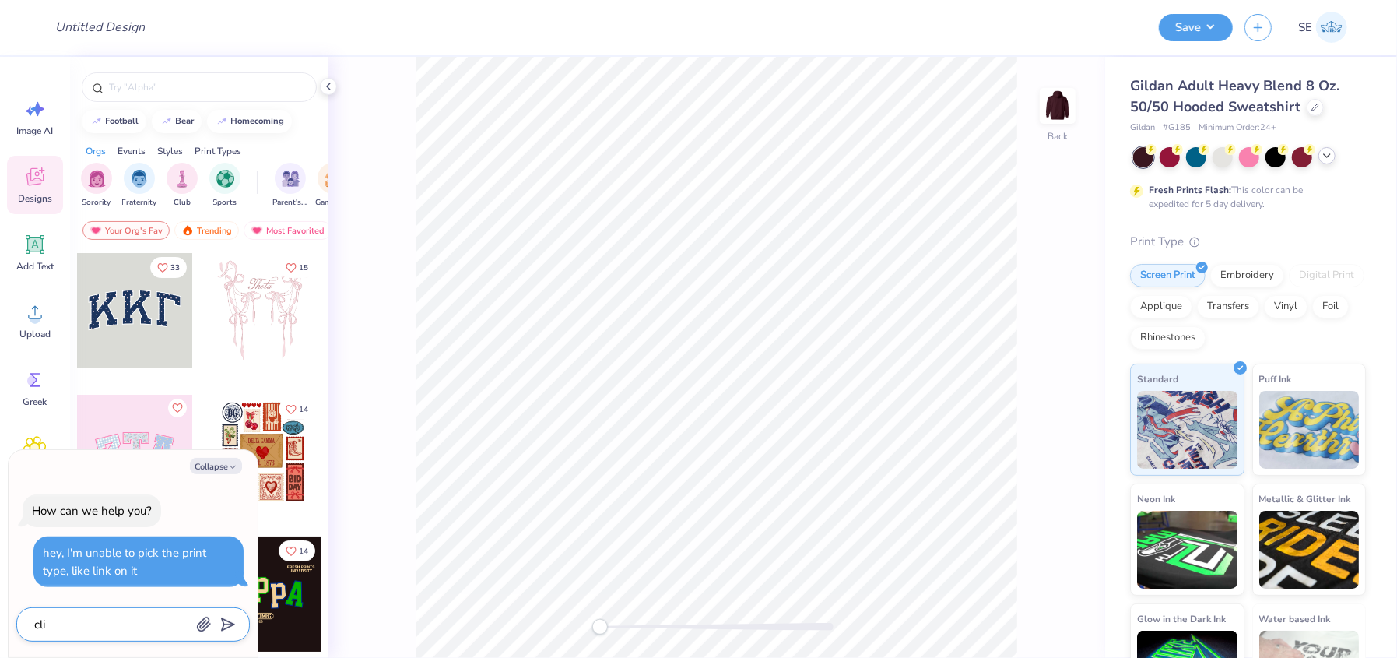
type textarea "x"
type textarea "click"
type textarea "x"
type textarea "click*"
type textarea "x"
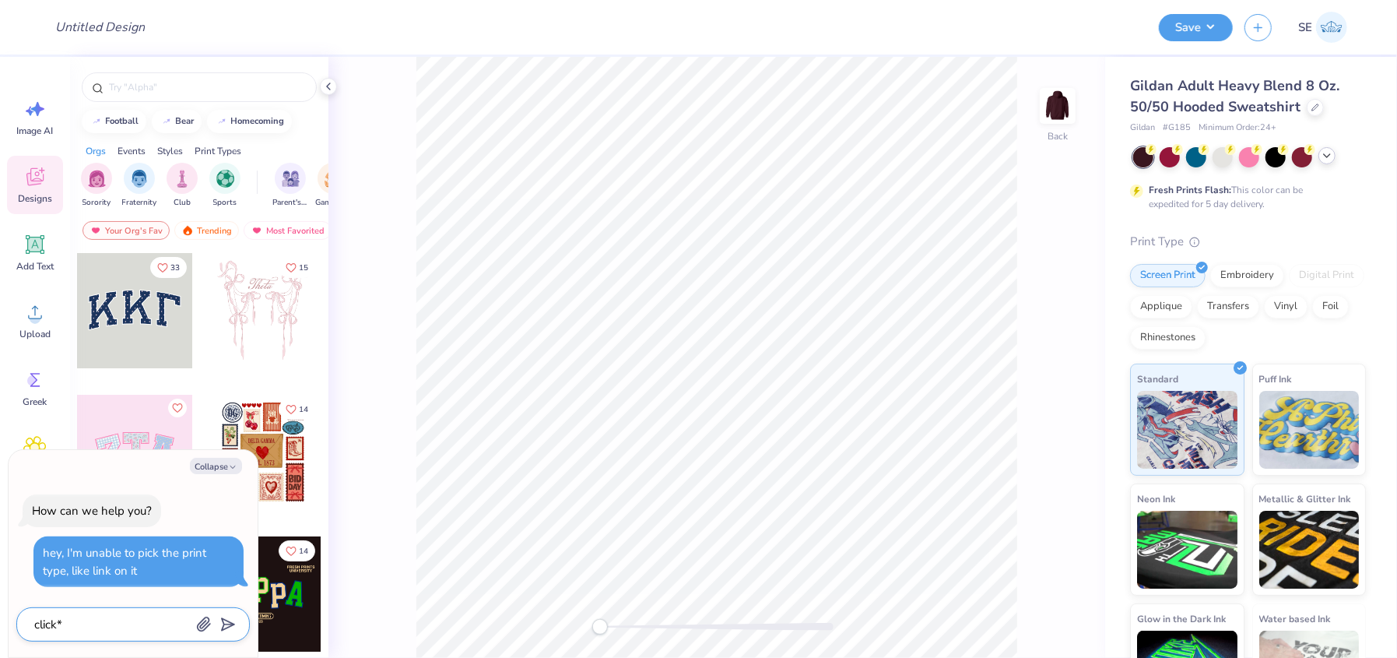
type textarea "click*"
type textarea "x"
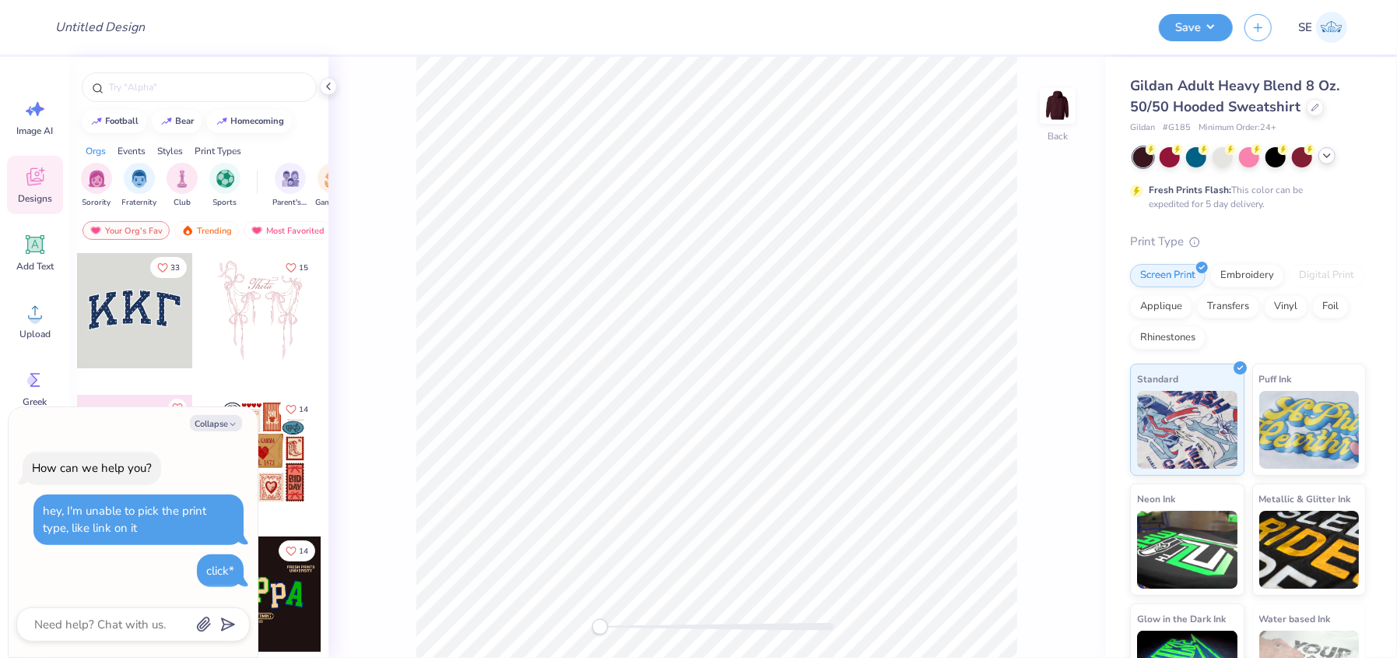
type textarea "x"
click at [156, 620] on textarea at bounding box center [112, 624] width 158 height 20
click at [141, 623] on textarea at bounding box center [112, 624] width 158 height 20
type textarea "w"
type textarea "x"
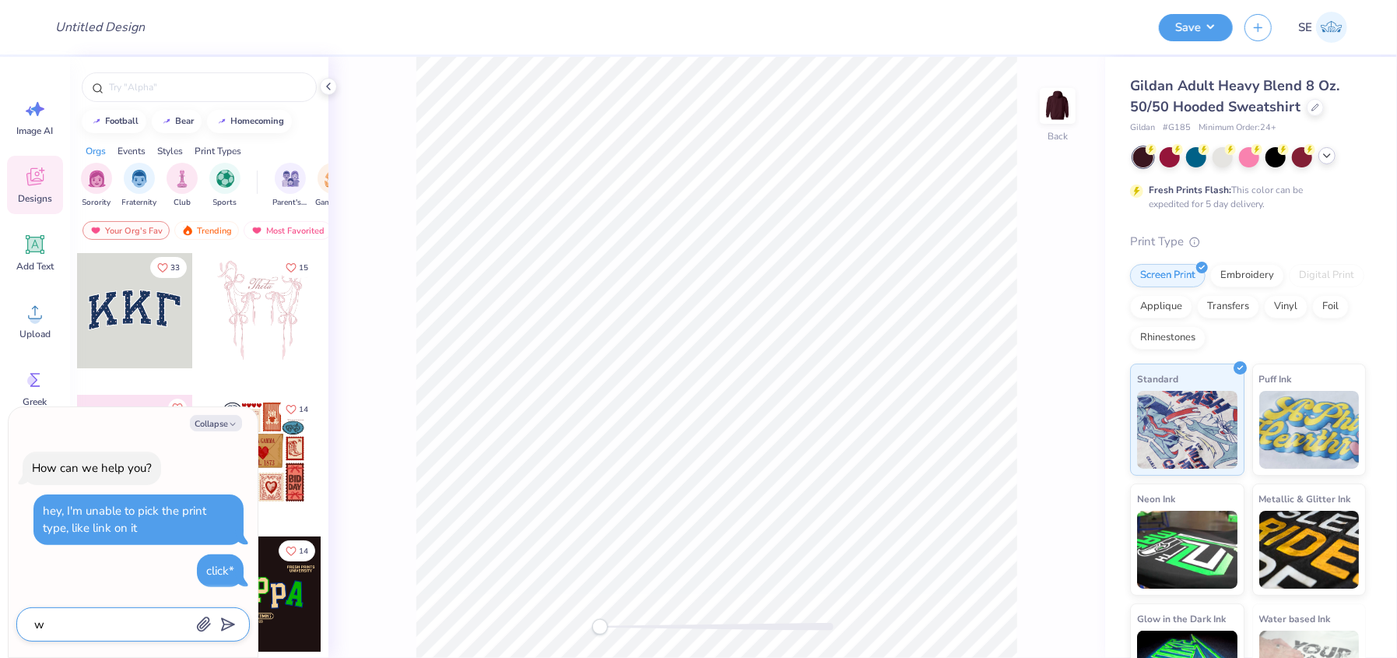
type textarea "wh"
type textarea "x"
type textarea "whi"
type textarea "x"
type textarea "whil"
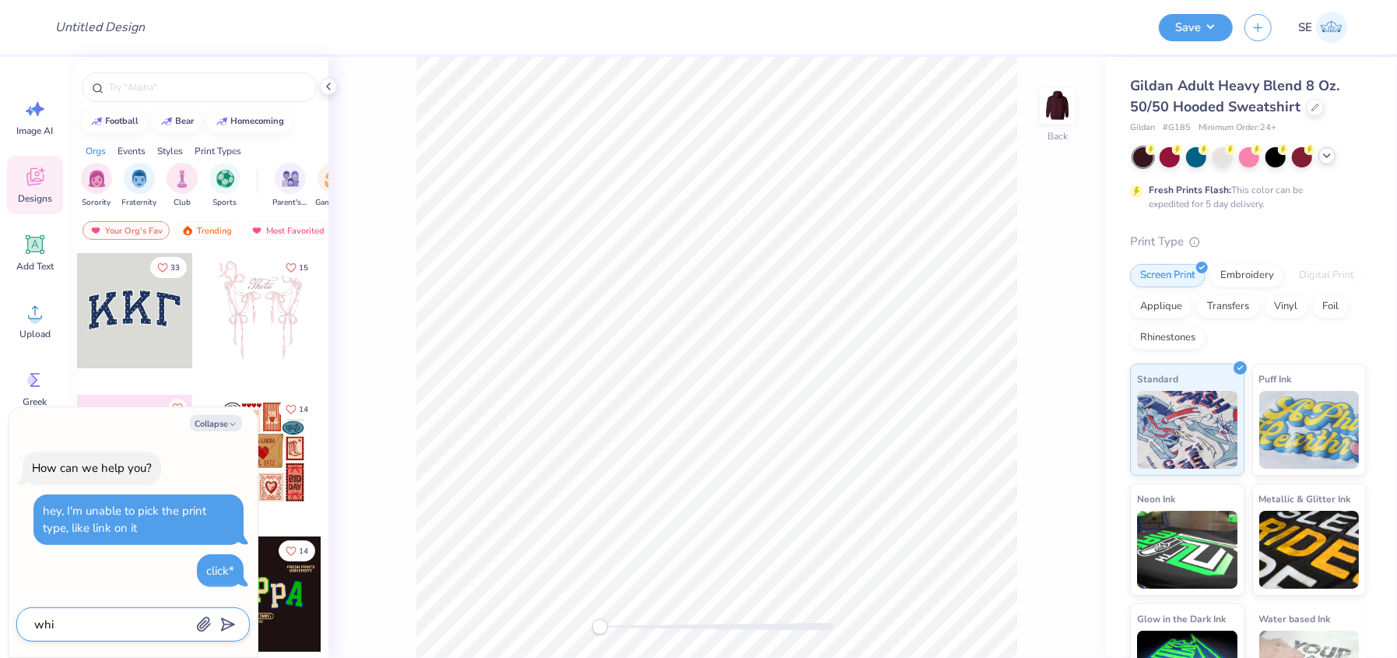
type textarea "x"
type textarea "while"
type textarea "x"
type textarea "while"
type textarea "x"
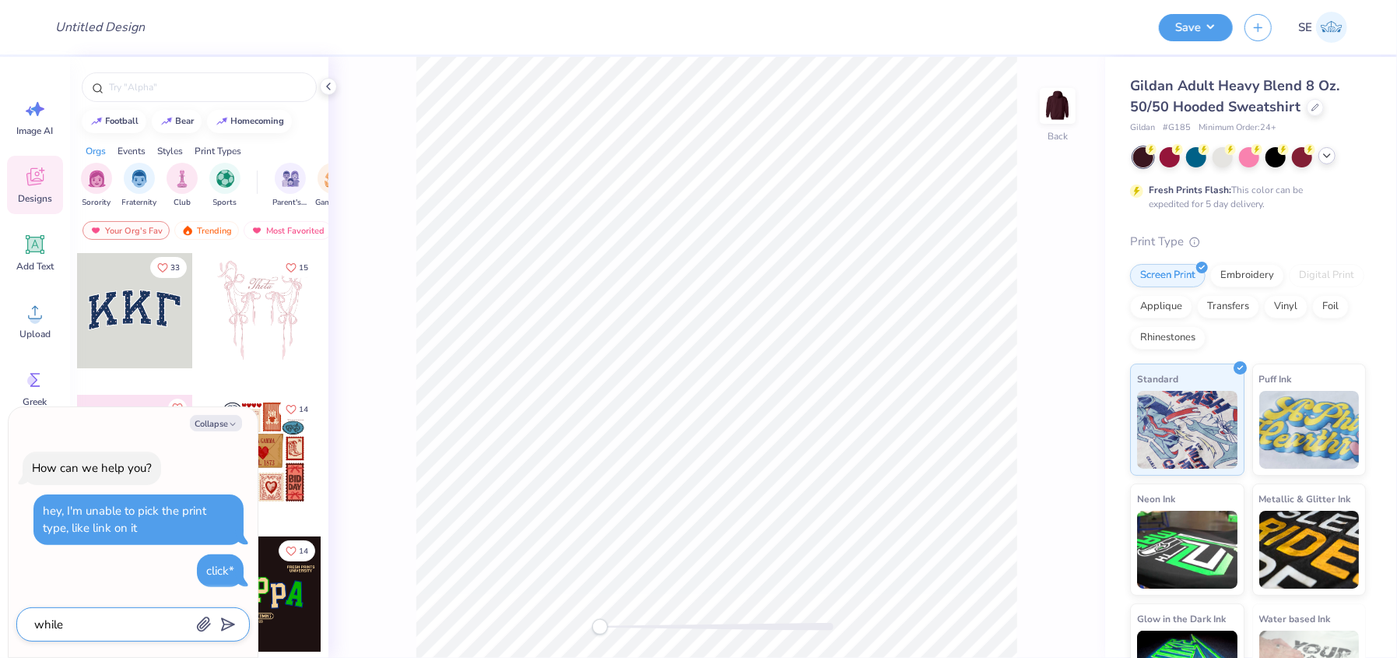
type textarea "while u"
type textarea "x"
type textarea "while up"
type textarea "x"
type textarea "while upl"
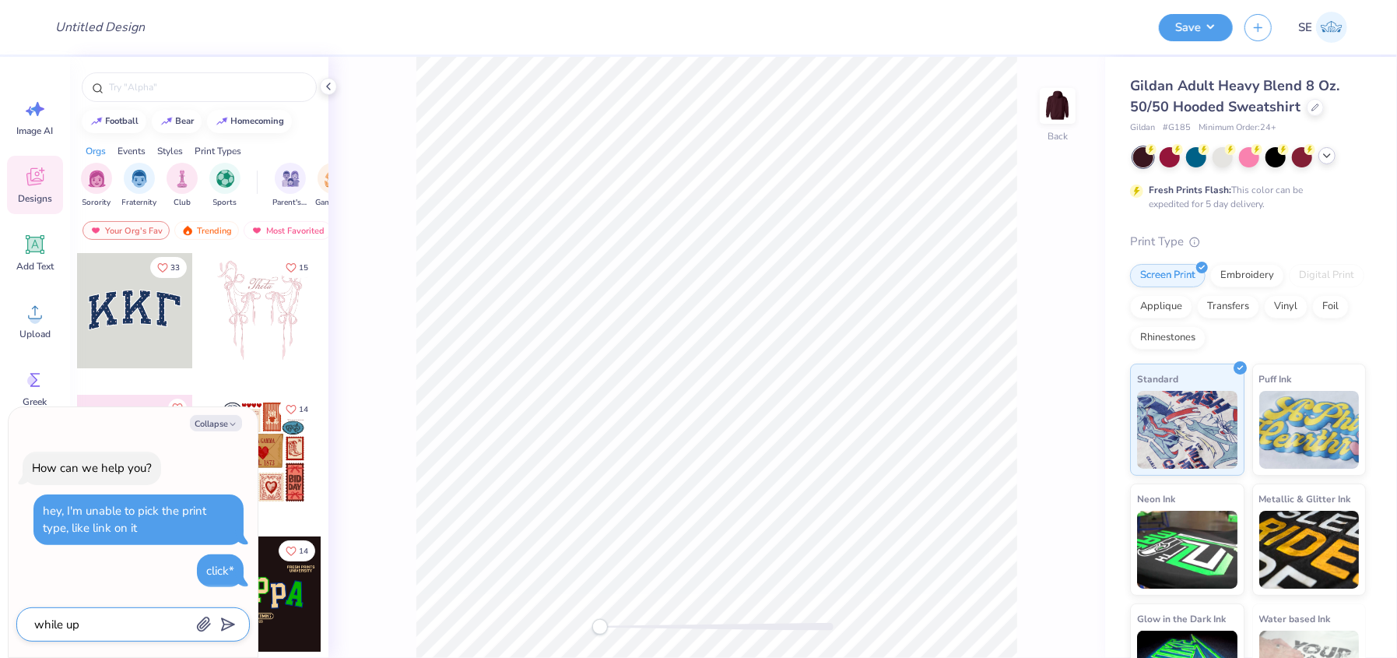
type textarea "x"
type textarea "while uplo"
type textarea "x"
type textarea "while uploa"
type textarea "x"
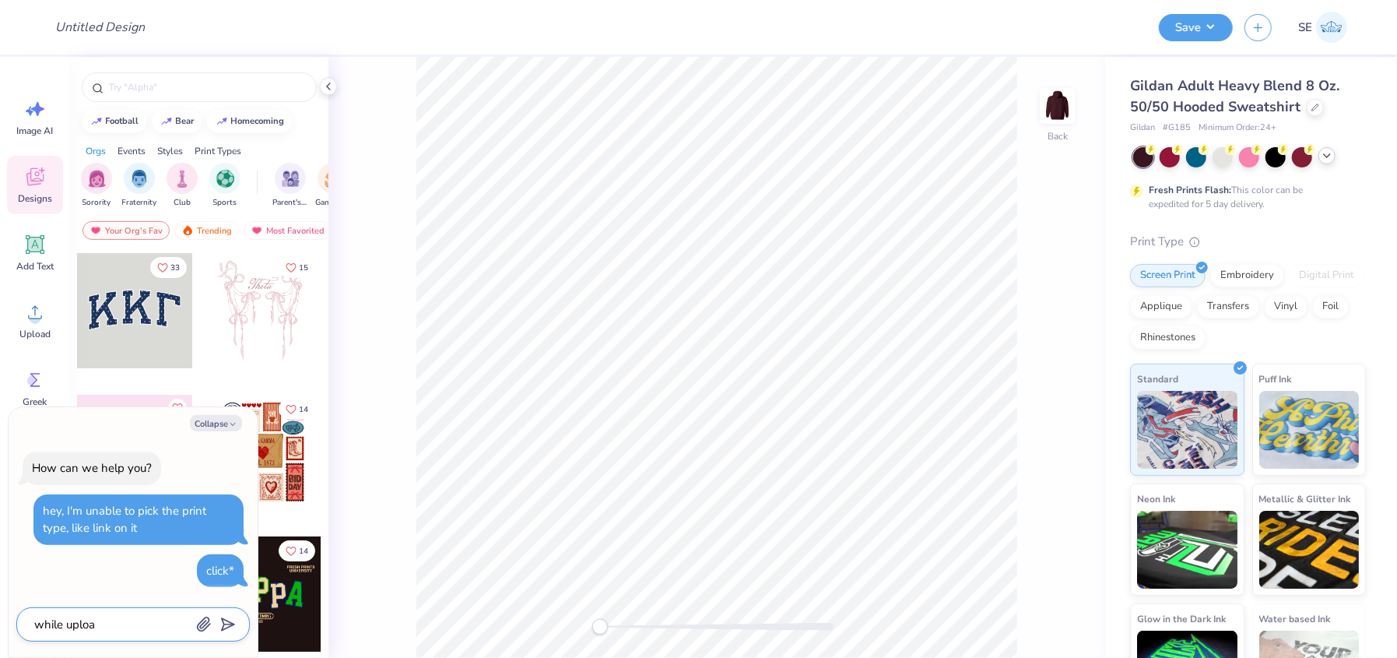
type textarea "while upload"
type textarea "x"
type textarea "while uploadi"
type textarea "x"
type textarea "while uploadin"
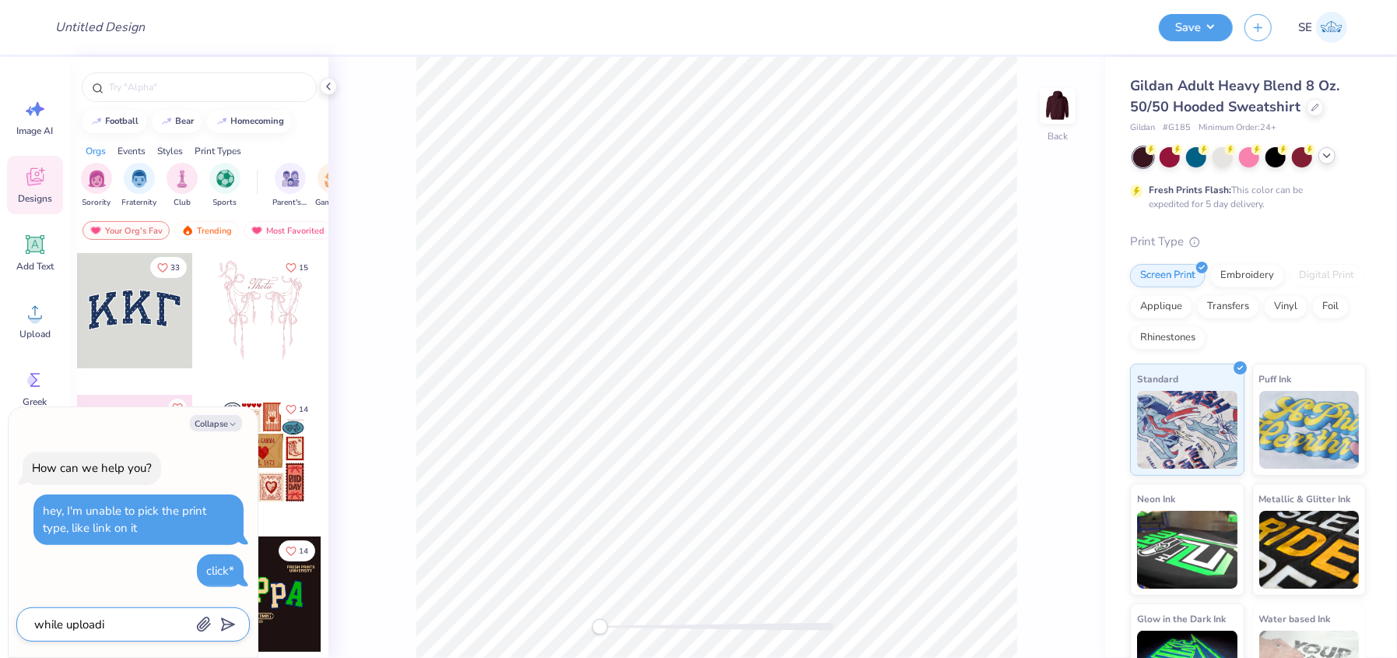
type textarea "x"
type textarea "while uploading"
type textarea "x"
type textarea "while uploading"
type textarea "x"
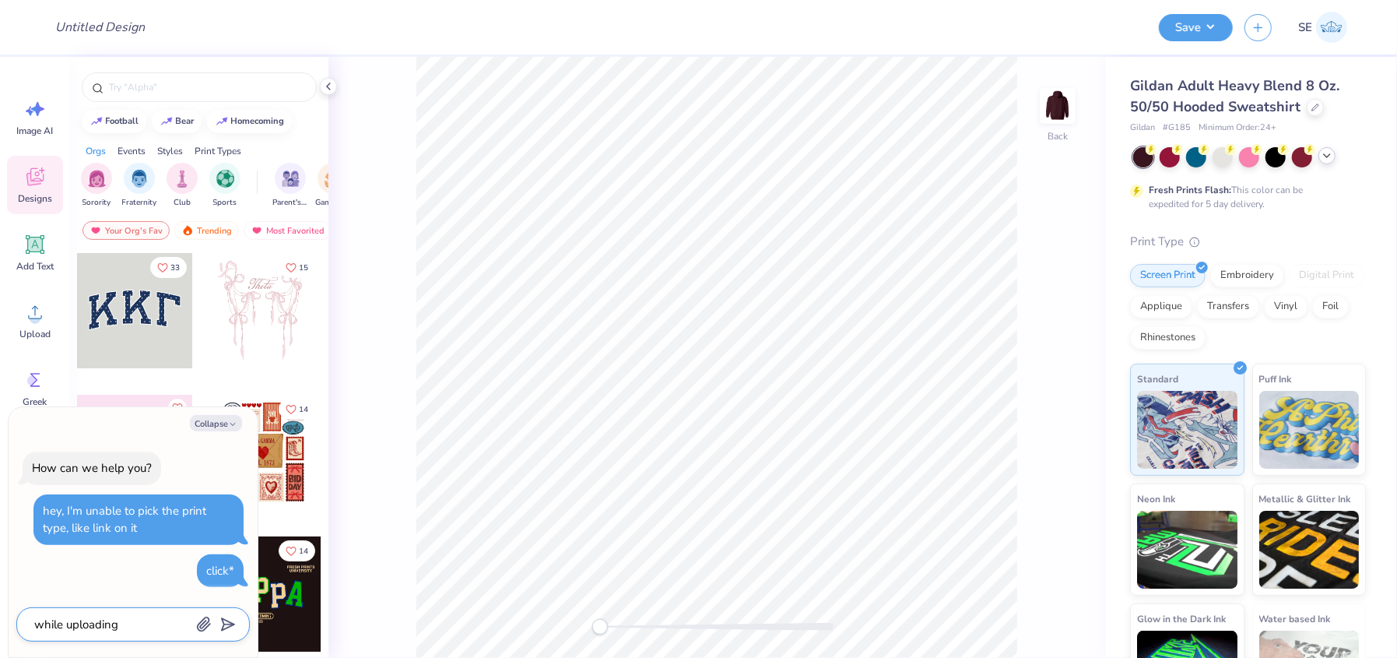
type textarea "while uploading t"
type textarea "x"
type textarea "while uploading th"
type textarea "x"
type textarea "while uploading the"
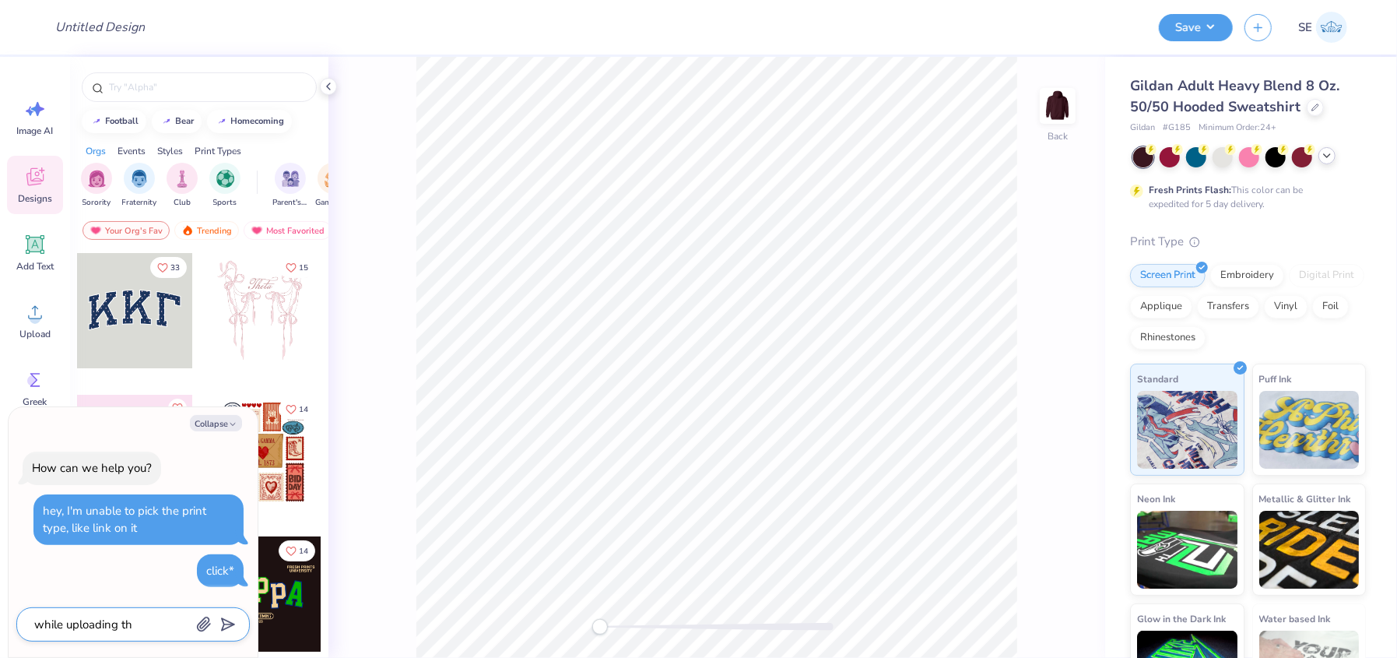
type textarea "x"
type textarea "while uploading the"
type textarea "x"
type textarea "while uploading the d"
type textarea "x"
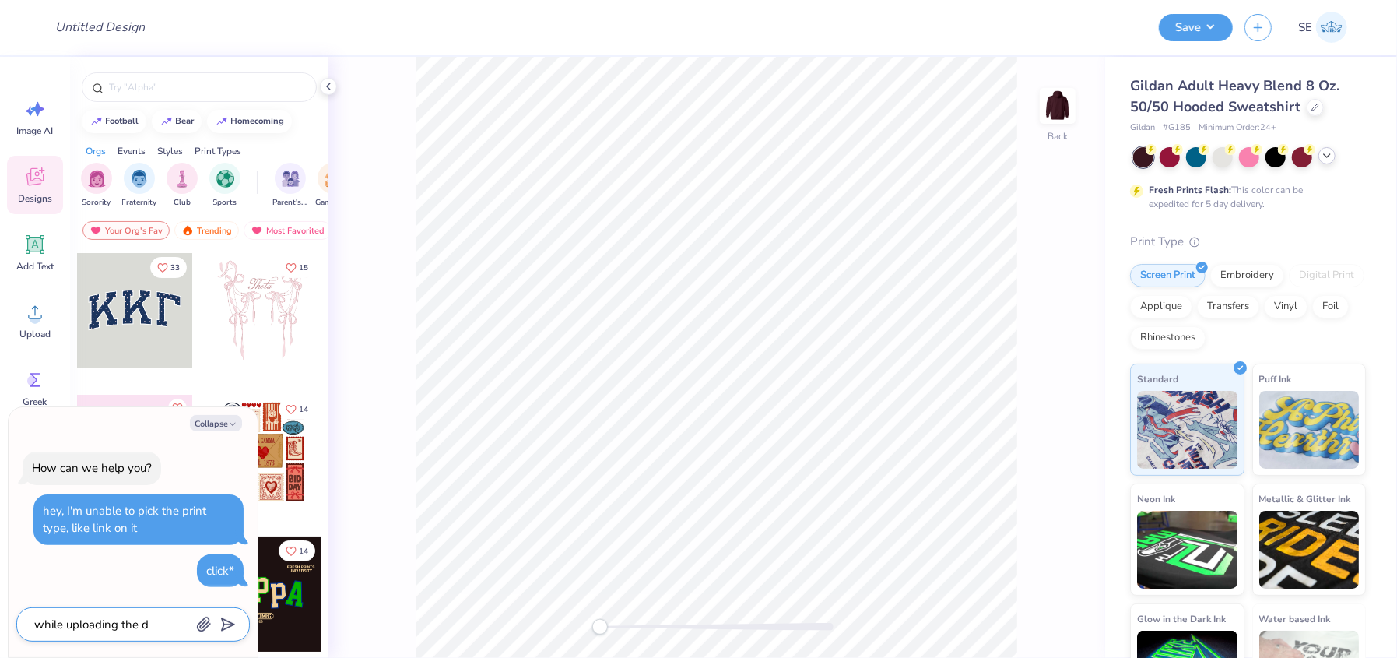
type textarea "while uploading the de"
type textarea "x"
type textarea "while uploading the des"
type textarea "x"
type textarea "while uploading the desi"
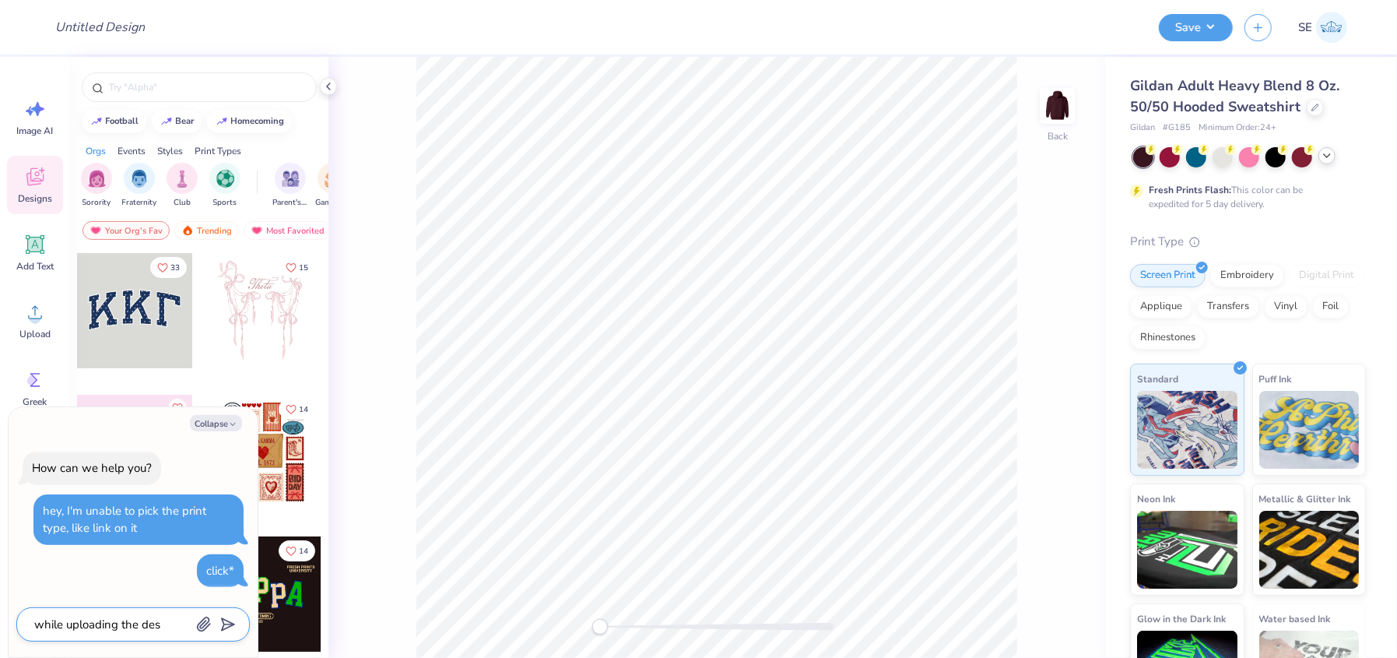
type textarea "x"
type textarea "while uploading the desig"
type textarea "x"
type textarea "while uploading the design"
type textarea "x"
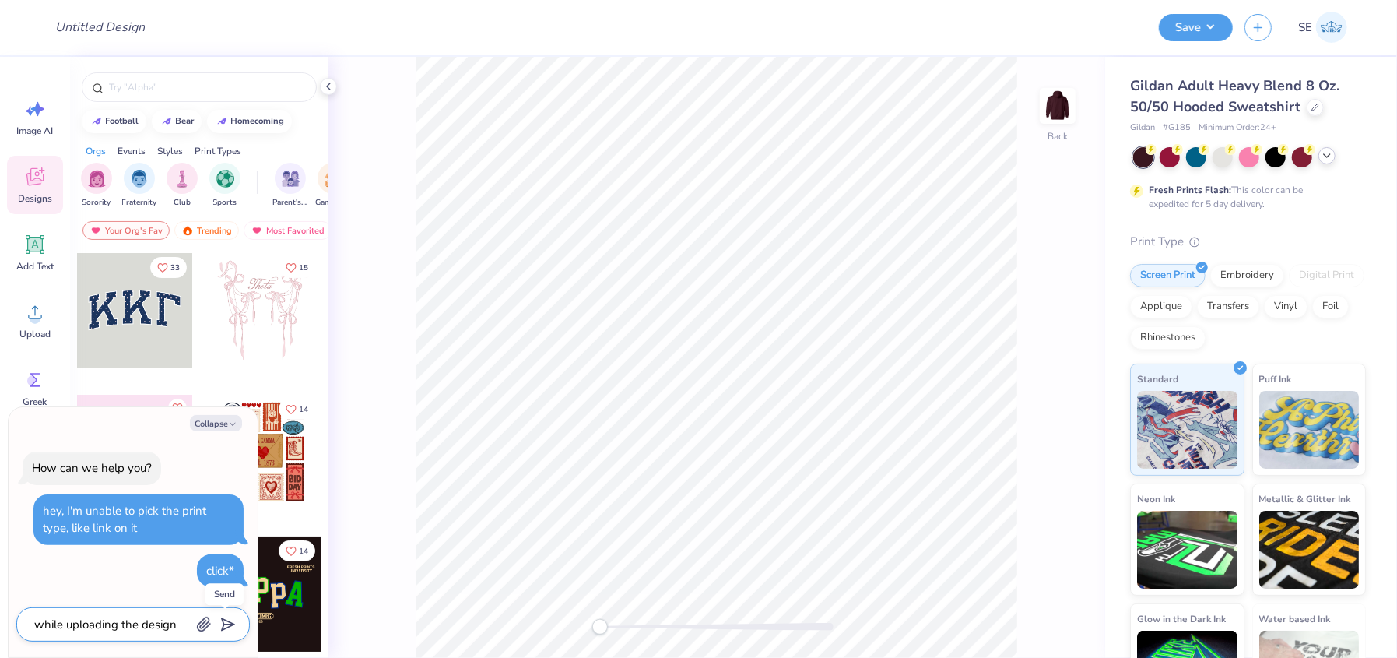
type textarea "while uploading the design"
click at [222, 627] on polygon "submit" at bounding box center [225, 624] width 19 height 19
type textarea "x"
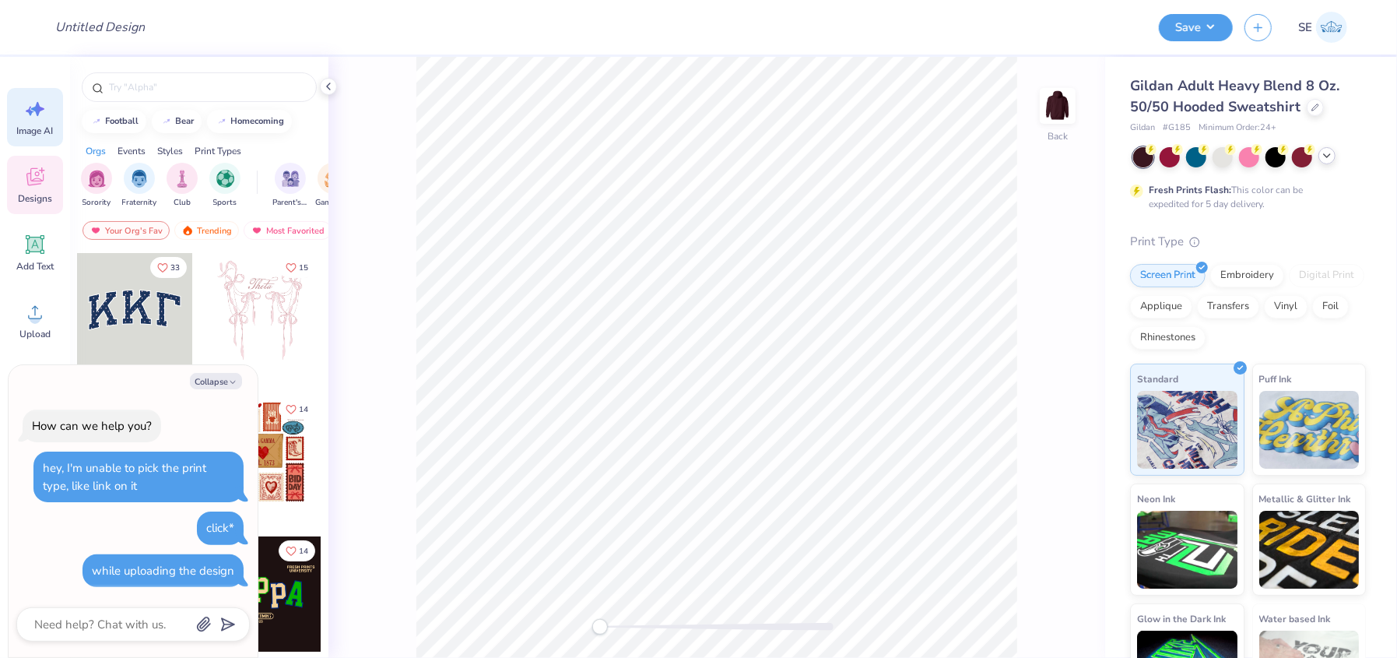
click at [51, 125] on span "Image AI" at bounding box center [35, 131] width 37 height 12
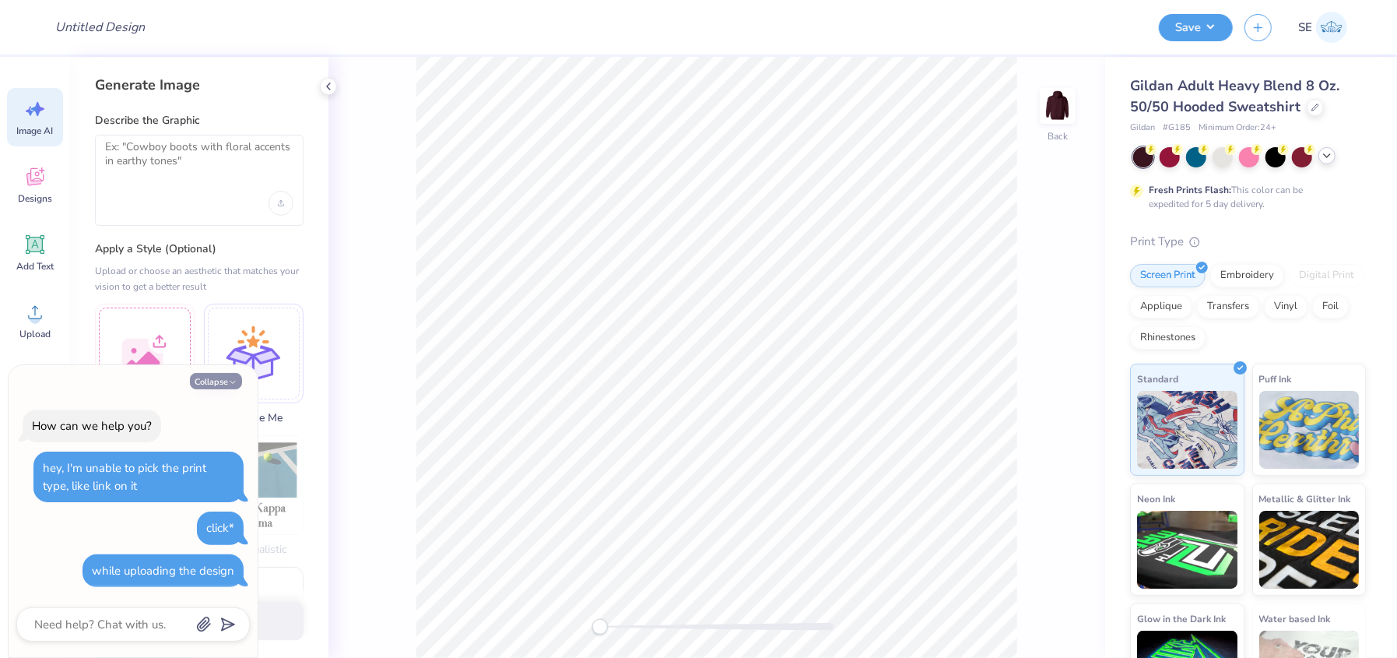
click at [218, 384] on button "Collapse" at bounding box center [216, 381] width 52 height 16
type textarea "x"
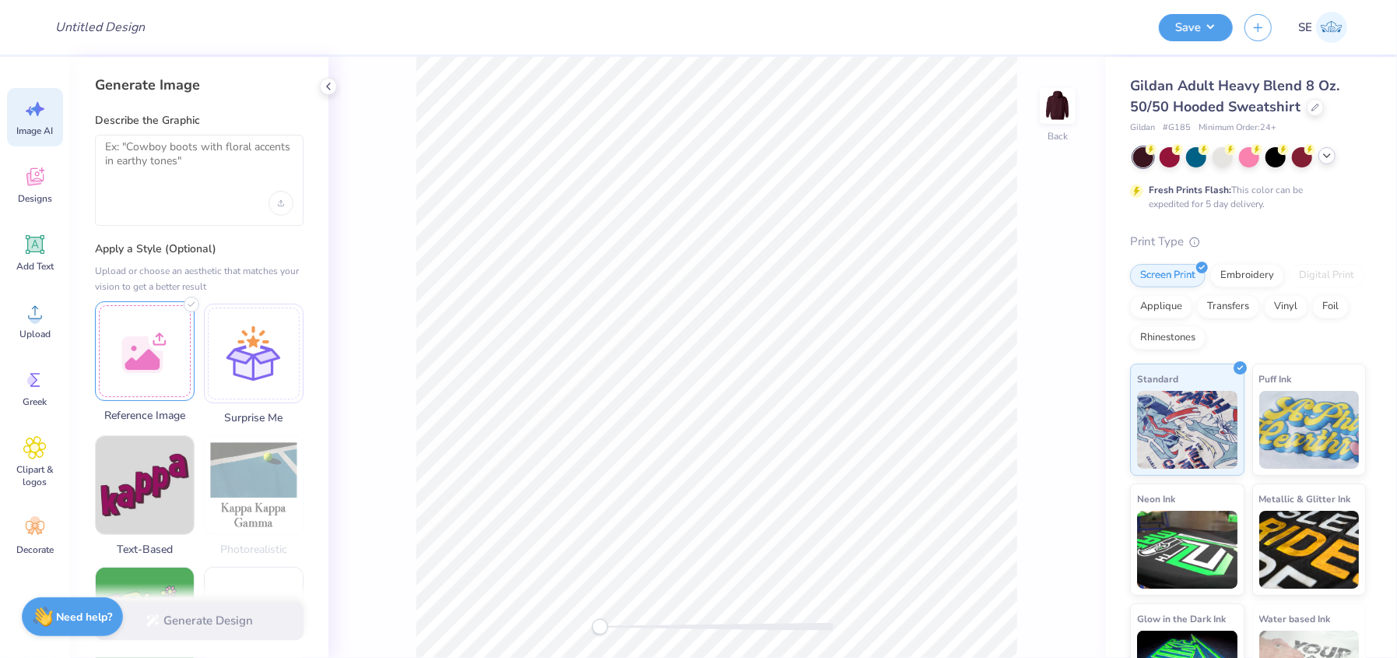
click at [154, 342] on div at bounding box center [145, 351] width 100 height 100
click at [160, 156] on textarea at bounding box center [199, 159] width 188 height 39
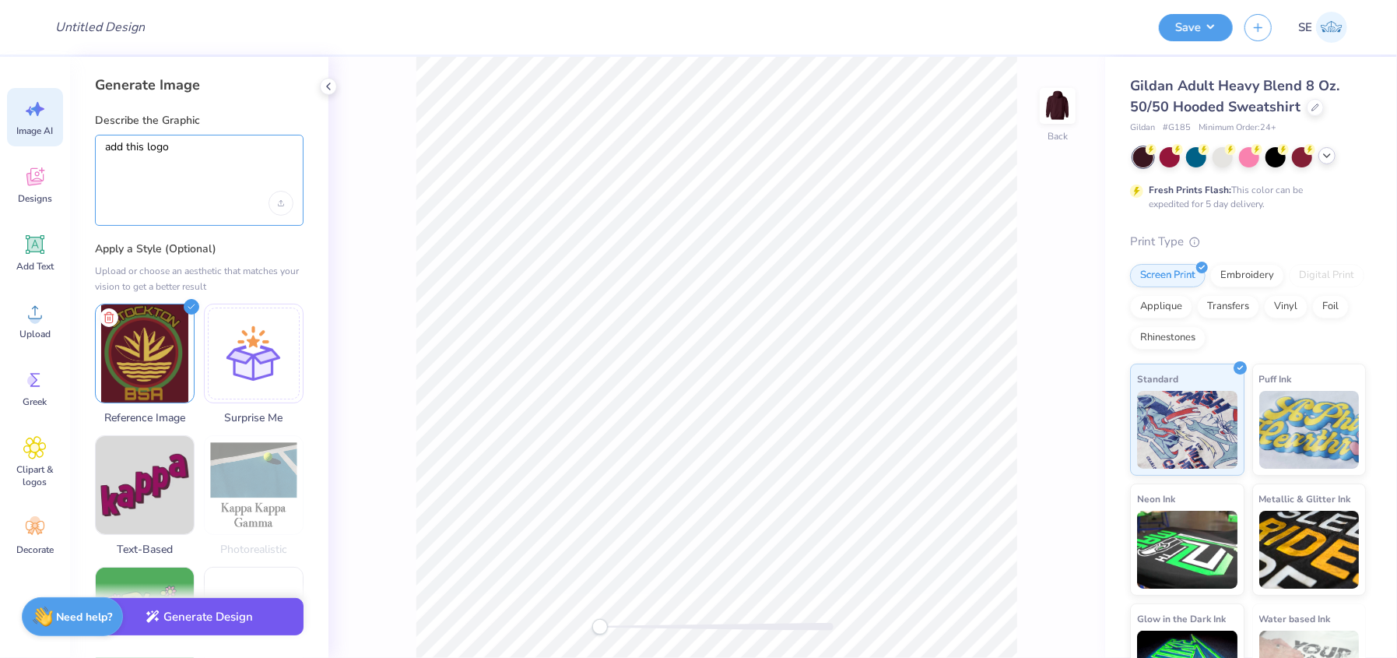
type textarea "add this logo"
click at [201, 608] on button "Generate Design" at bounding box center [199, 617] width 209 height 38
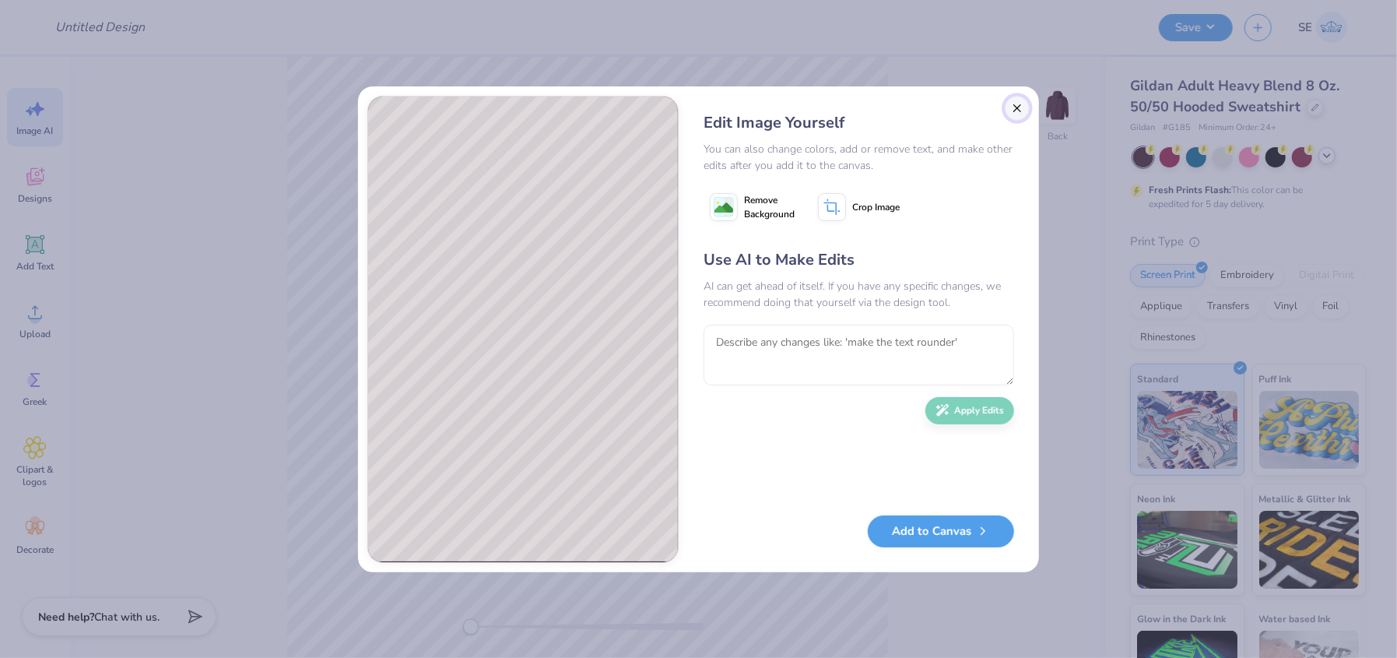
click at [1015, 114] on button "Close" at bounding box center [1017, 108] width 25 height 25
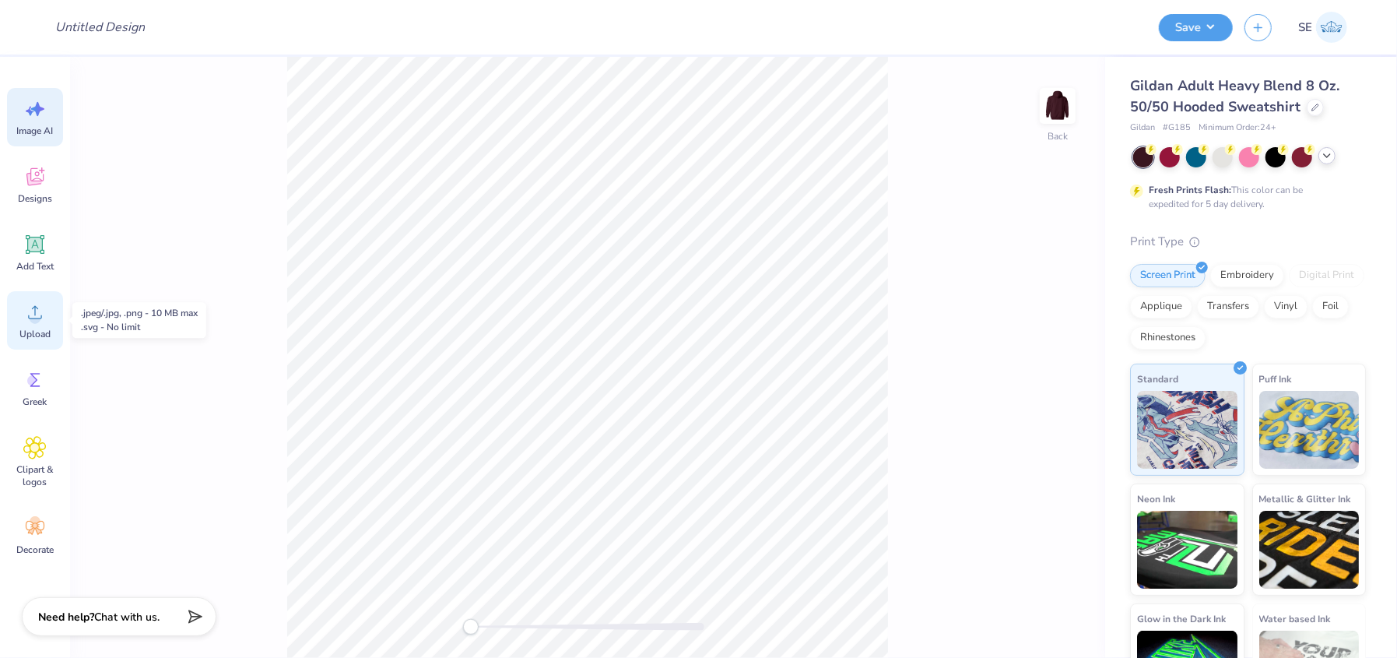
click at [27, 319] on icon at bounding box center [34, 311] width 23 height 23
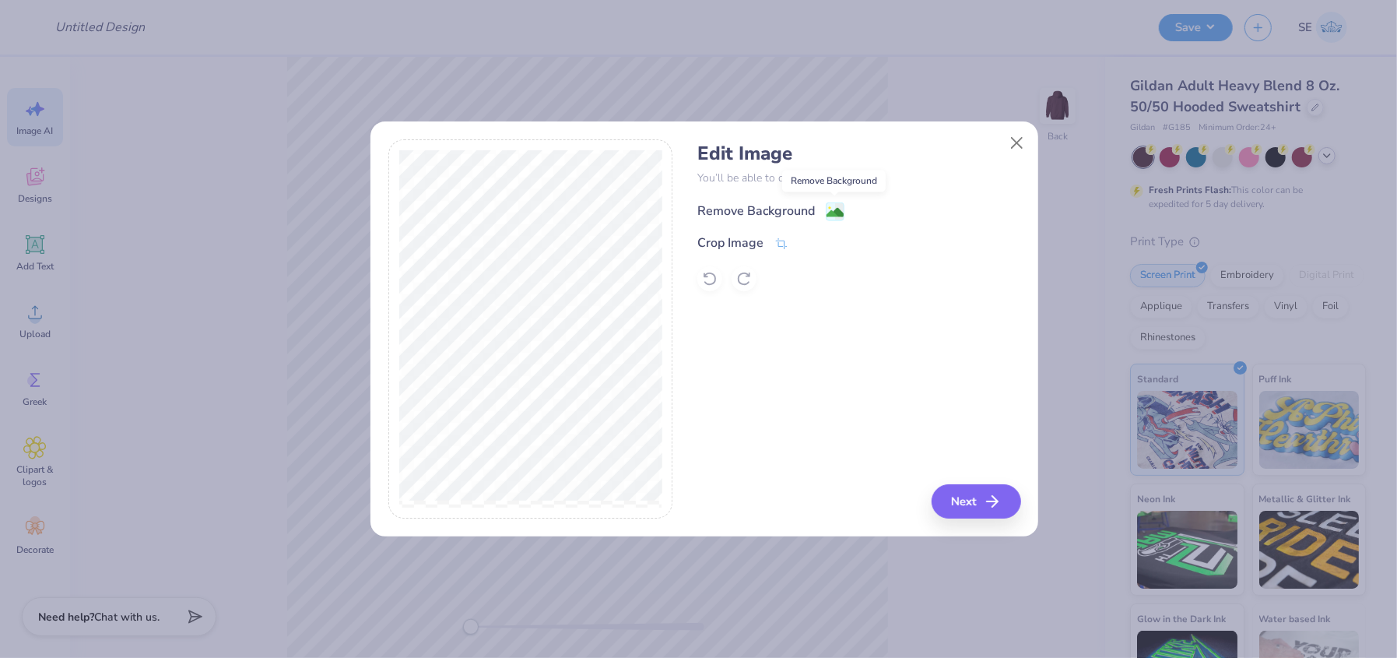
click at [833, 216] on image at bounding box center [834, 212] width 17 height 17
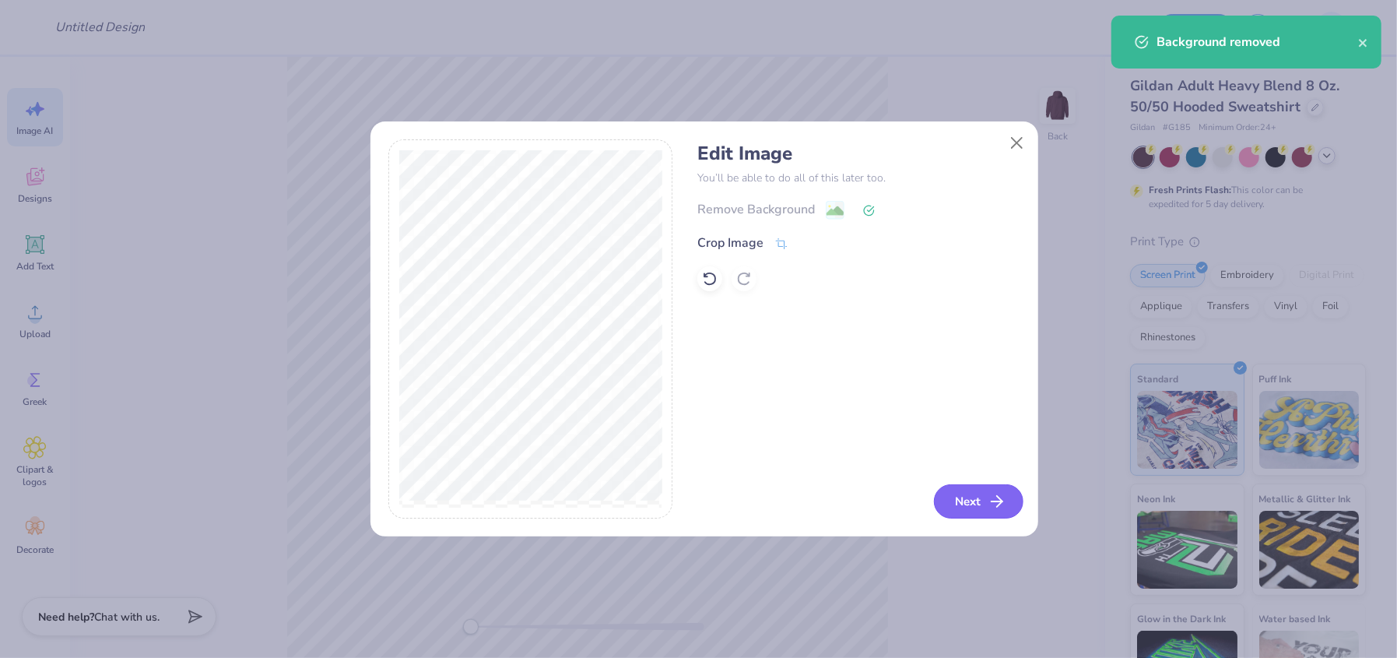
click at [960, 486] on button "Next" at bounding box center [978, 501] width 89 height 34
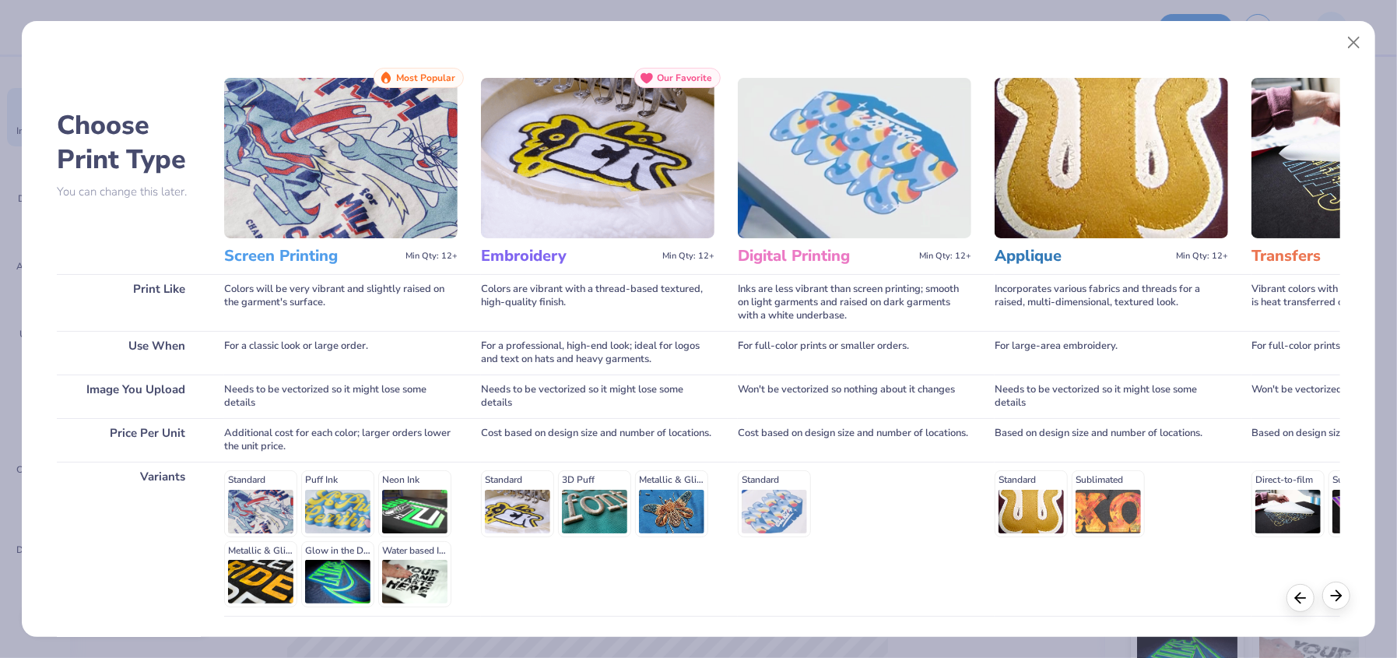
click at [1338, 596] on polyline at bounding box center [1338, 595] width 5 height 10
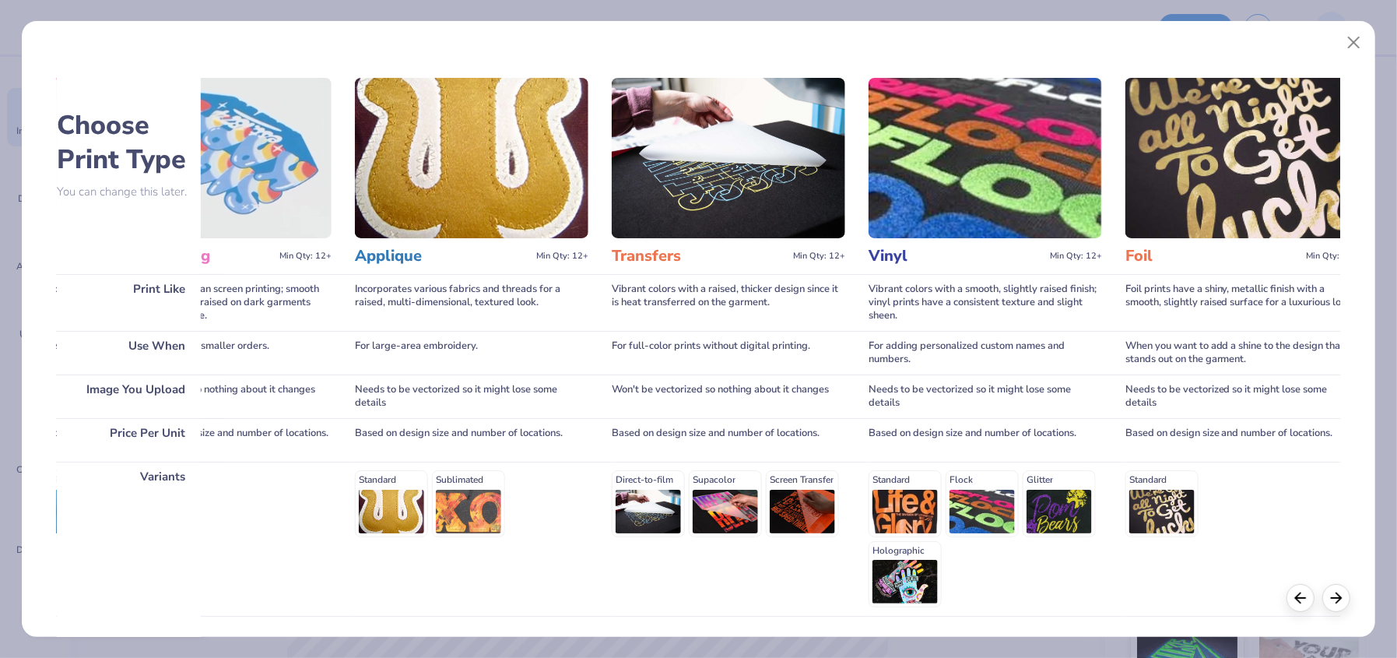
scroll to position [0, 642]
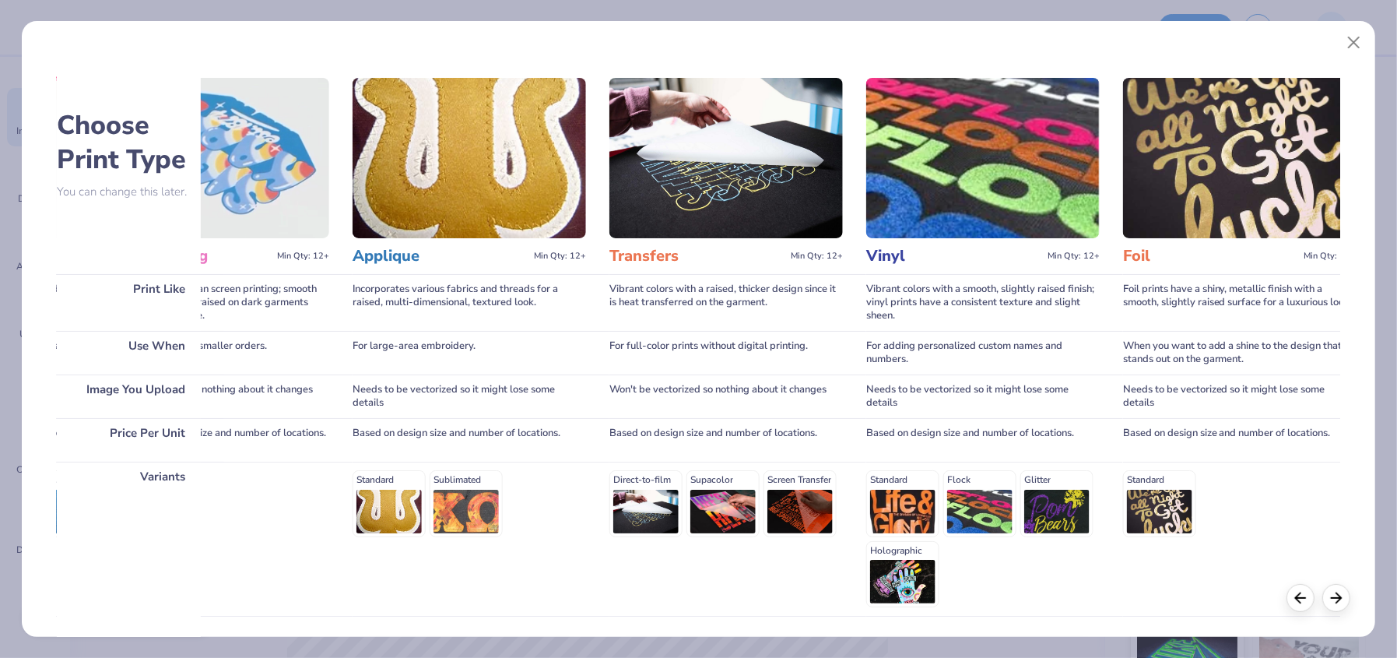
click at [1190, 203] on img at bounding box center [1239, 158] width 233 height 160
click at [970, 188] on img at bounding box center [982, 158] width 233 height 160
click at [886, 307] on div "Vibrant colors with a smooth, slightly raised finish; vinyl prints have a consi…" at bounding box center [982, 302] width 233 height 57
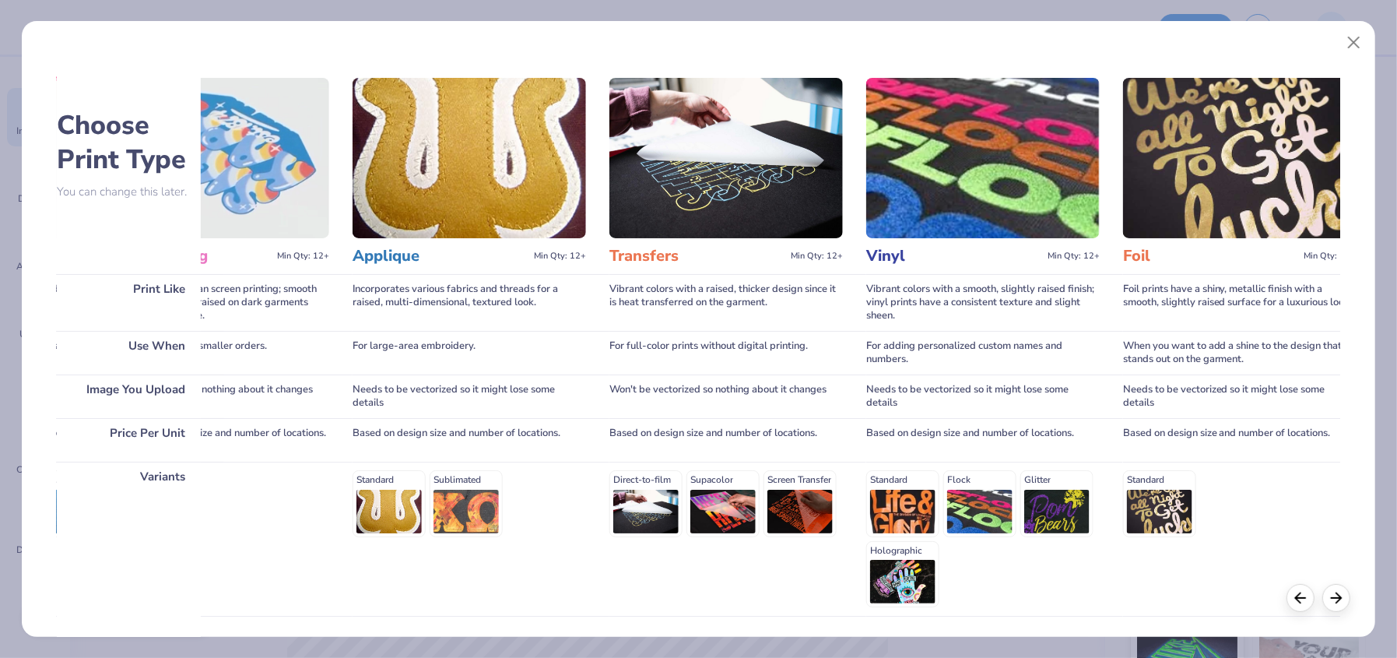
click at [756, 173] on img at bounding box center [725, 158] width 233 height 160
click at [411, 226] on img at bounding box center [468, 158] width 233 height 160
click at [230, 206] on img at bounding box center [212, 158] width 233 height 160
click at [256, 170] on img at bounding box center [212, 158] width 233 height 160
click at [213, 532] on div "Standard" at bounding box center [212, 503] width 233 height 66
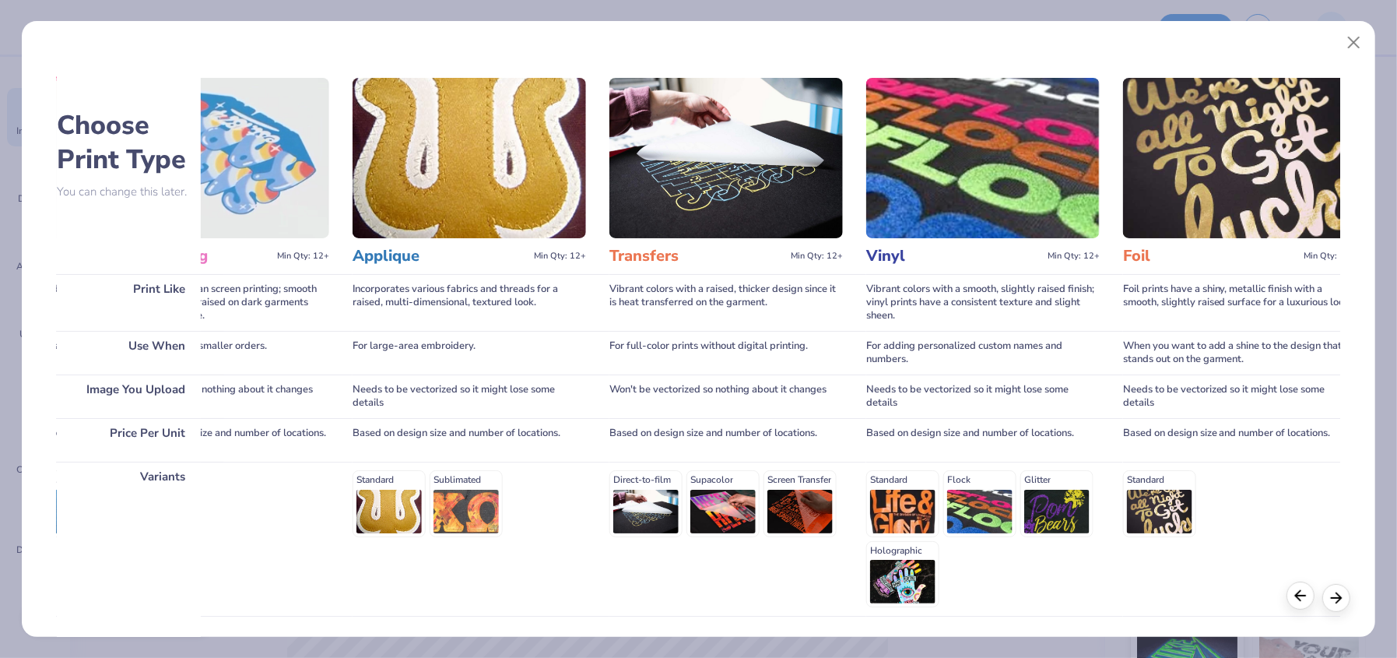
click at [1300, 590] on polyline at bounding box center [1298, 595] width 5 height 10
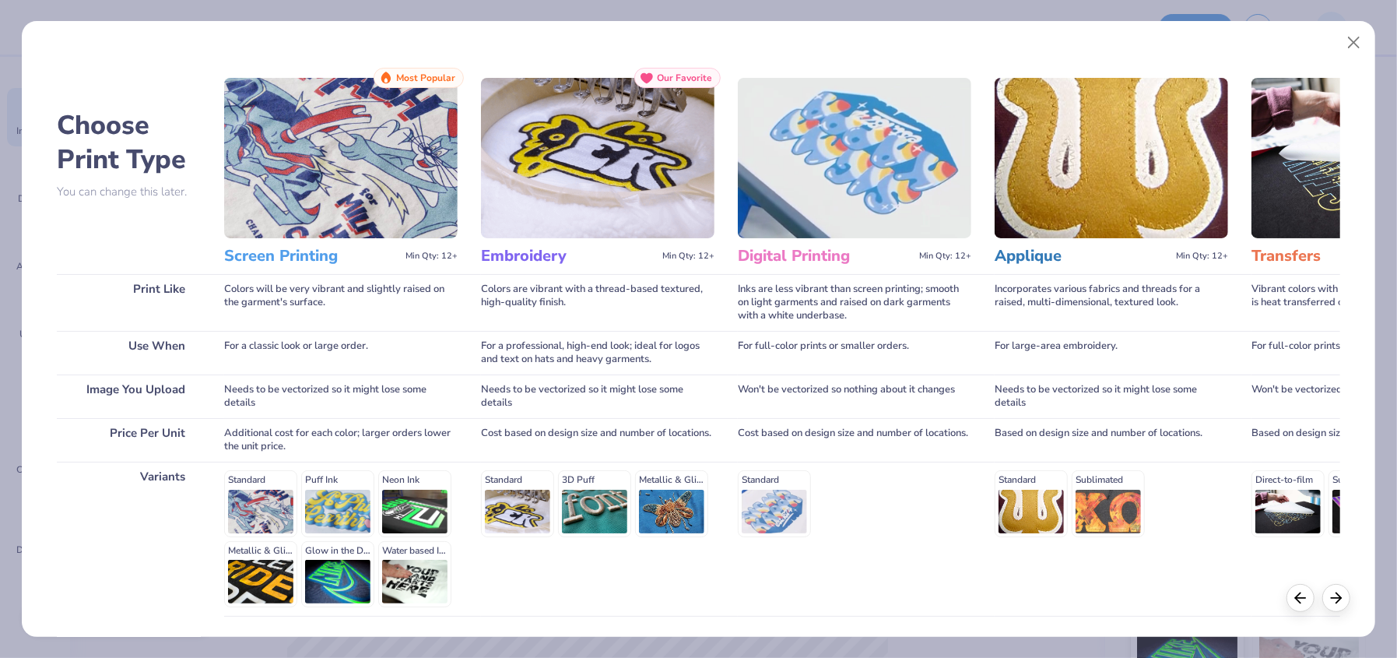
scroll to position [0, 0]
click at [412, 139] on img at bounding box center [340, 158] width 233 height 160
click at [426, 78] on span "Most Popular" at bounding box center [425, 77] width 59 height 11
click at [357, 150] on img at bounding box center [340, 158] width 233 height 160
click at [265, 521] on div "Standard Puff Ink Neon Ink Metallic & Glitter Ink Glow in the Dark Ink Water ba…" at bounding box center [340, 538] width 233 height 137
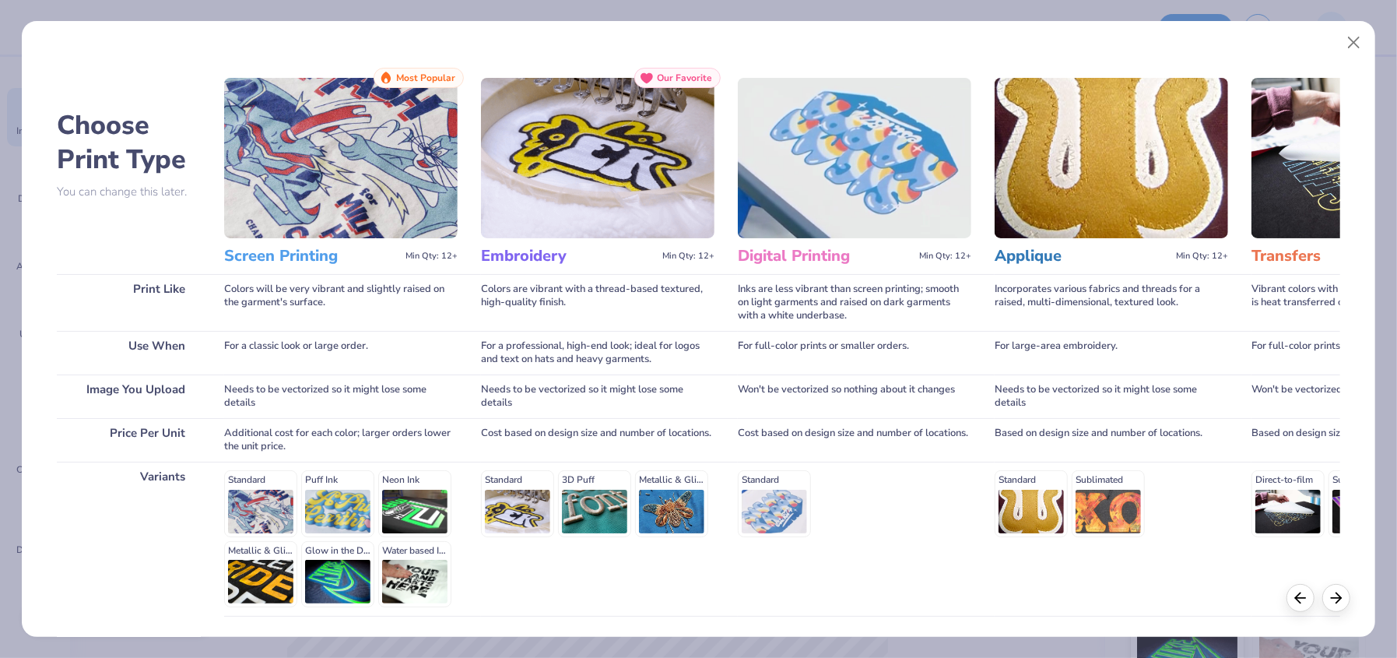
click at [299, 198] on img at bounding box center [340, 158] width 233 height 160
click at [269, 524] on div "Standard Puff Ink Neon Ink Metallic & Glitter Ink Glow in the Dark Ink Water ba…" at bounding box center [340, 538] width 233 height 137
click at [1351, 33] on button "Close" at bounding box center [1354, 43] width 30 height 30
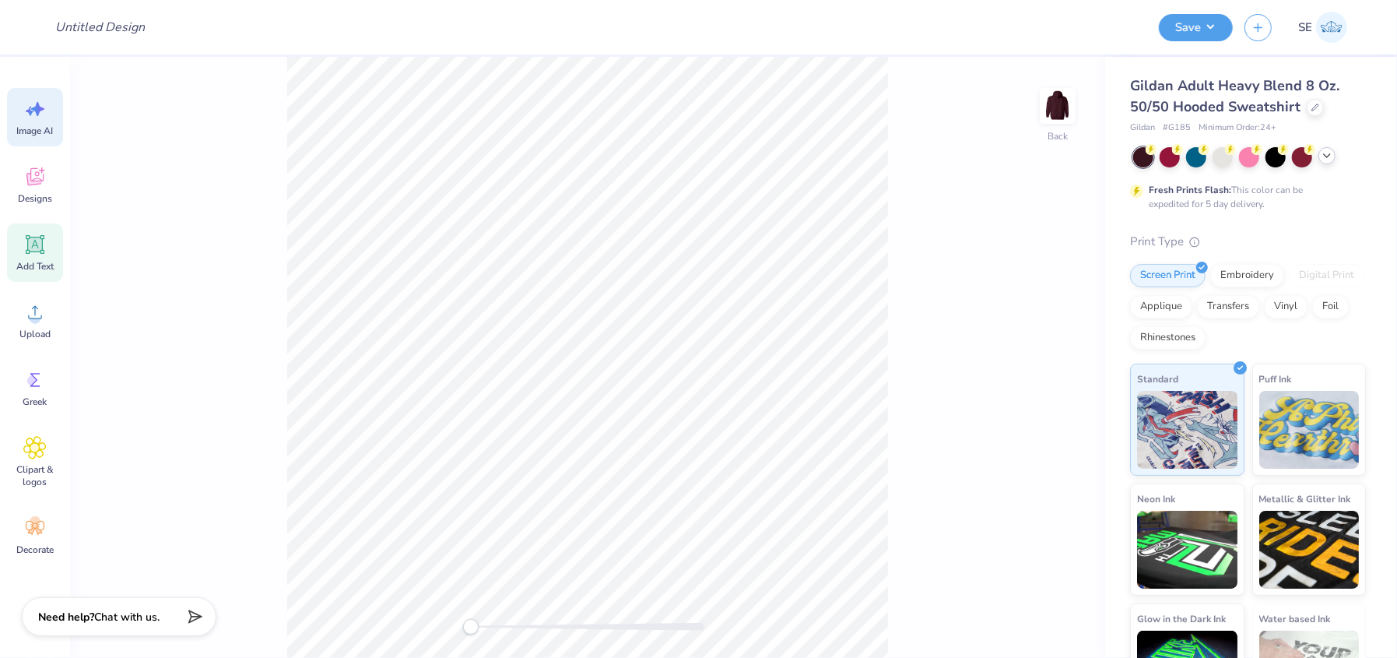
click at [28, 261] on span "Add Text" at bounding box center [34, 266] width 37 height 12
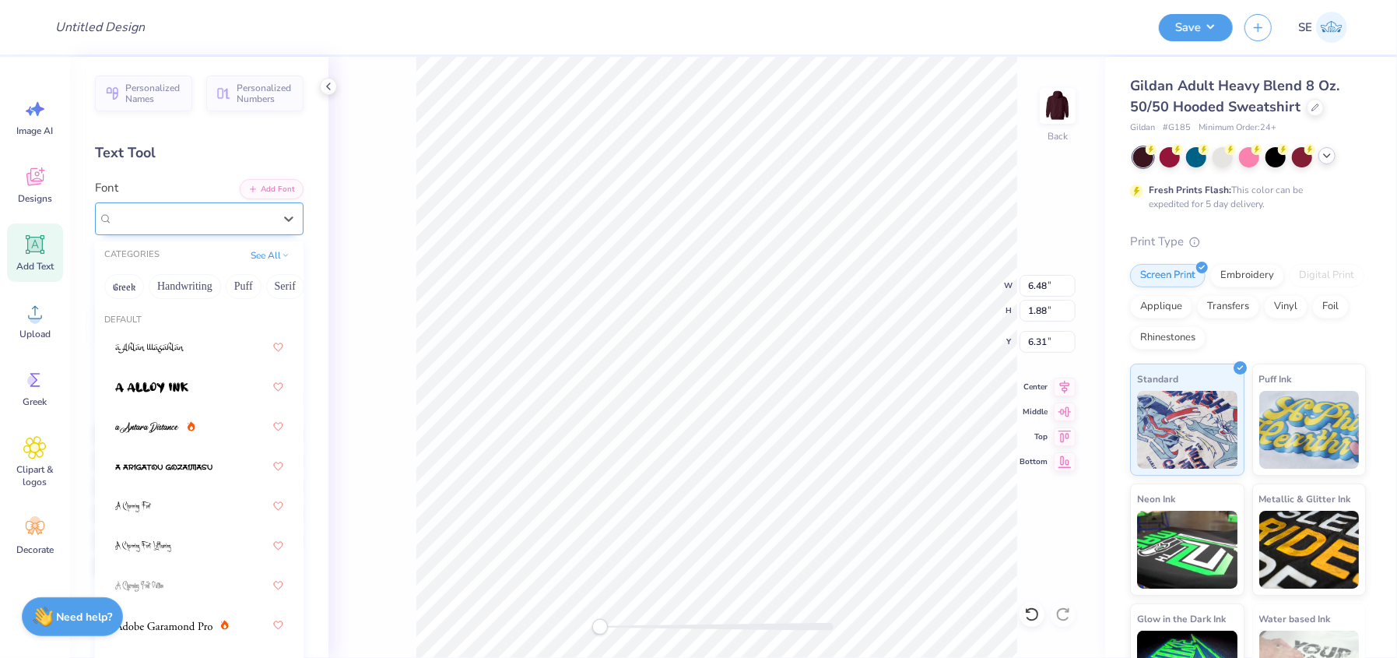
click at [209, 216] on div "Super Dream" at bounding box center [192, 218] width 163 height 24
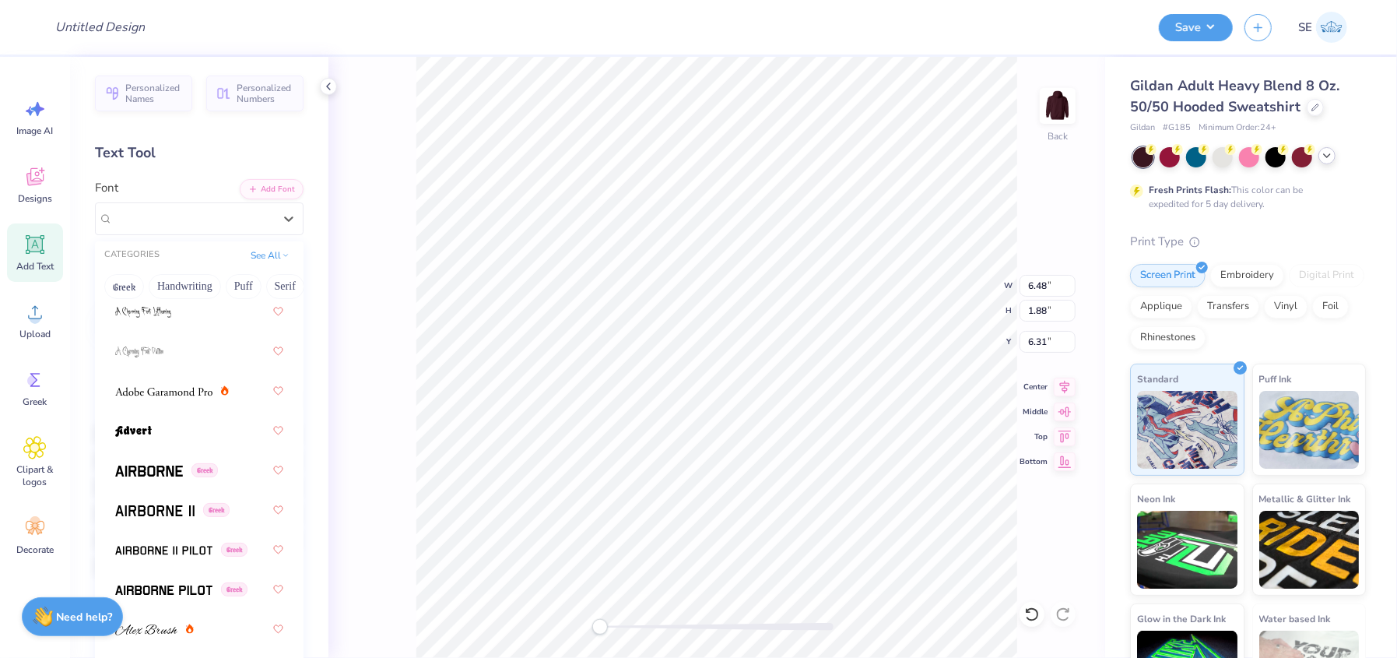
scroll to position [255, 0]
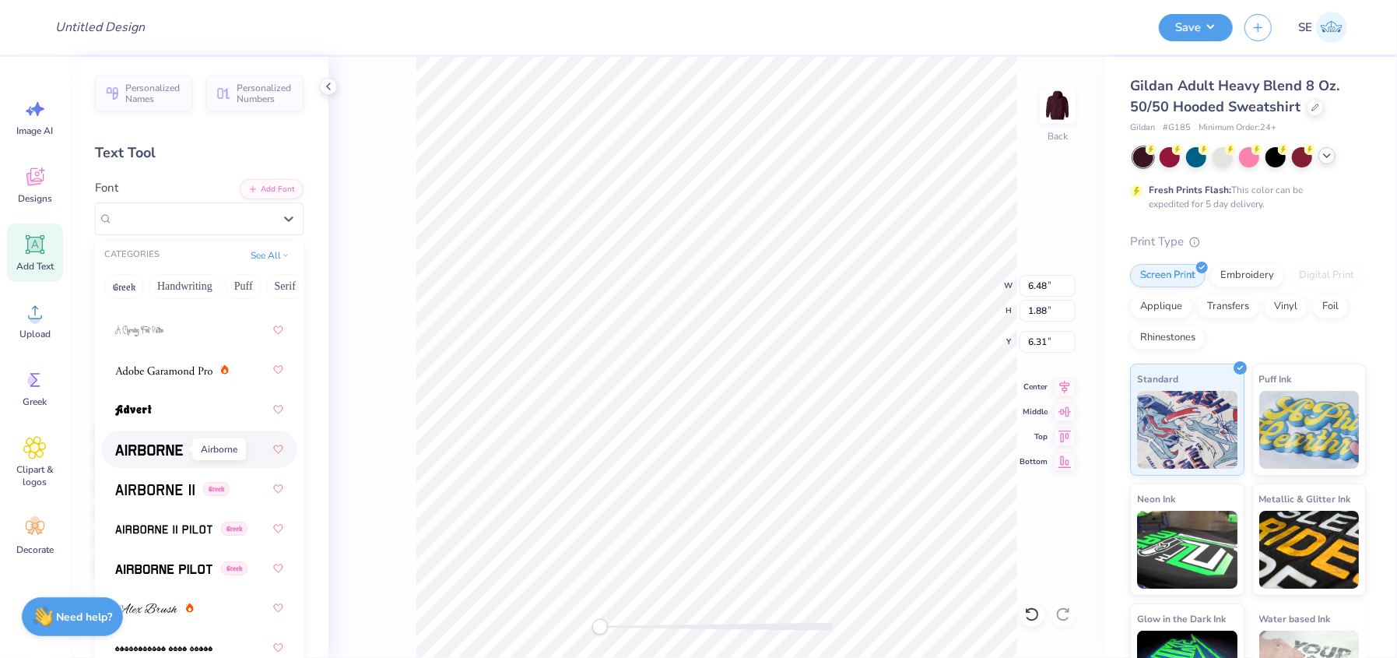
click at [131, 445] on img at bounding box center [149, 449] width 68 height 11
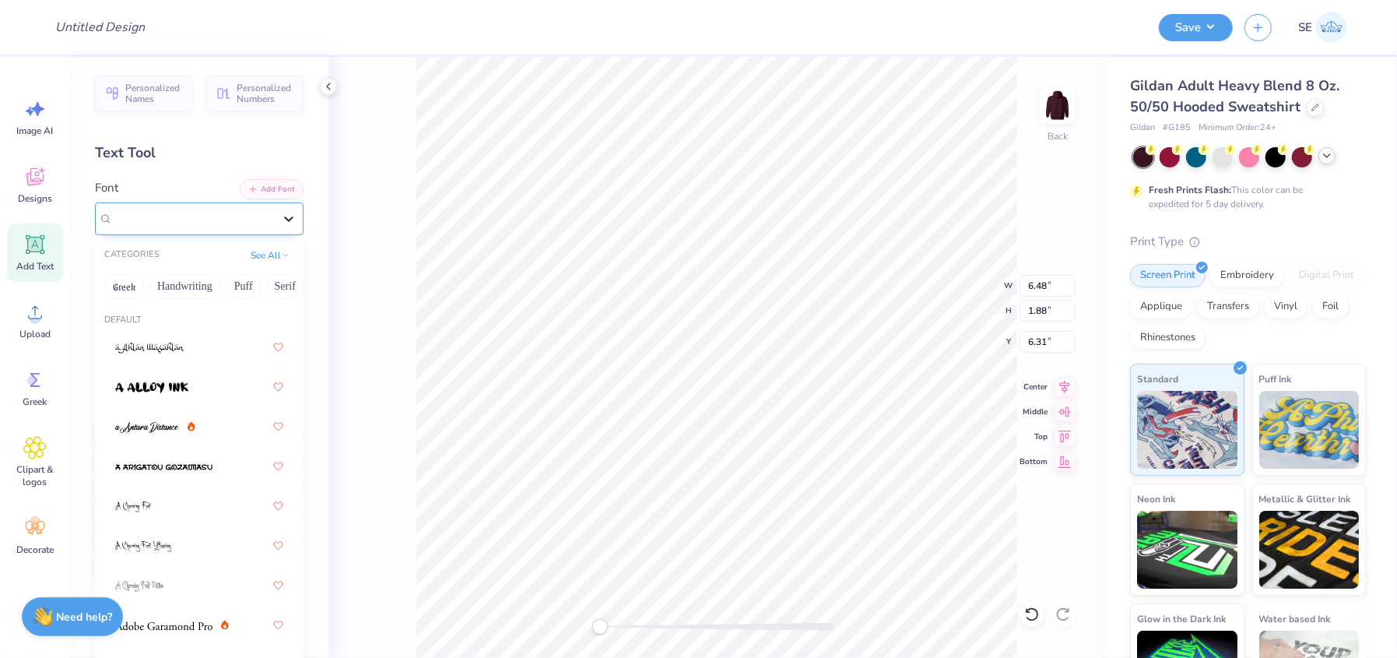
click at [281, 221] on icon at bounding box center [289, 219] width 16 height 16
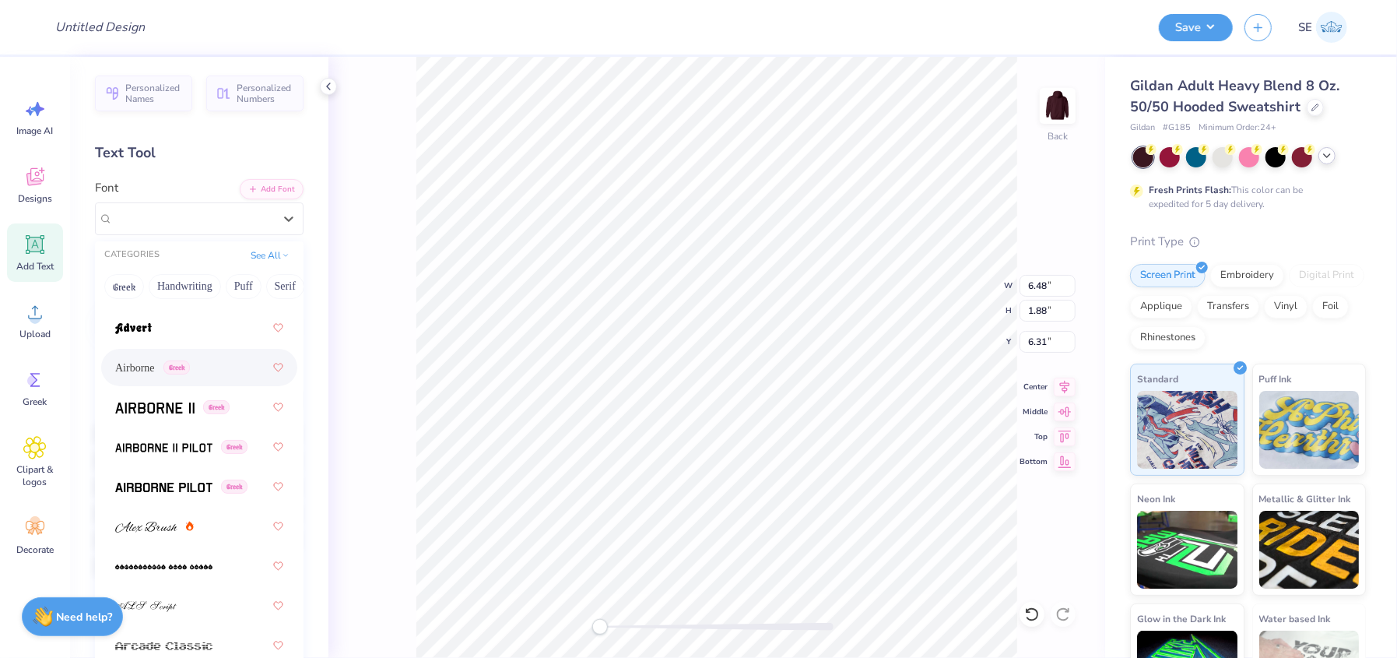
scroll to position [377, 0]
